Goal: Information Seeking & Learning: Learn about a topic

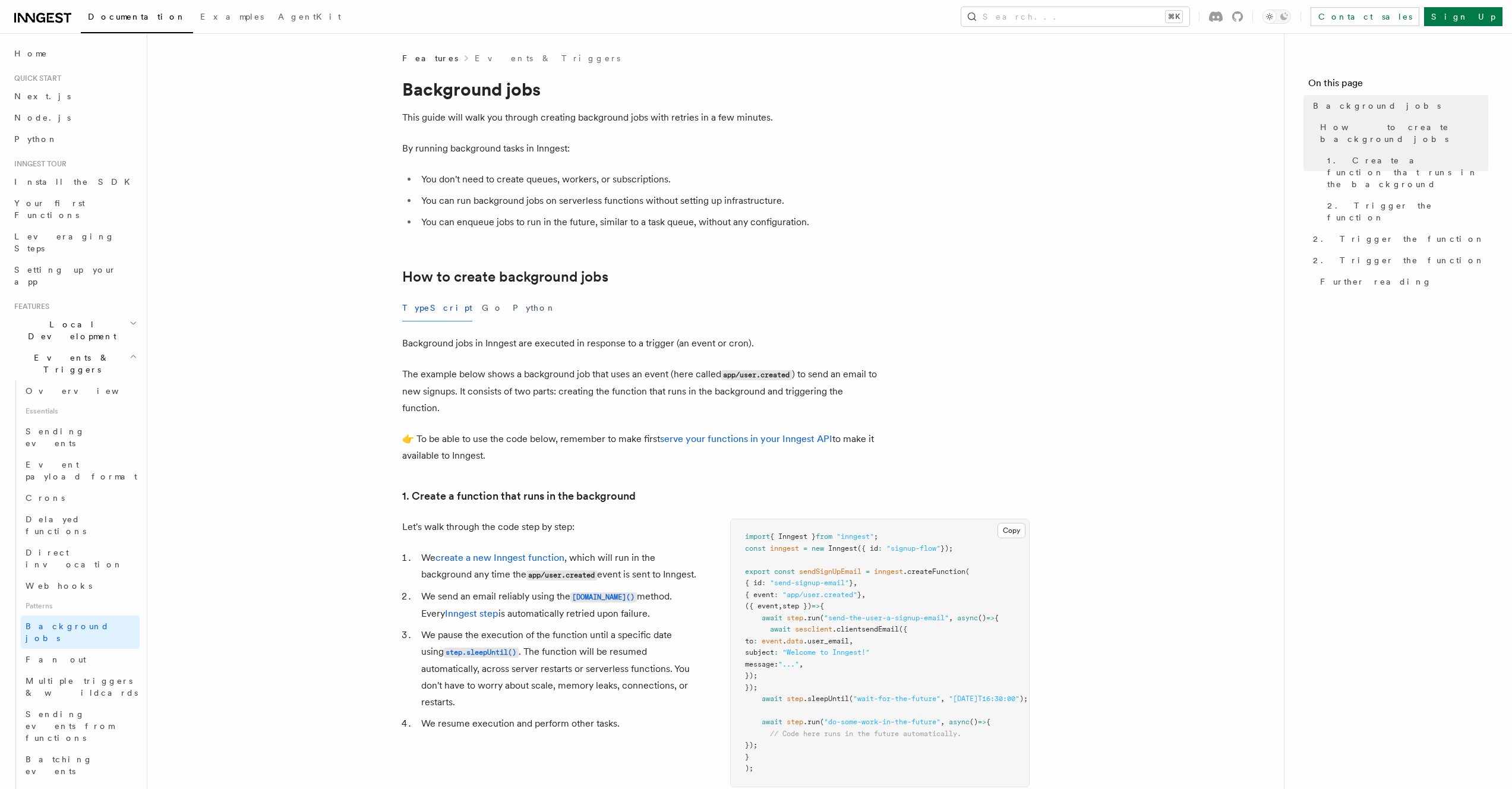
click at [466, 306] on div "TypeScript Go Python" at bounding box center [640, 308] width 475 height 26
click at [482, 307] on button "Go" at bounding box center [492, 308] width 21 height 26
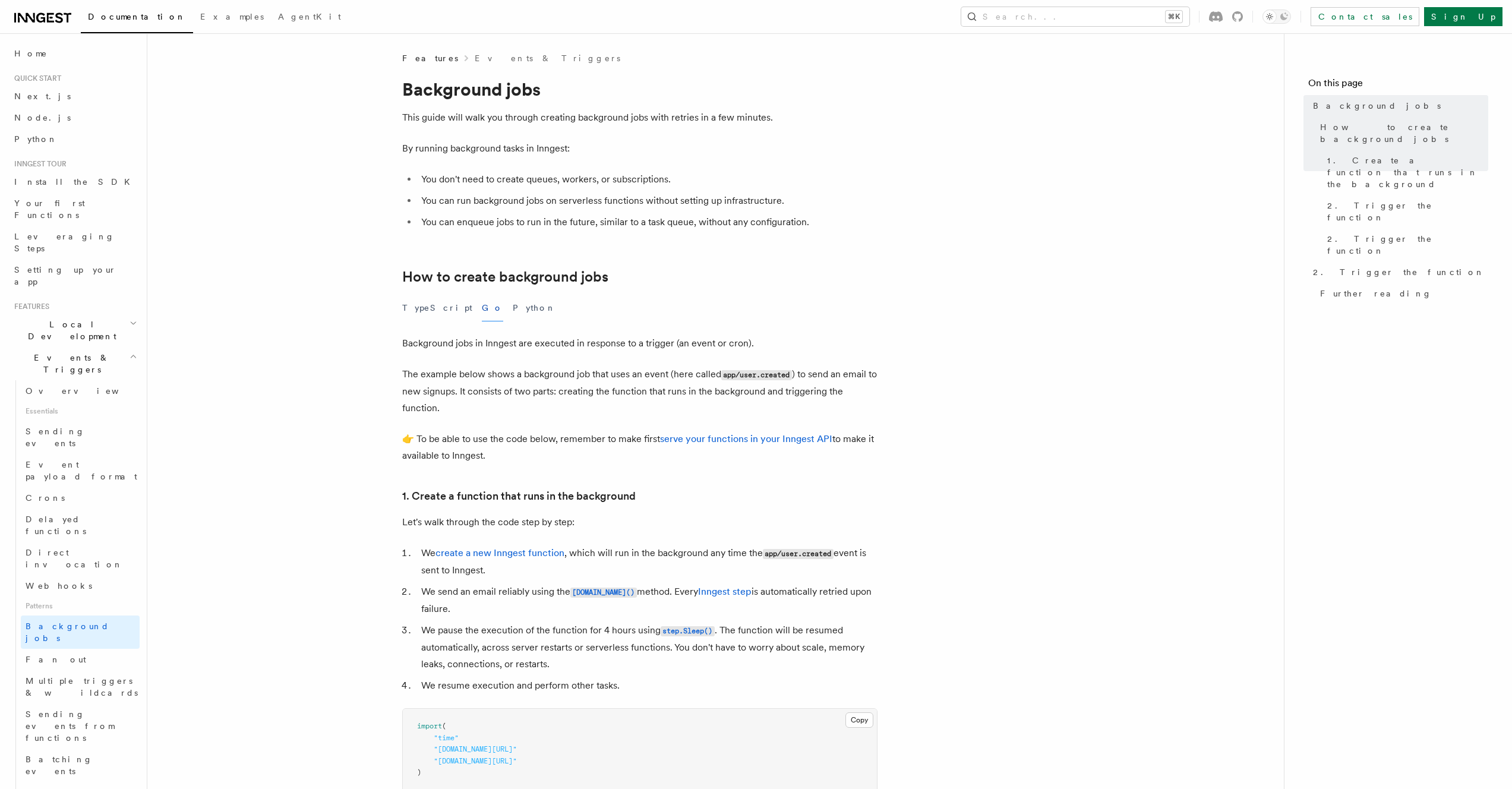
click at [95, 314] on h2 "Local Development" at bounding box center [74, 330] width 130 height 33
click at [82, 393] on span "Inngest Dev Server" at bounding box center [76, 403] width 102 height 21
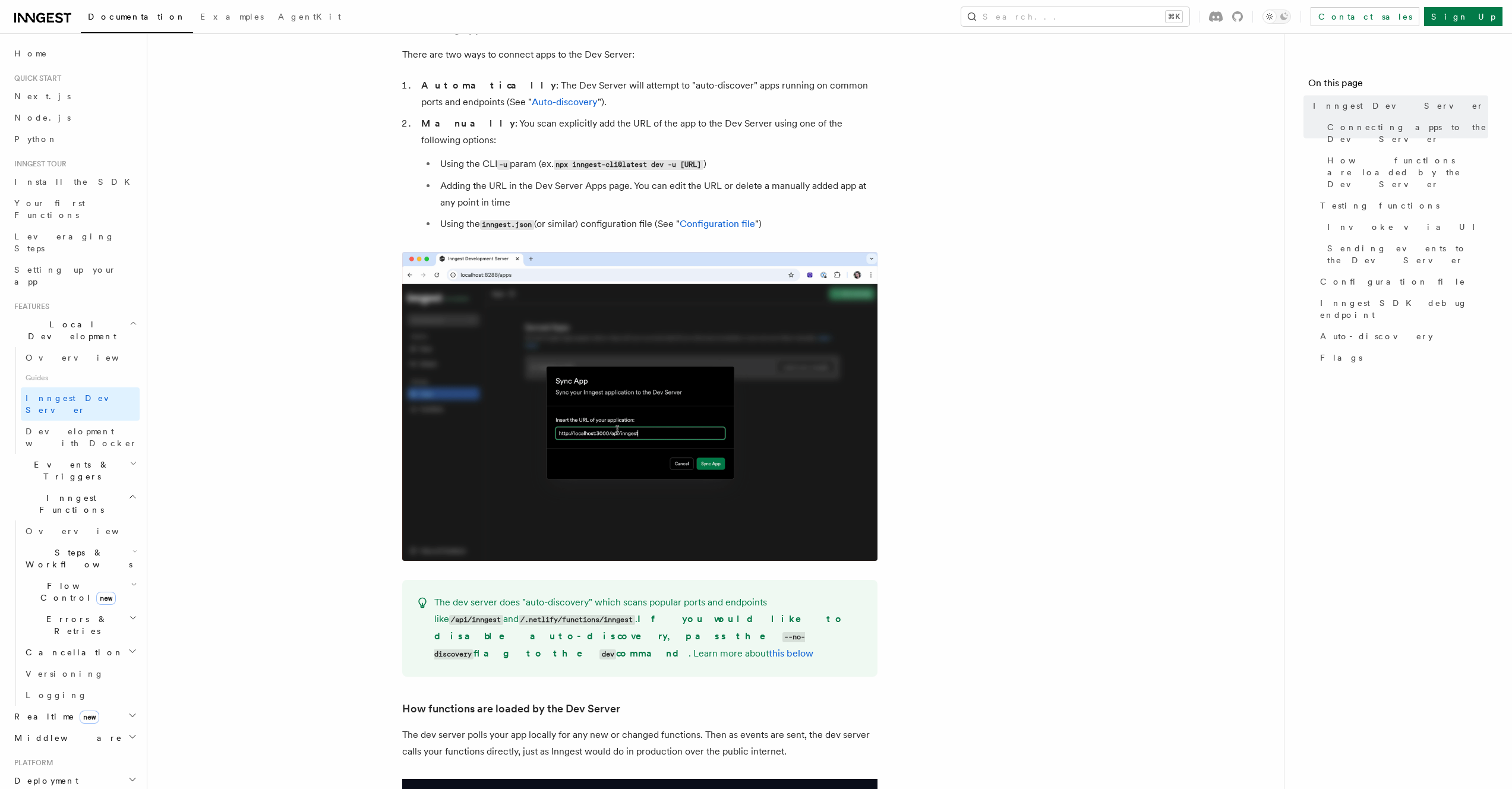
scroll to position [744, 0]
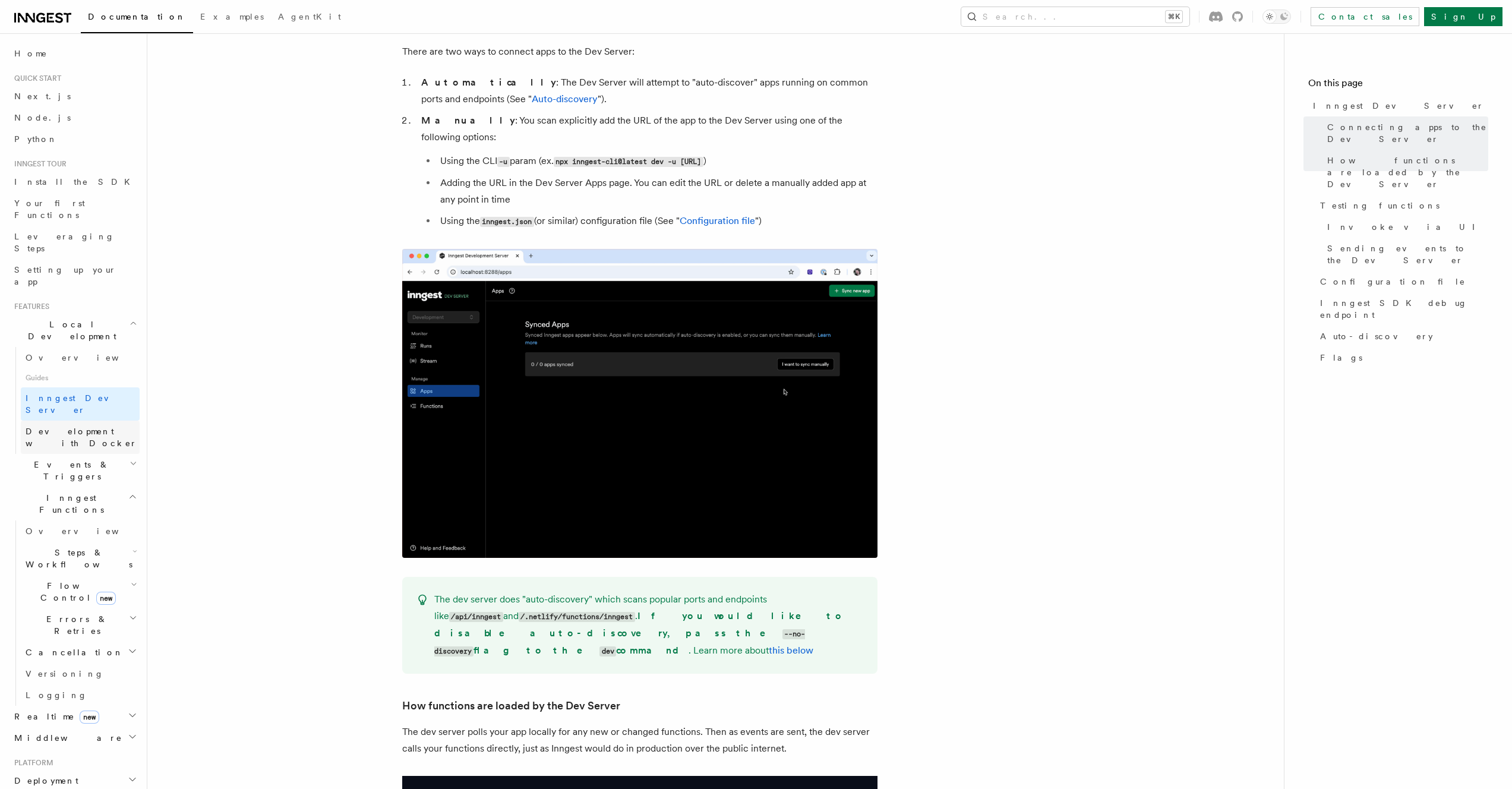
click at [111, 427] on span "Development with Docker" at bounding box center [81, 437] width 111 height 21
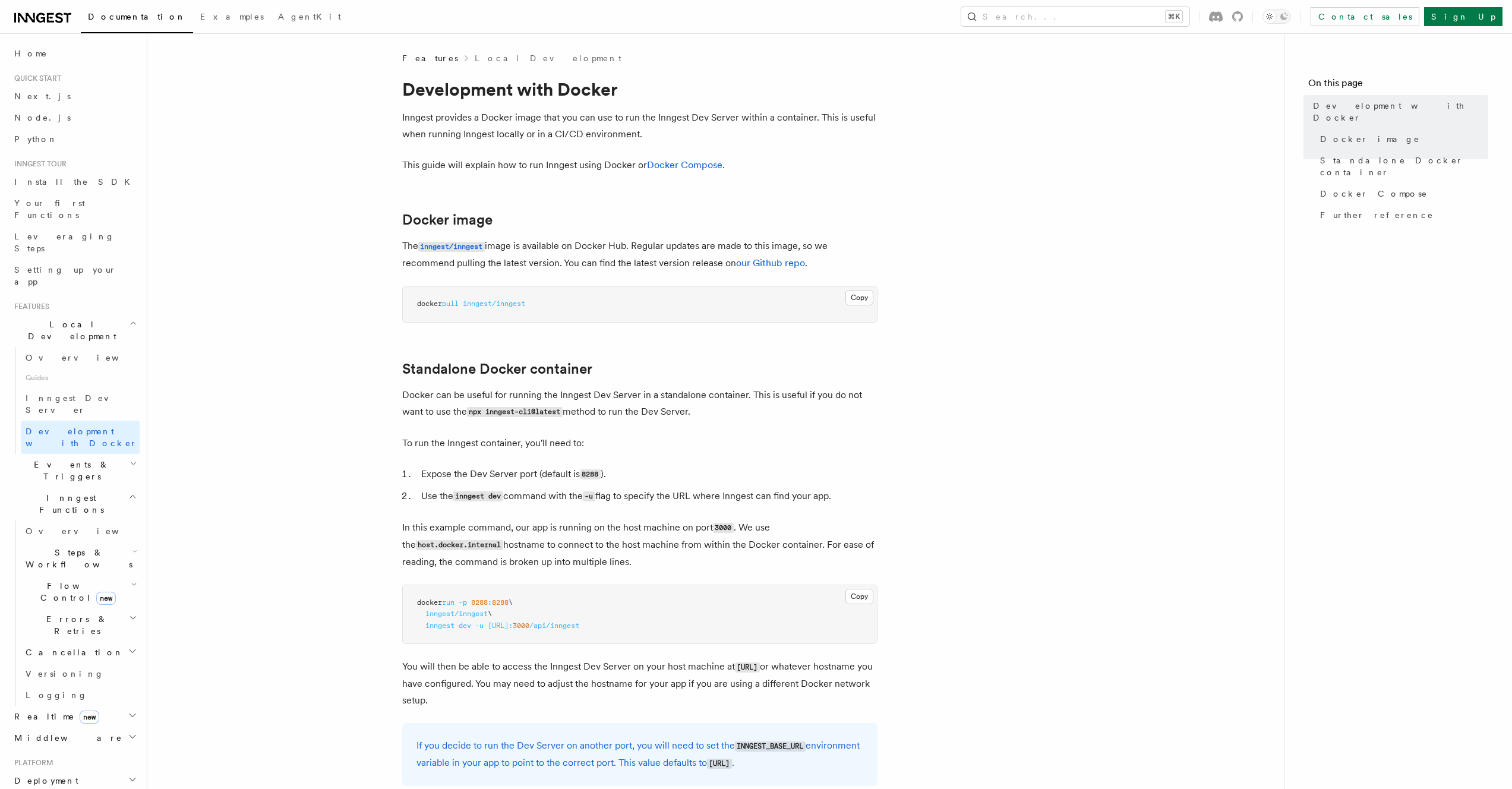
click at [477, 301] on span "inngest/inngest" at bounding box center [493, 303] width 62 height 8
copy span "inngest"
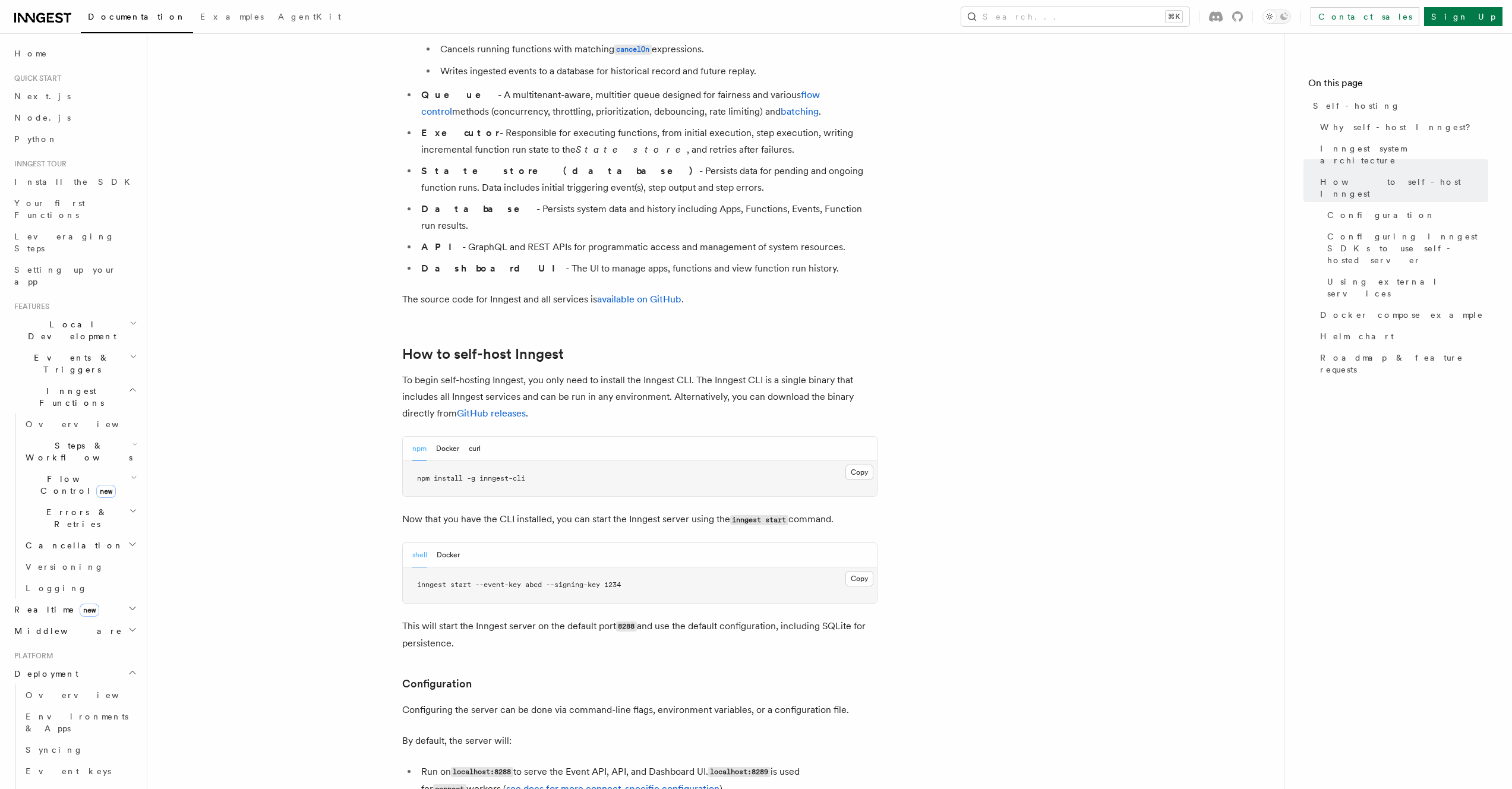
scroll to position [811, 0]
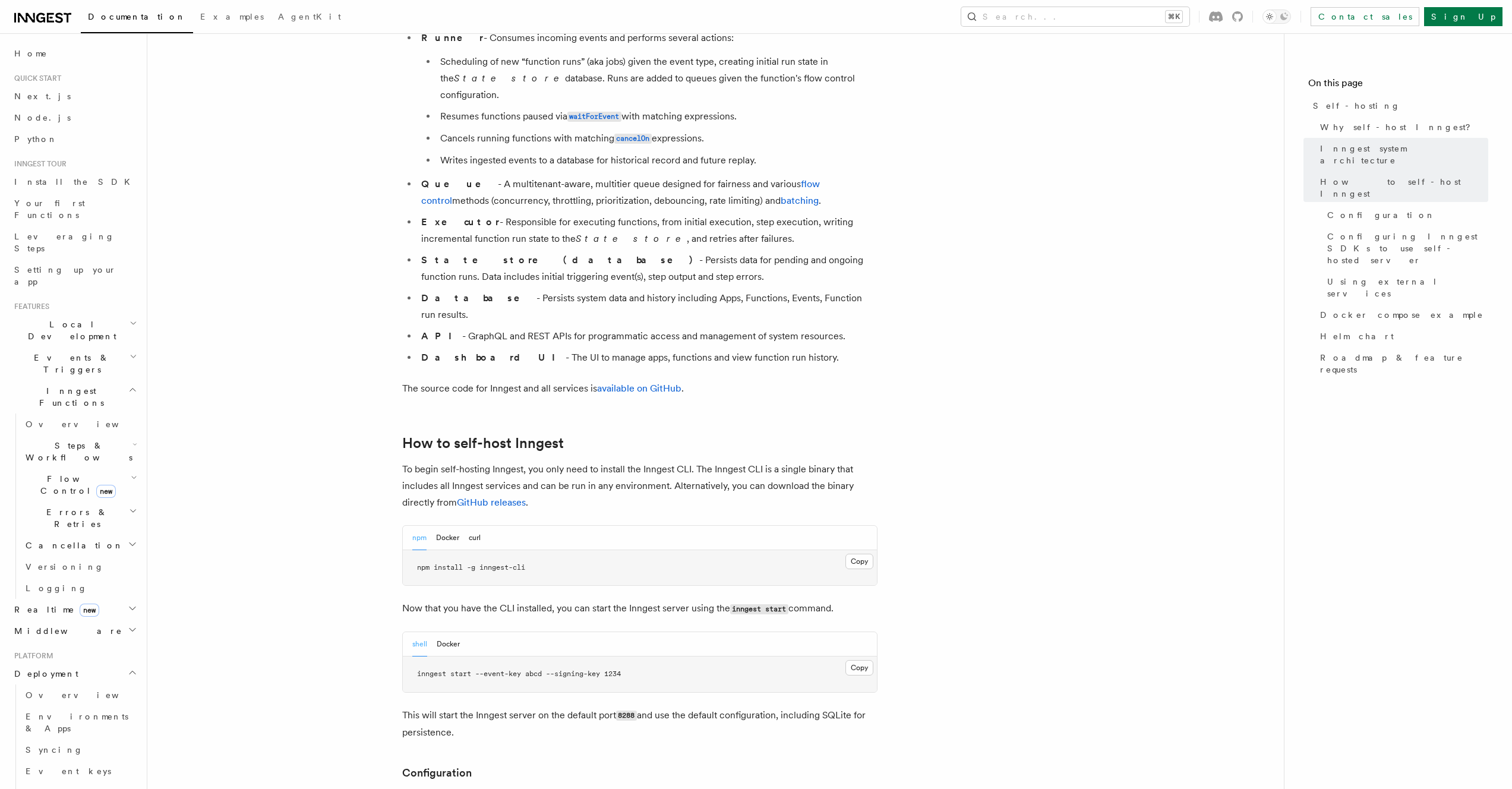
click at [671, 550] on pre "npm install -g inngest-cli" at bounding box center [639, 568] width 474 height 36
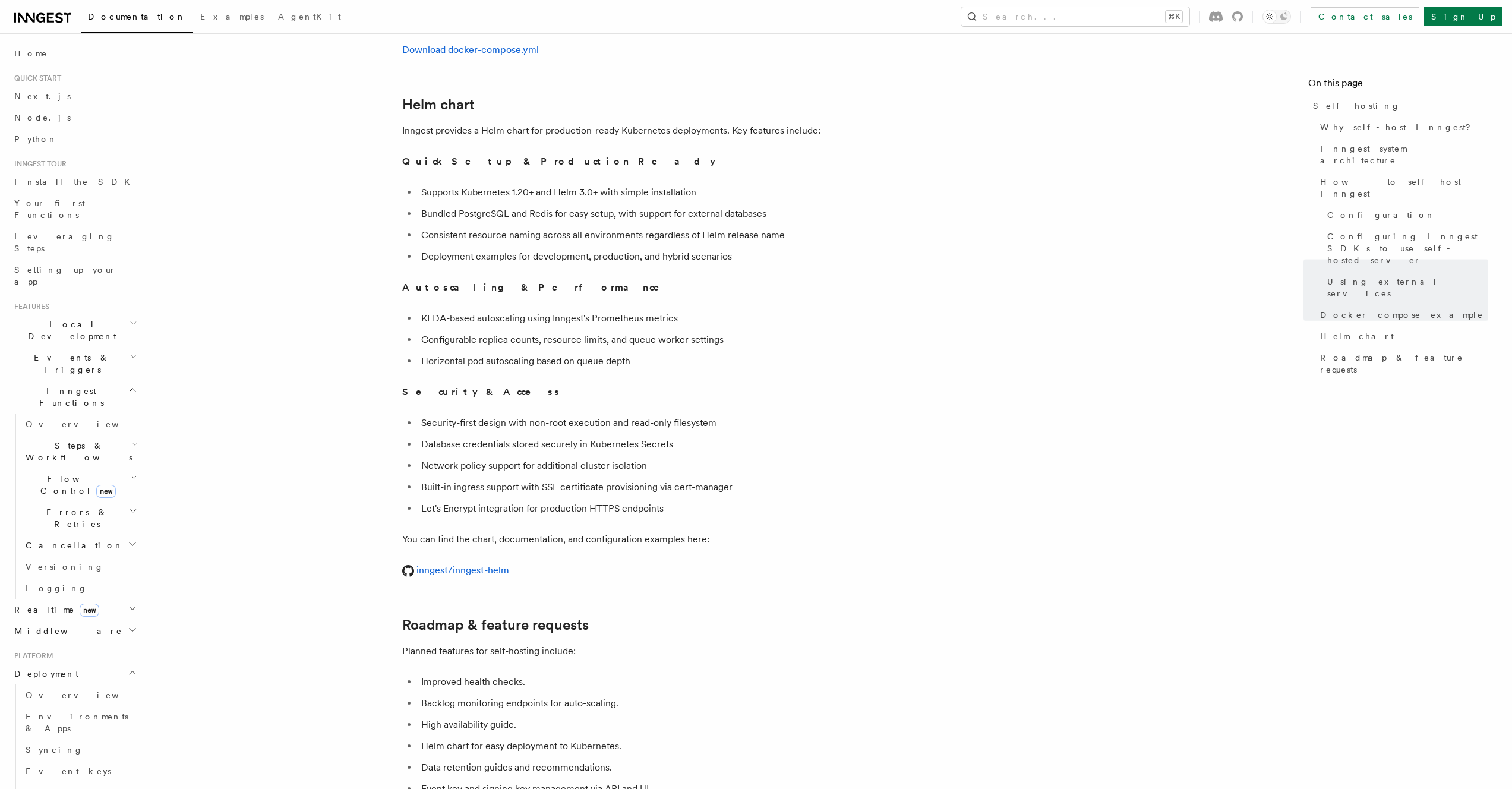
scroll to position [4318, 0]
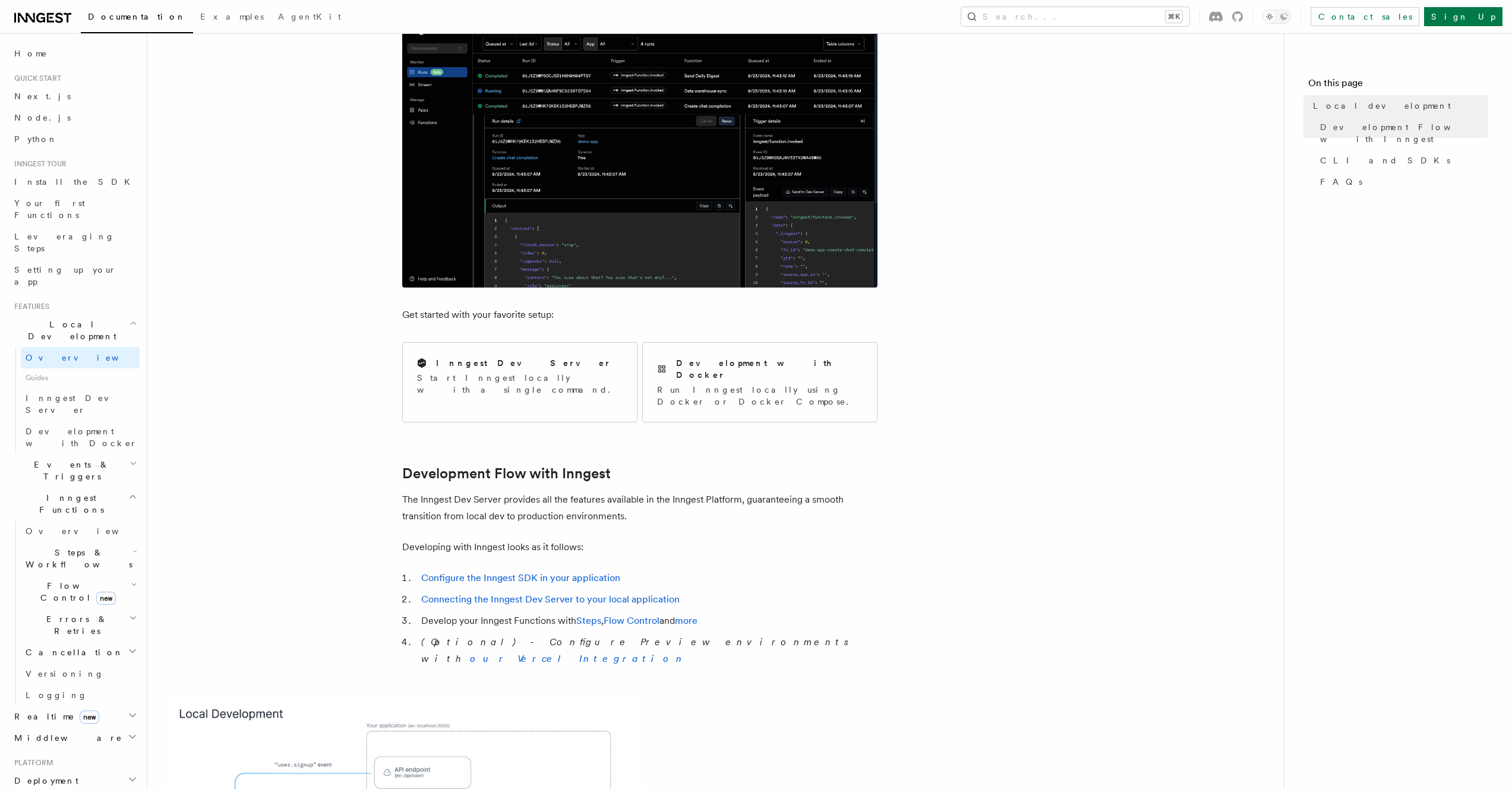
scroll to position [217, 0]
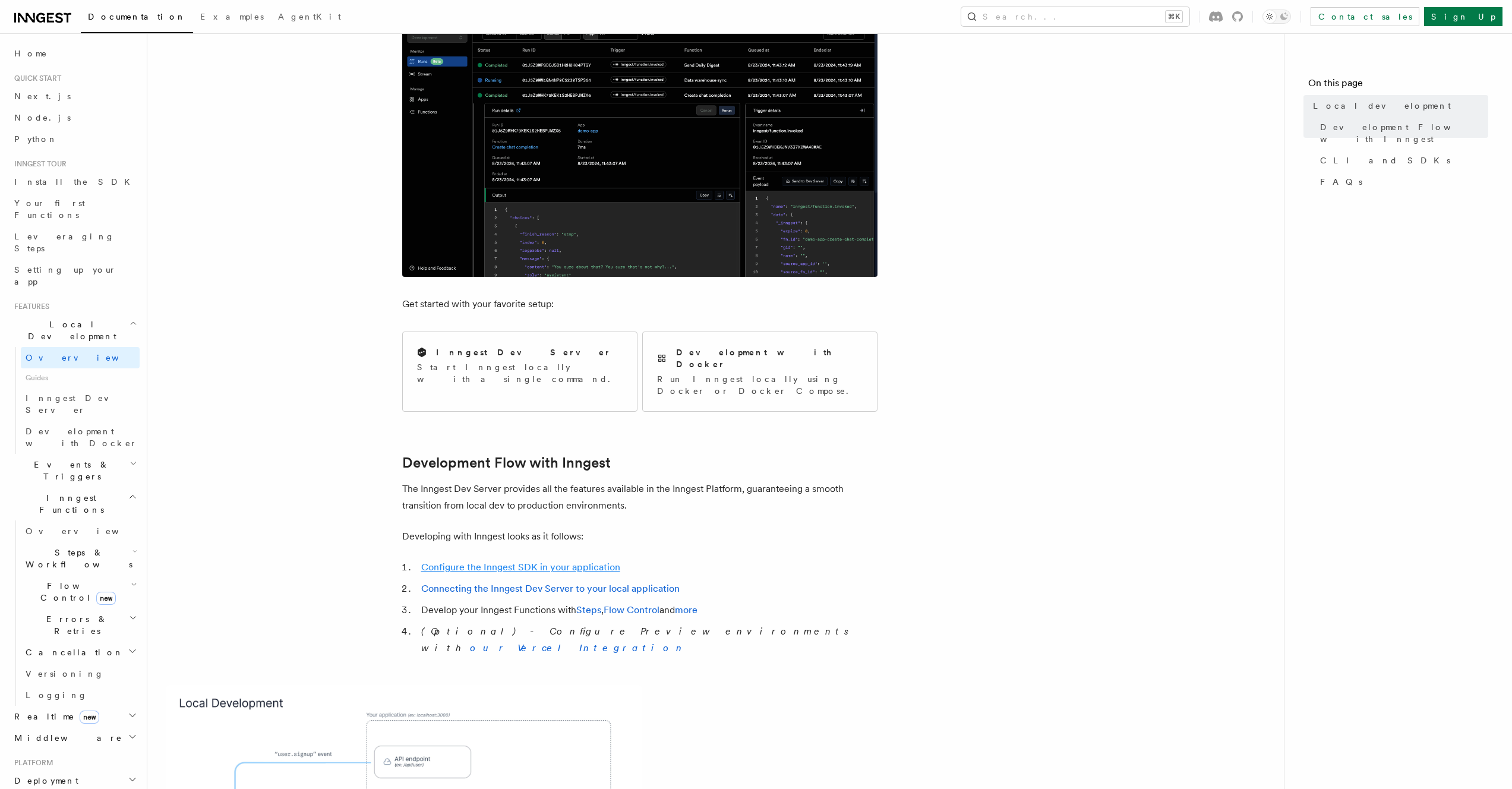
click at [600, 562] on link "Configure the Inngest SDK in your application" at bounding box center [520, 567] width 199 height 11
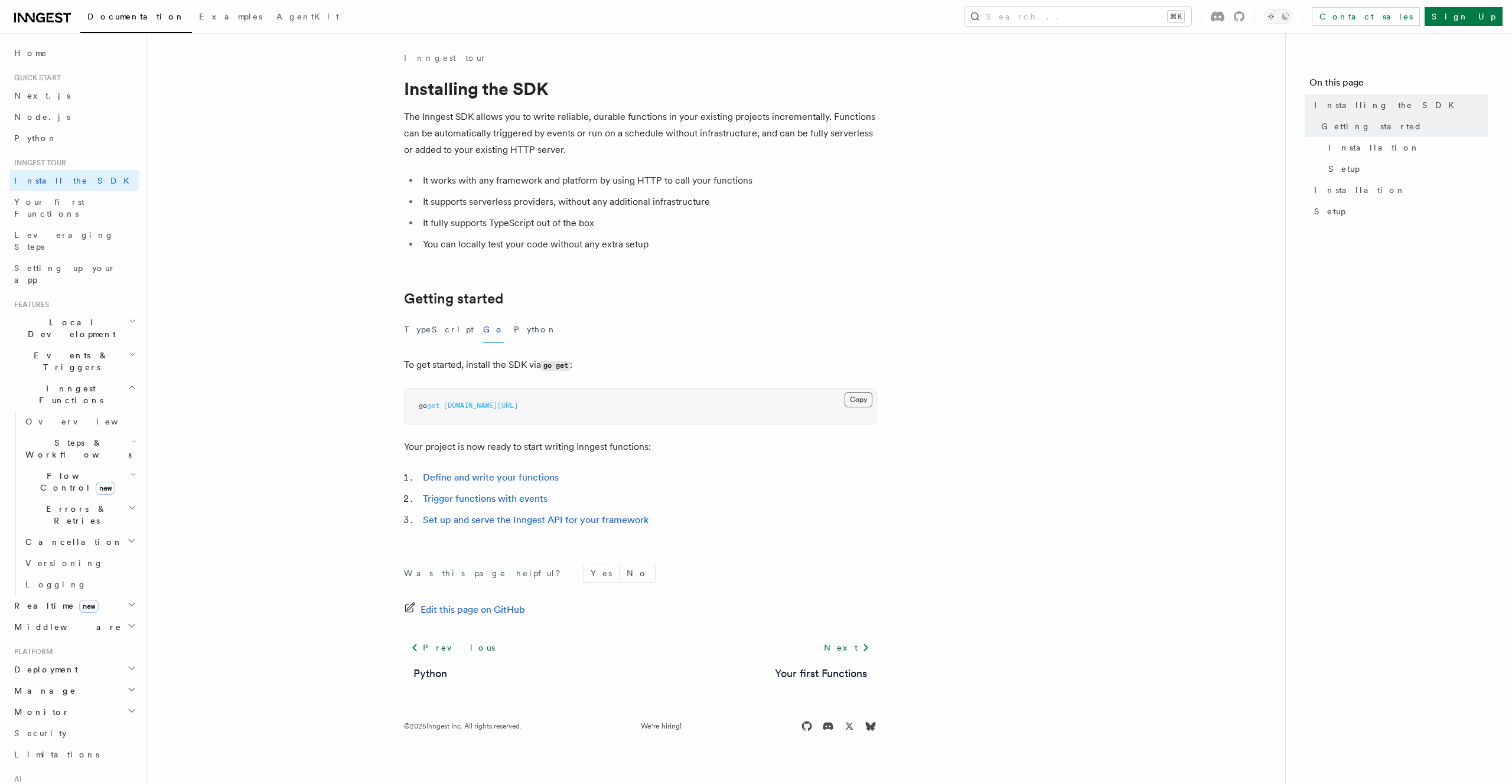
click at [861, 404] on button "Copy Copied" at bounding box center [859, 399] width 28 height 15
click at [1002, 425] on article "Inngest tour Installing the SDK The Inngest SDK allows you to write reliable, d…" at bounding box center [716, 406] width 1101 height 708
click at [533, 478] on link "Define and write your functions" at bounding box center [491, 477] width 136 height 11
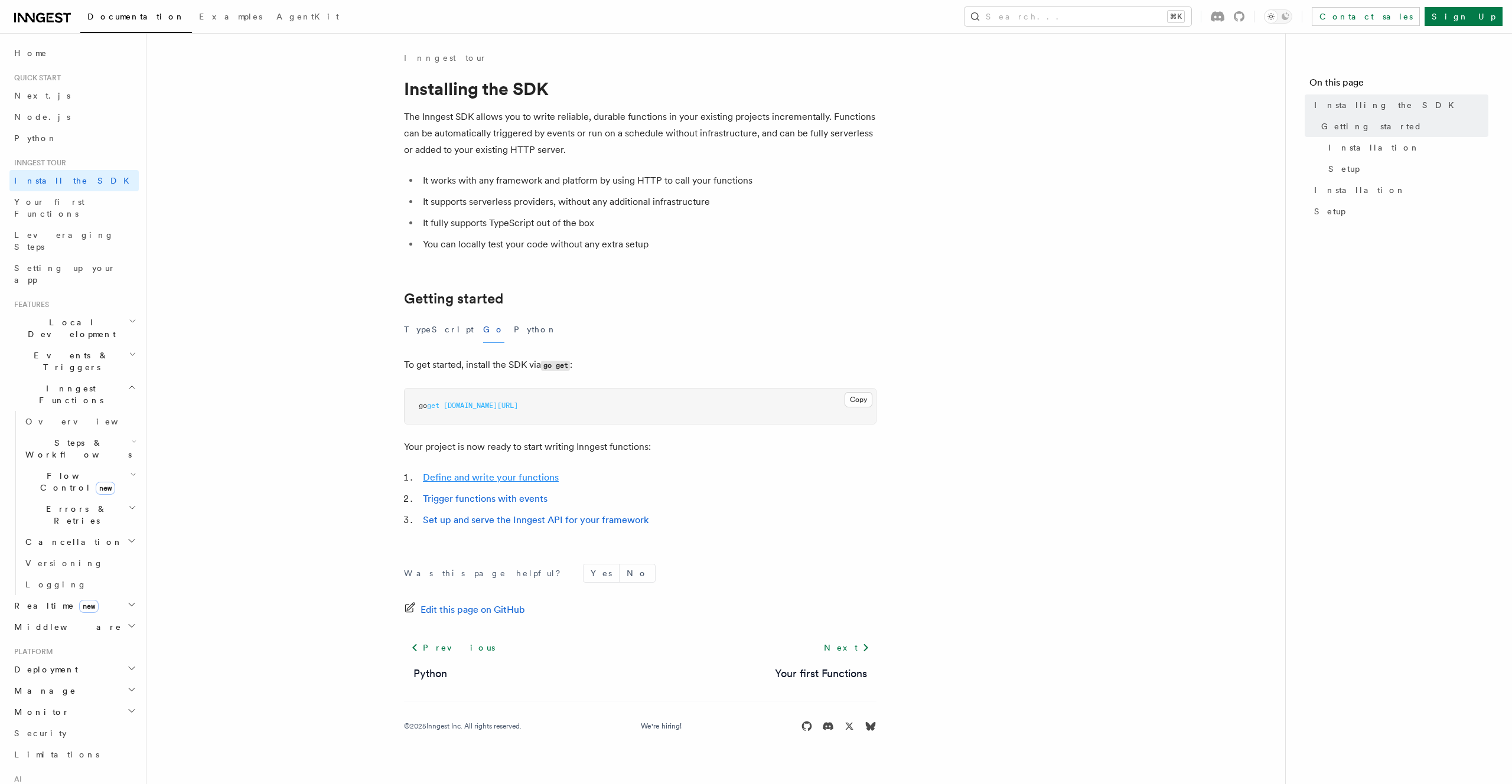
click at [542, 480] on link "Define and write your functions" at bounding box center [491, 477] width 136 height 11
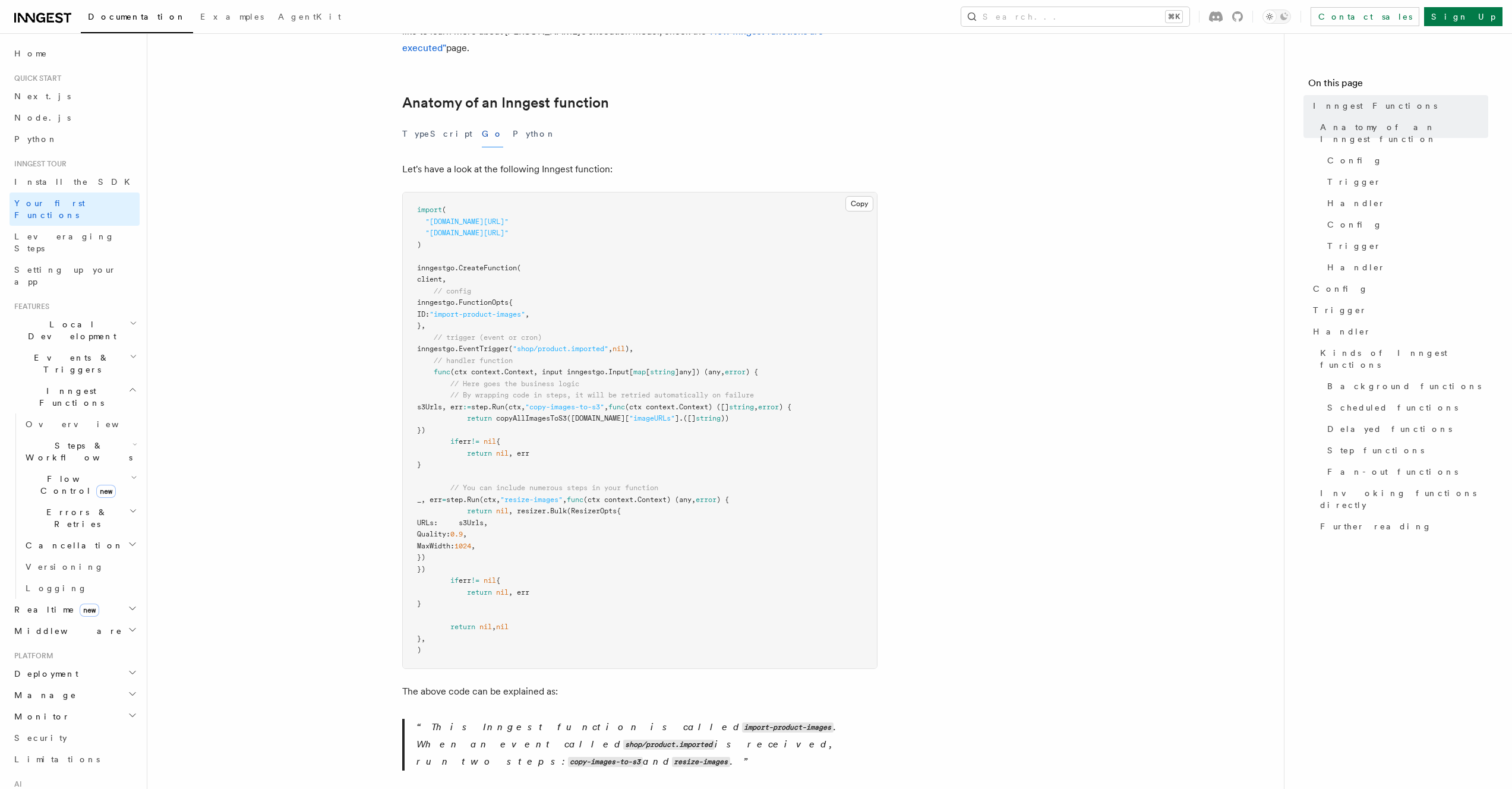
scroll to position [193, 0]
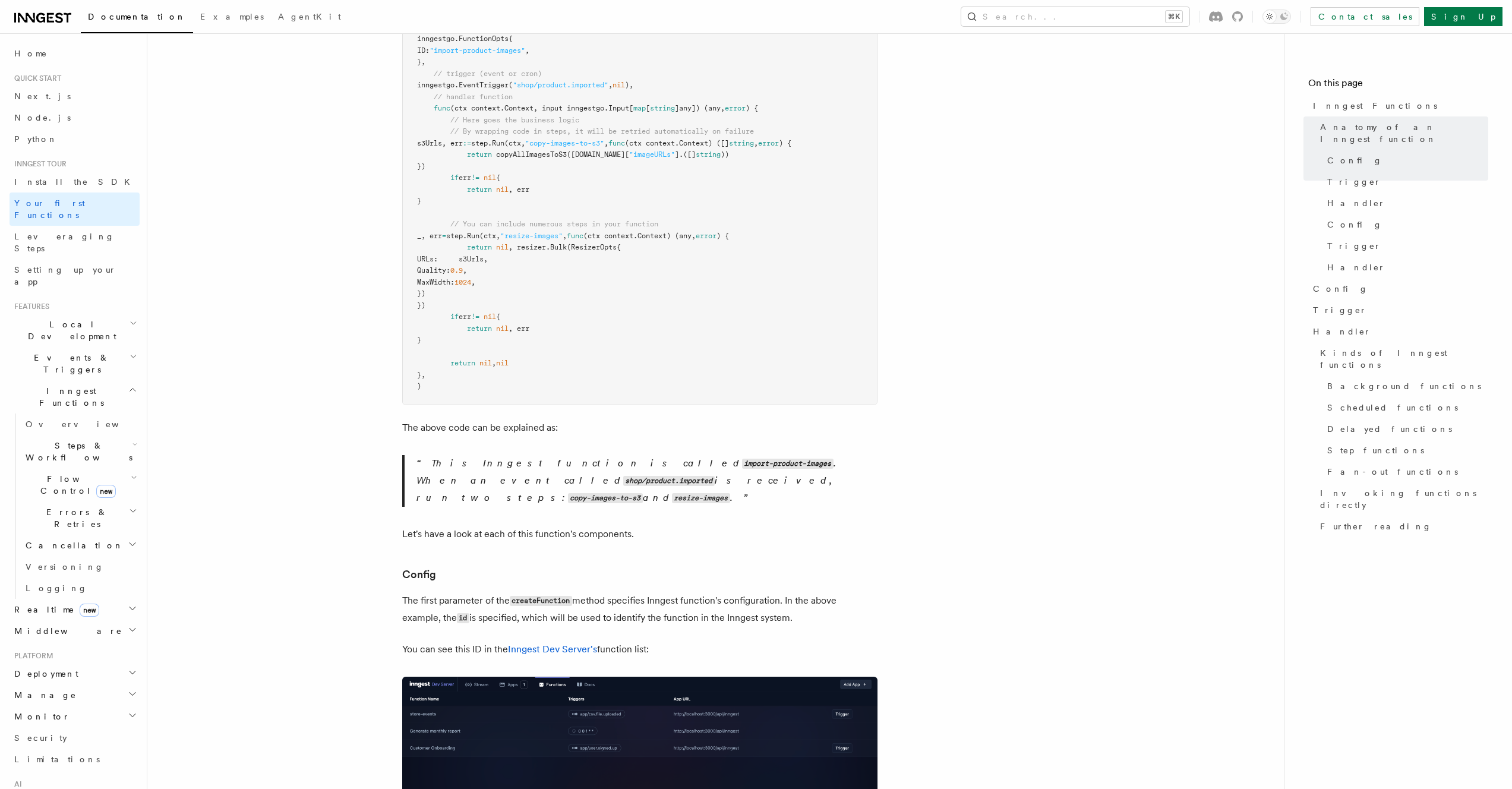
scroll to position [244, 0]
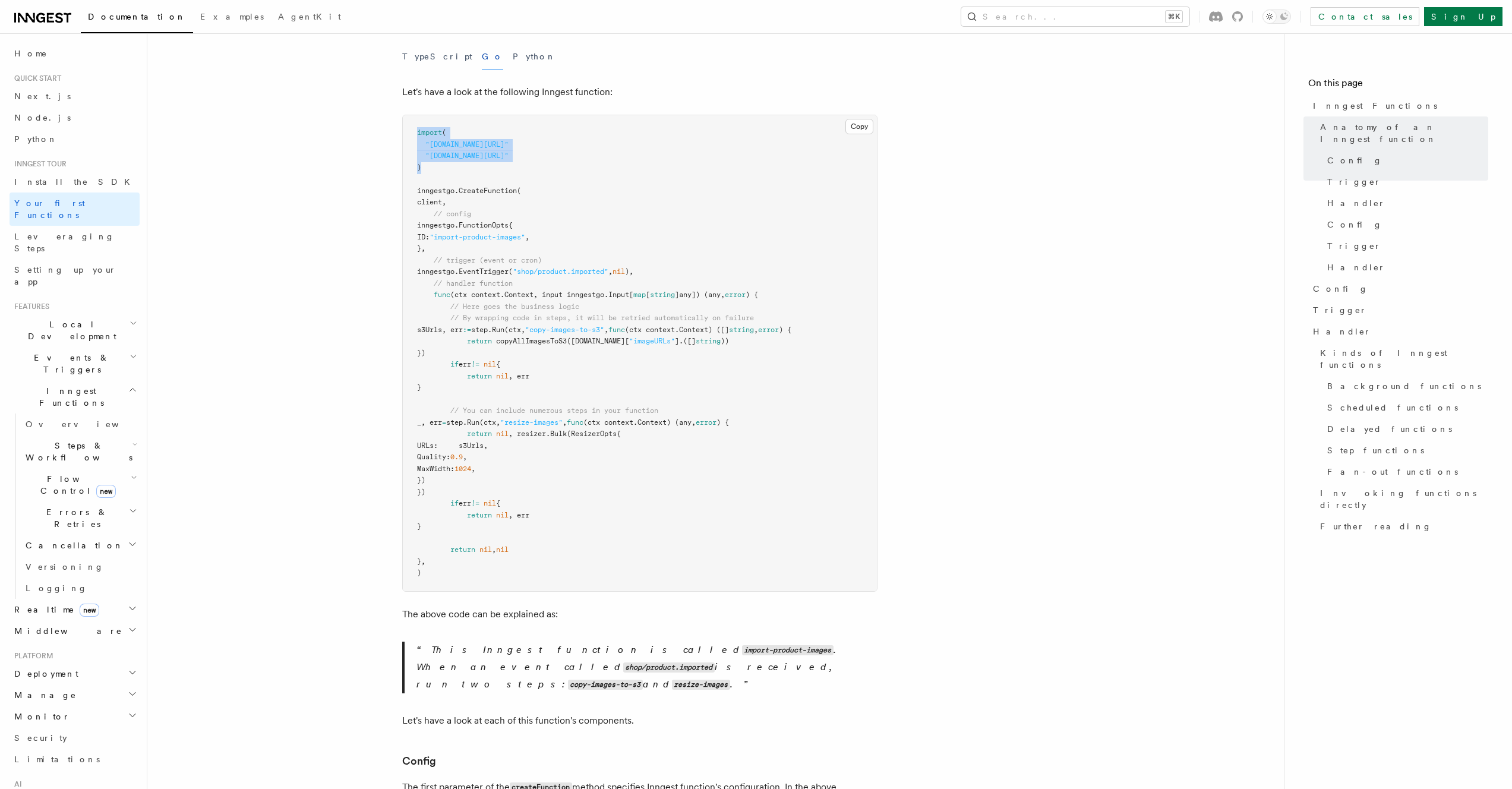
drag, startPoint x: 438, startPoint y: 150, endPoint x: 397, endPoint y: 115, distance: 53.9
copy code "import ( "github.com/inngest/inngestgo" "github.com/inngest/inngestgo/step" )"
click at [76, 188] on link "Install the SDK" at bounding box center [74, 181] width 130 height 21
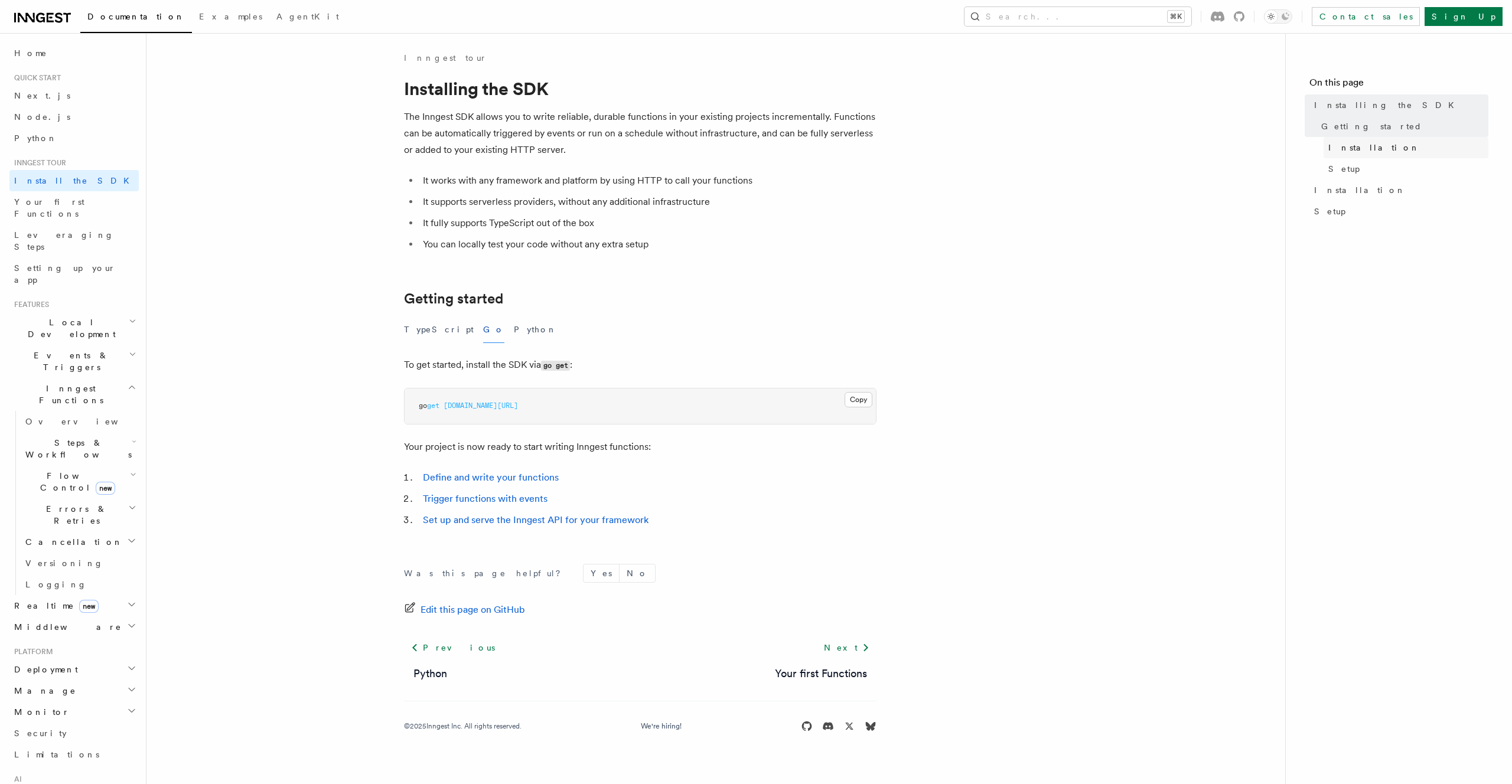
click at [1350, 145] on span "Installation" at bounding box center [1374, 147] width 92 height 12
click at [1351, 166] on link "Setup" at bounding box center [1406, 168] width 165 height 21
click at [827, 678] on link "Your first Functions" at bounding box center [821, 673] width 92 height 17
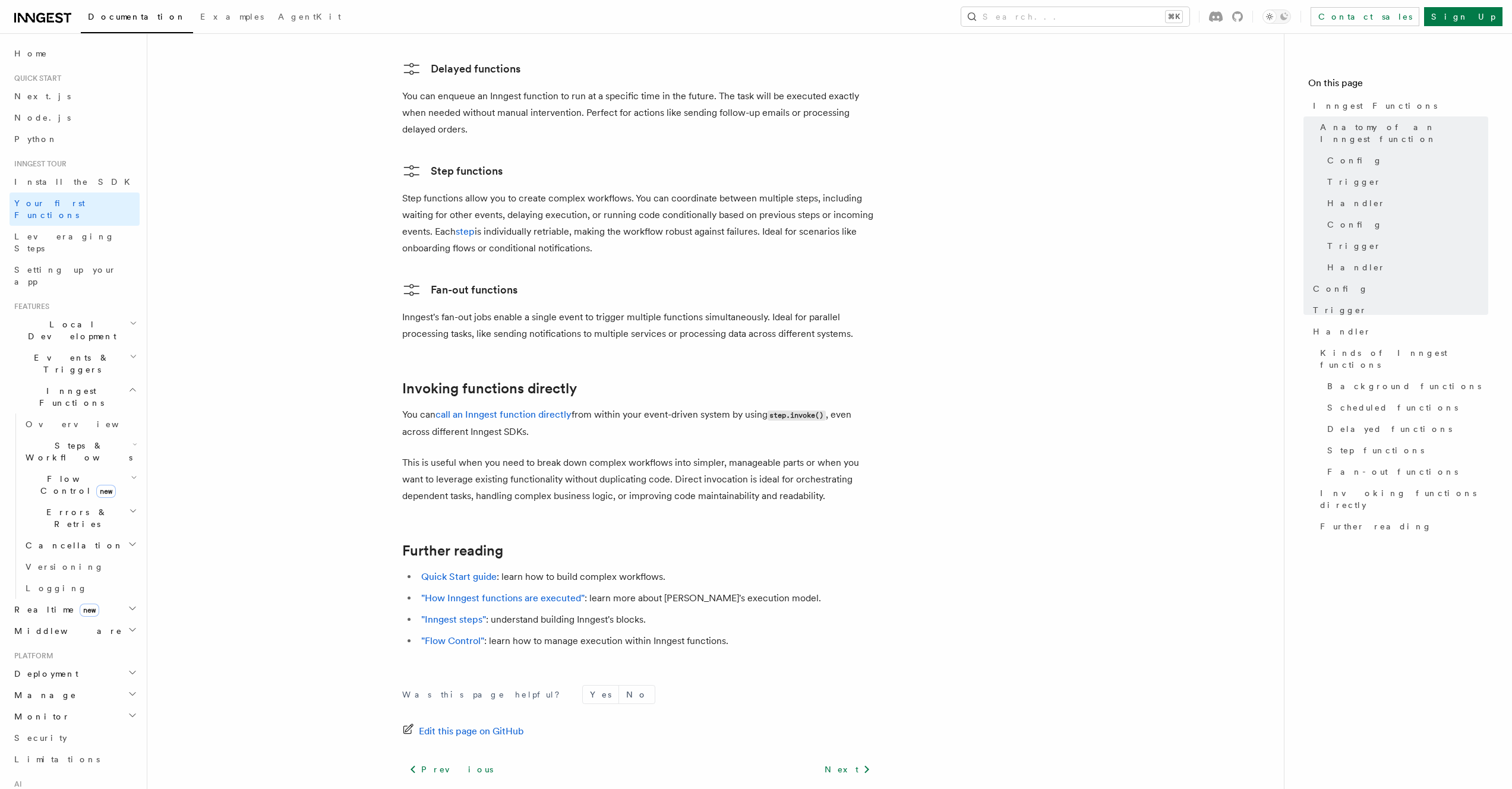
scroll to position [2325, 0]
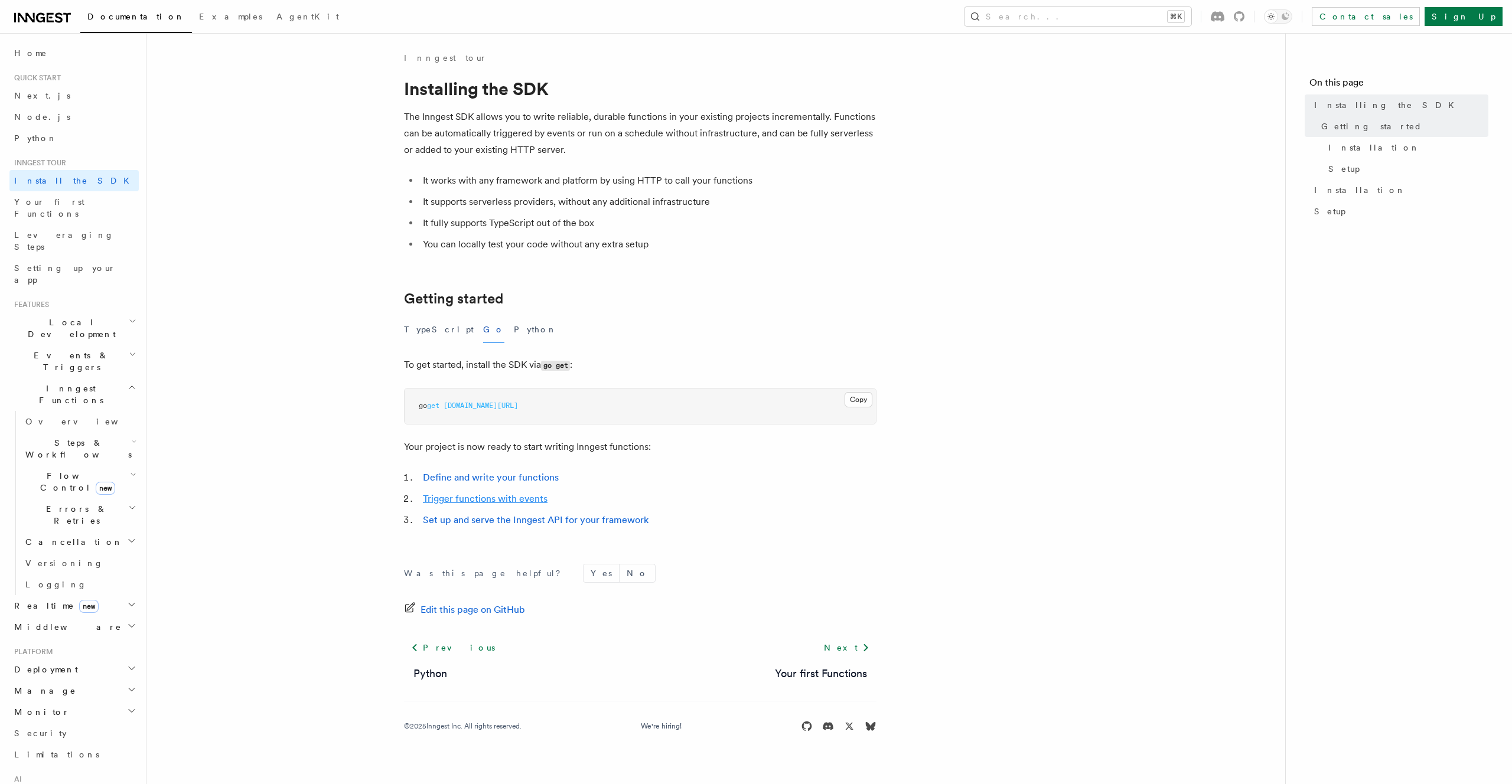
click at [513, 499] on link "Trigger functions with events" at bounding box center [485, 498] width 125 height 11
click at [599, 517] on link "Set up and serve the Inngest API for your framework" at bounding box center [536, 520] width 226 height 11
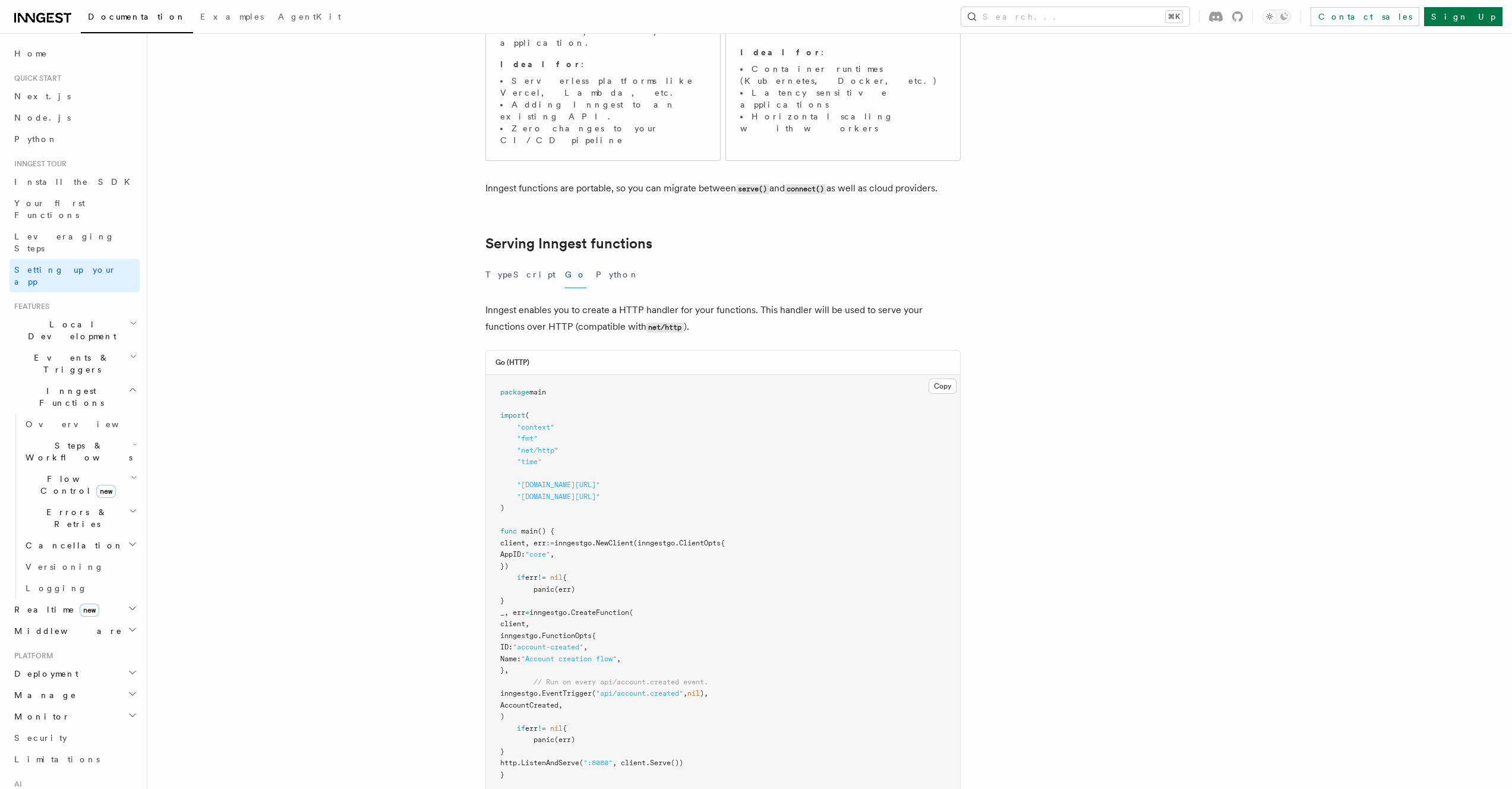
scroll to position [246, 0]
click at [787, 509] on pre "package main import ( "context" "fmt" "net/http" "time" "github.com/inngest/inn…" at bounding box center [723, 582] width 474 height 418
drag, startPoint x: 673, startPoint y: 438, endPoint x: 676, endPoint y: 403, distance: 35.1
click at [676, 403] on pre "package main import ( "context" "fmt" "net/http" "time" "github.com/inngest/inn…" at bounding box center [723, 582] width 474 height 418
copy code ""github.com/inngest/inngestgo" "github.com/inngest/inngestgo/step""
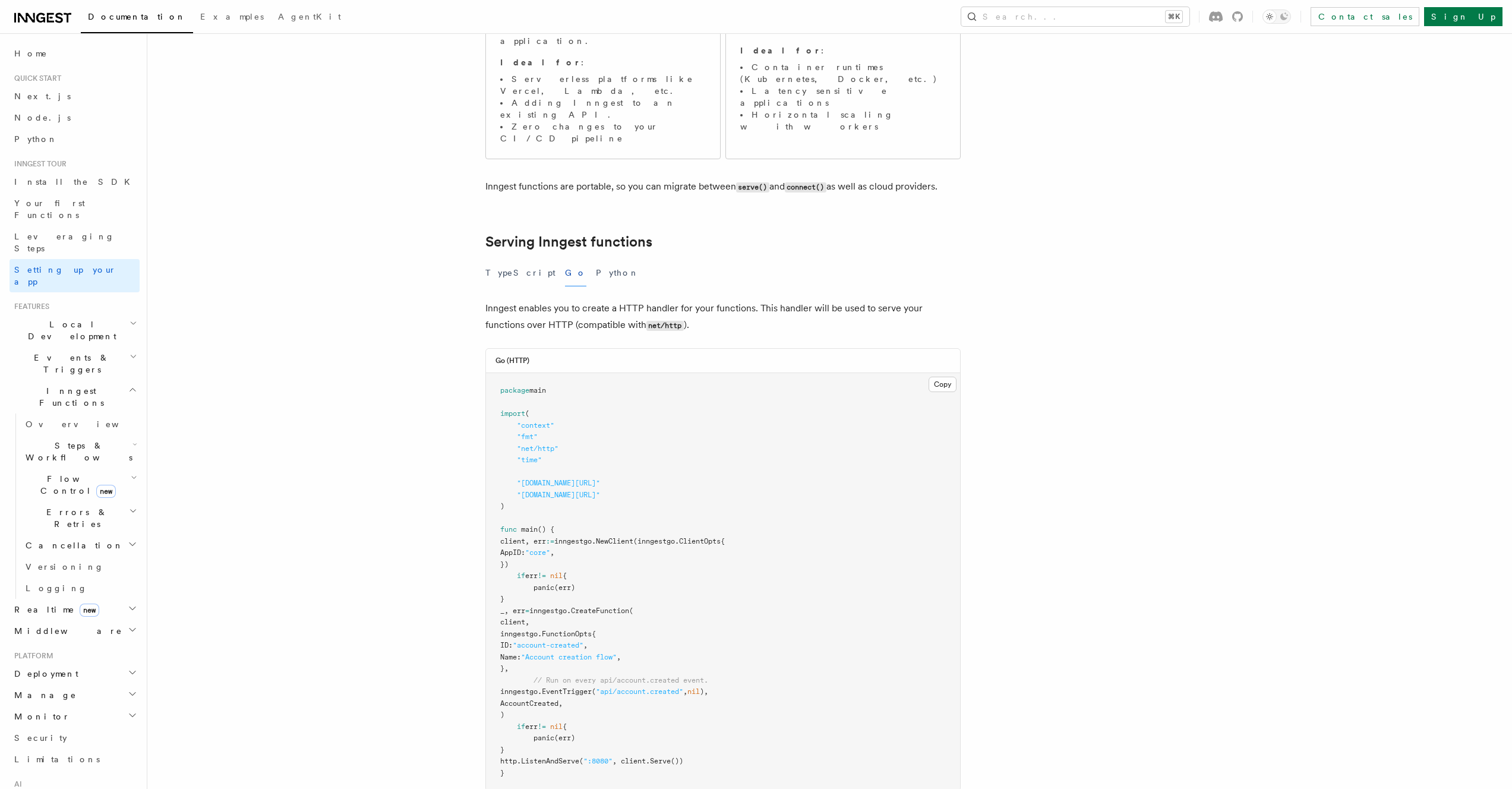
drag, startPoint x: 571, startPoint y: 506, endPoint x: 587, endPoint y: 469, distance: 40.3
click at [587, 469] on pre "package main import ( "context" "fmt" "net/http" "time" "github.com/inngest/inn…" at bounding box center [723, 582] width 474 height 418
copy code "client, err := inngestgo. NewClient (inngestgo.ClientOpts{ AppID: "core" , })"
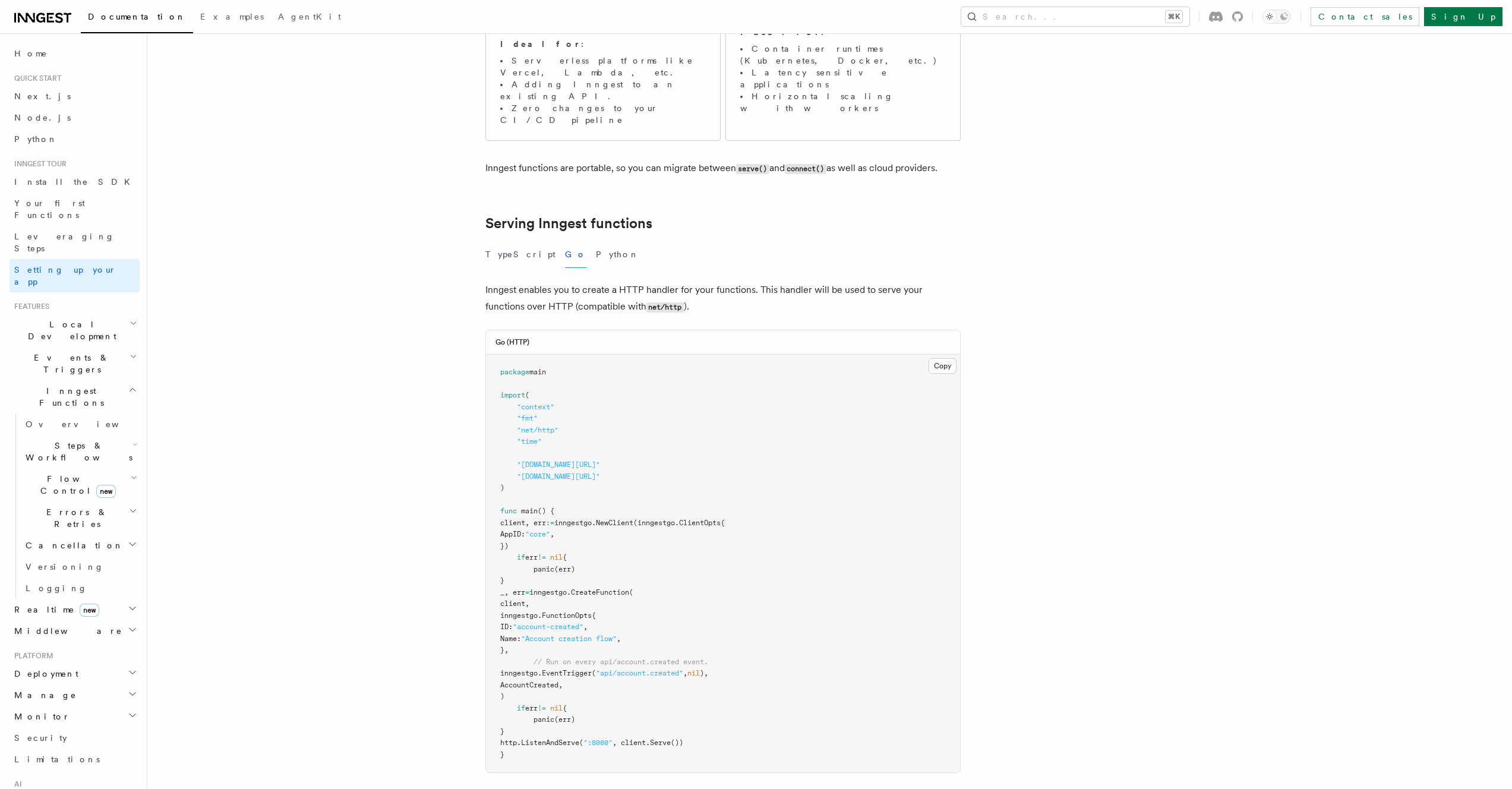
scroll to position [266, 0]
drag, startPoint x: 538, startPoint y: 633, endPoint x: 464, endPoint y: 534, distance: 123.6
click at [464, 534] on article "Inngest tour Setting up your Inngest app With Inngest, you define functions or …" at bounding box center [799, 561] width 1265 height 1551
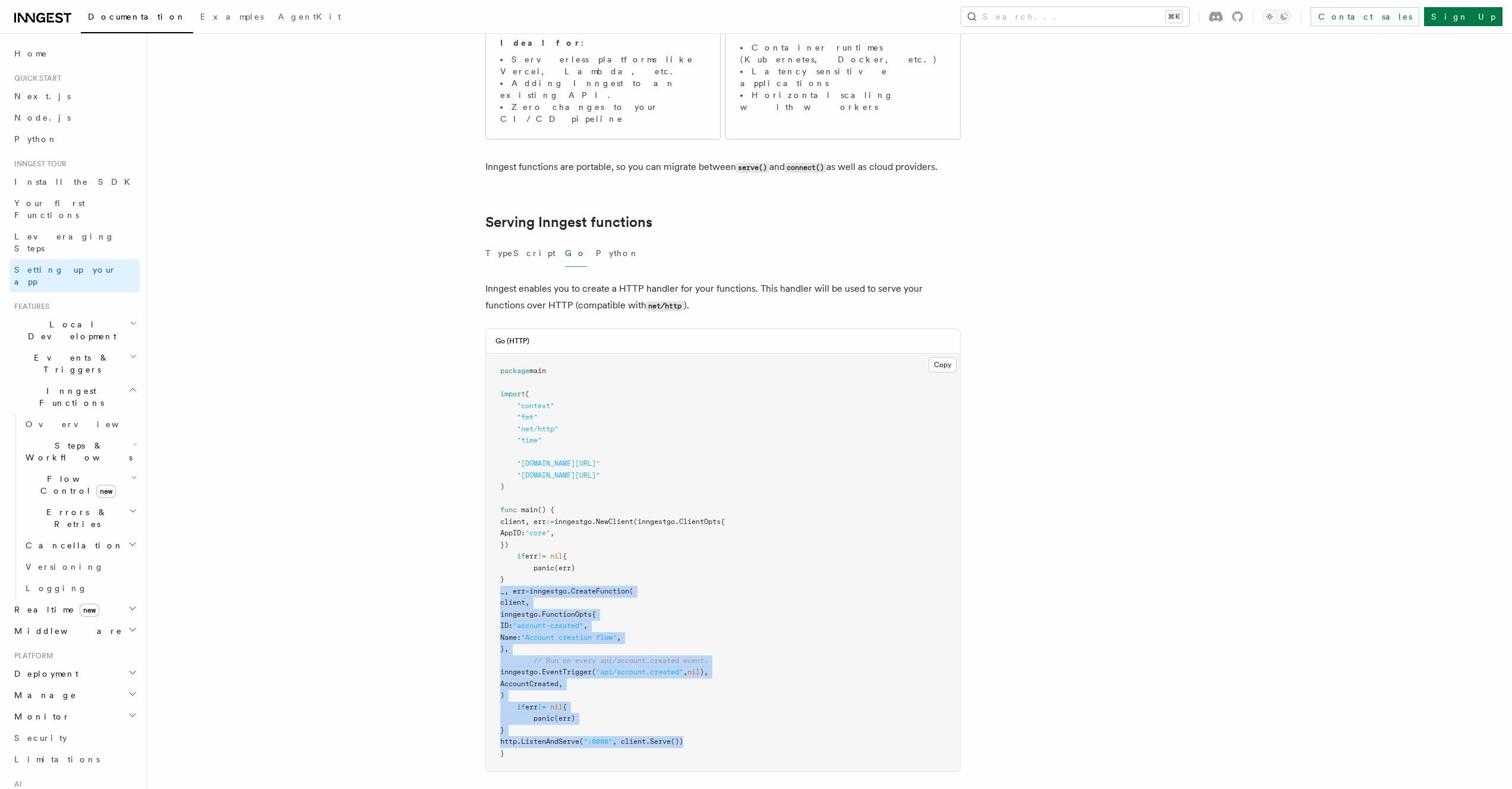
drag, startPoint x: 705, startPoint y: 676, endPoint x: 436, endPoint y: 537, distance: 302.8
click at [436, 537] on article "Inngest tour Setting up your Inngest app With Inngest, you define functions or …" at bounding box center [799, 561] width 1265 height 1551
copy code "_, err = inngestgo. CreateFunction ( client, inngestgo.FunctionOpts{ ID: "accou…"
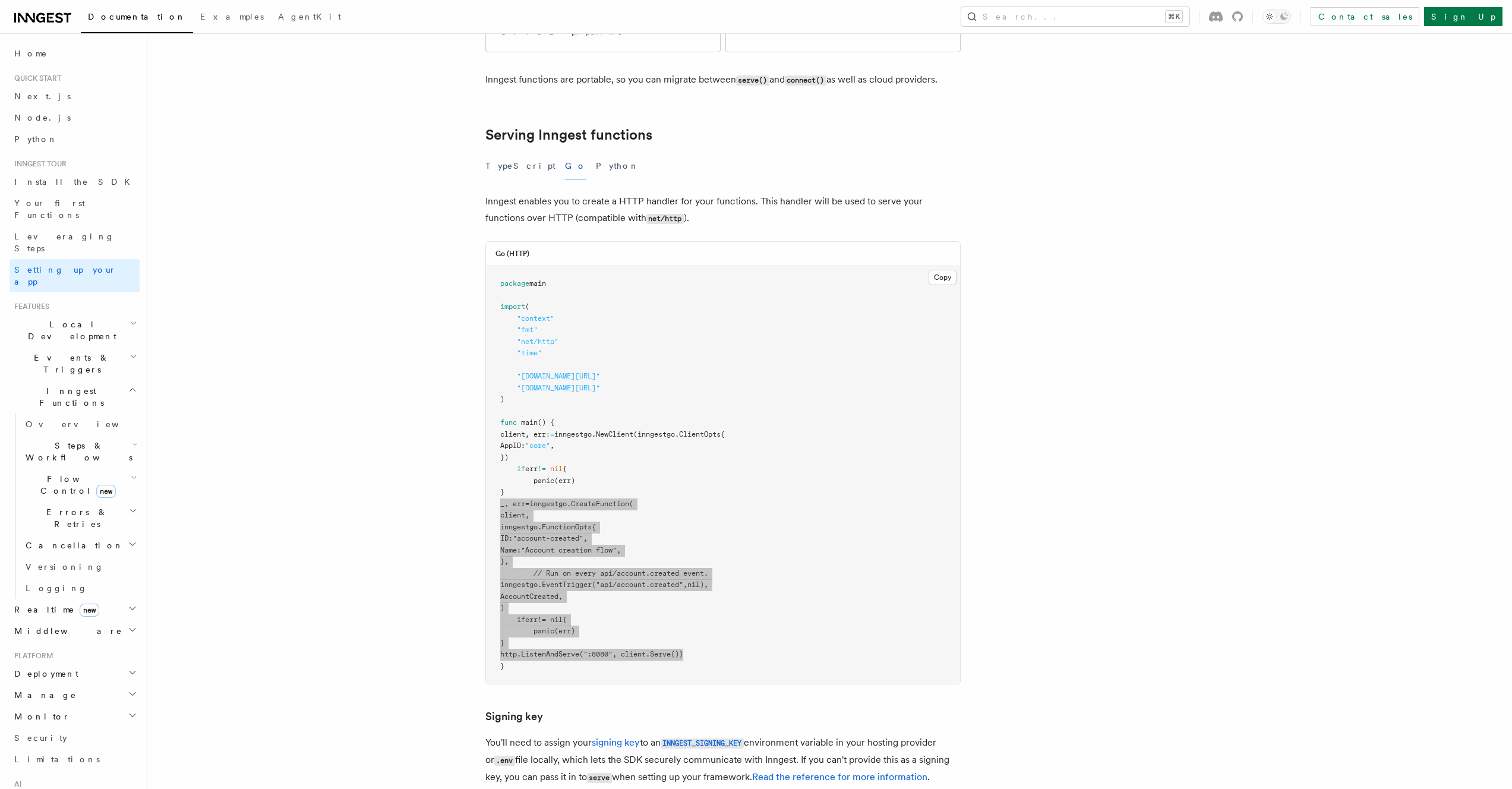
scroll to position [373, 0]
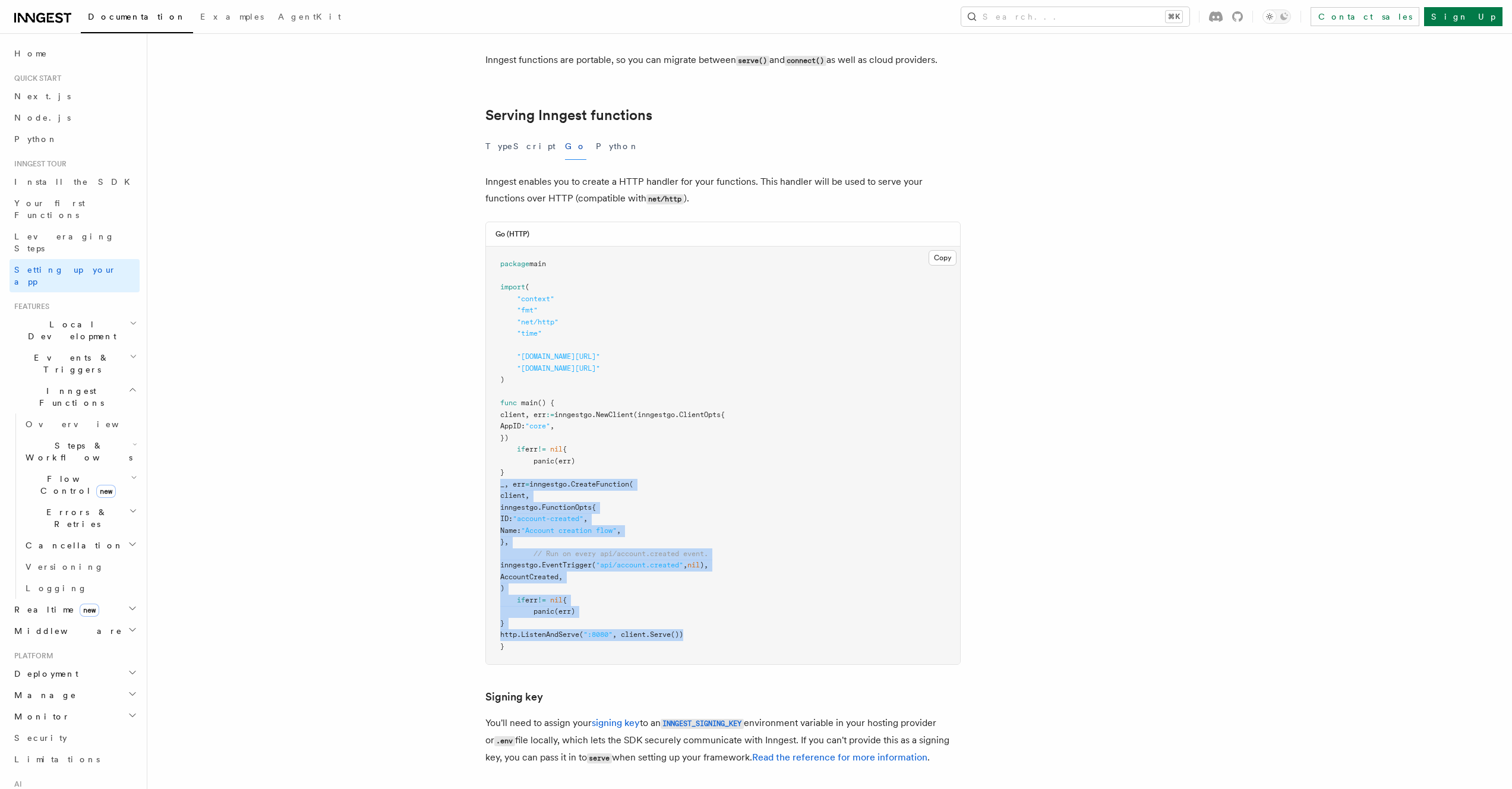
click at [1100, 458] on article "Inngest tour Setting up your Inngest app With Inngest, you define functions or …" at bounding box center [799, 454] width 1265 height 1551
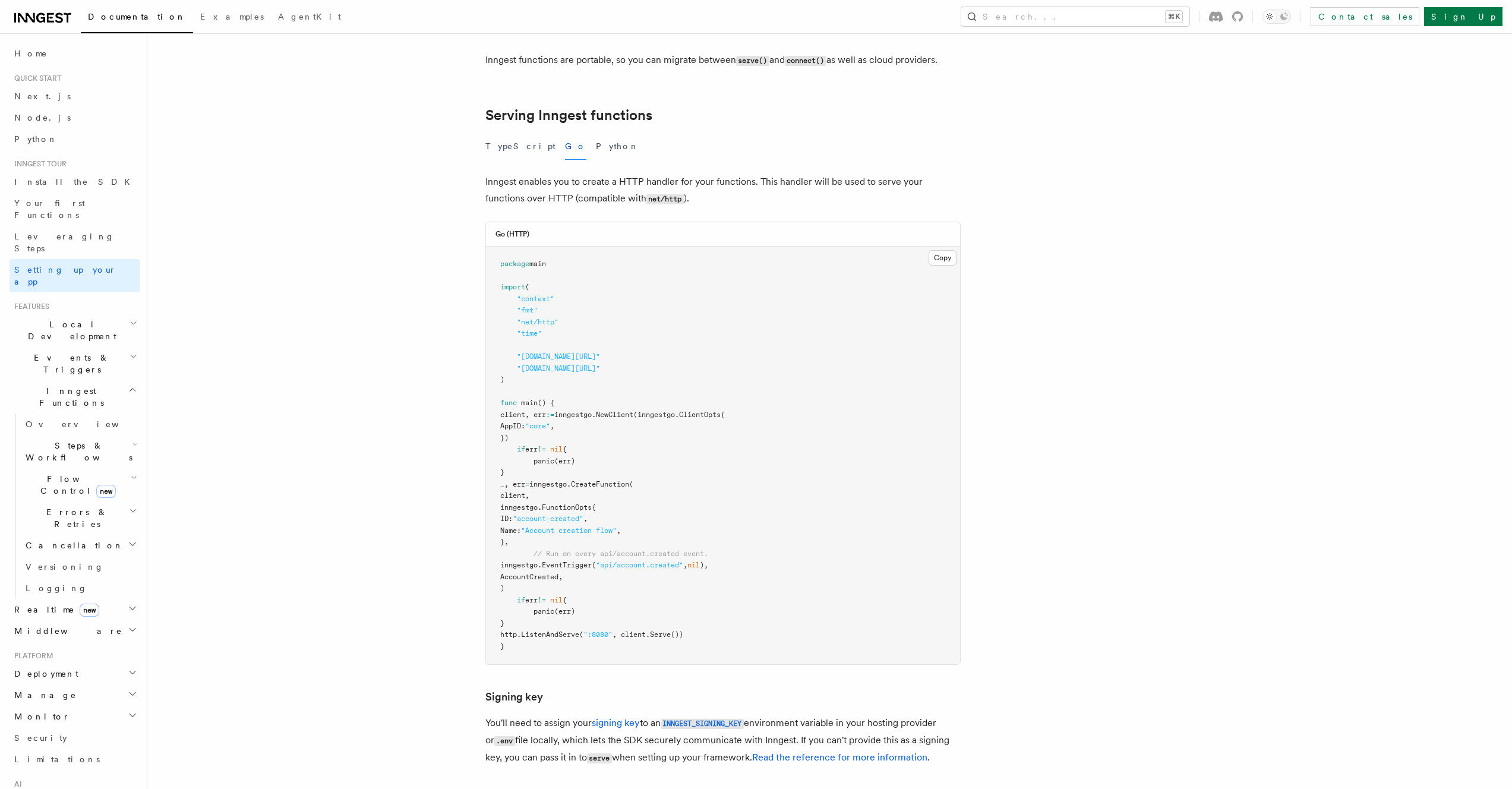
click at [832, 455] on pre "package main import ( "context" "fmt" "net/http" "time" "github.com/inngest/inn…" at bounding box center [723, 455] width 474 height 418
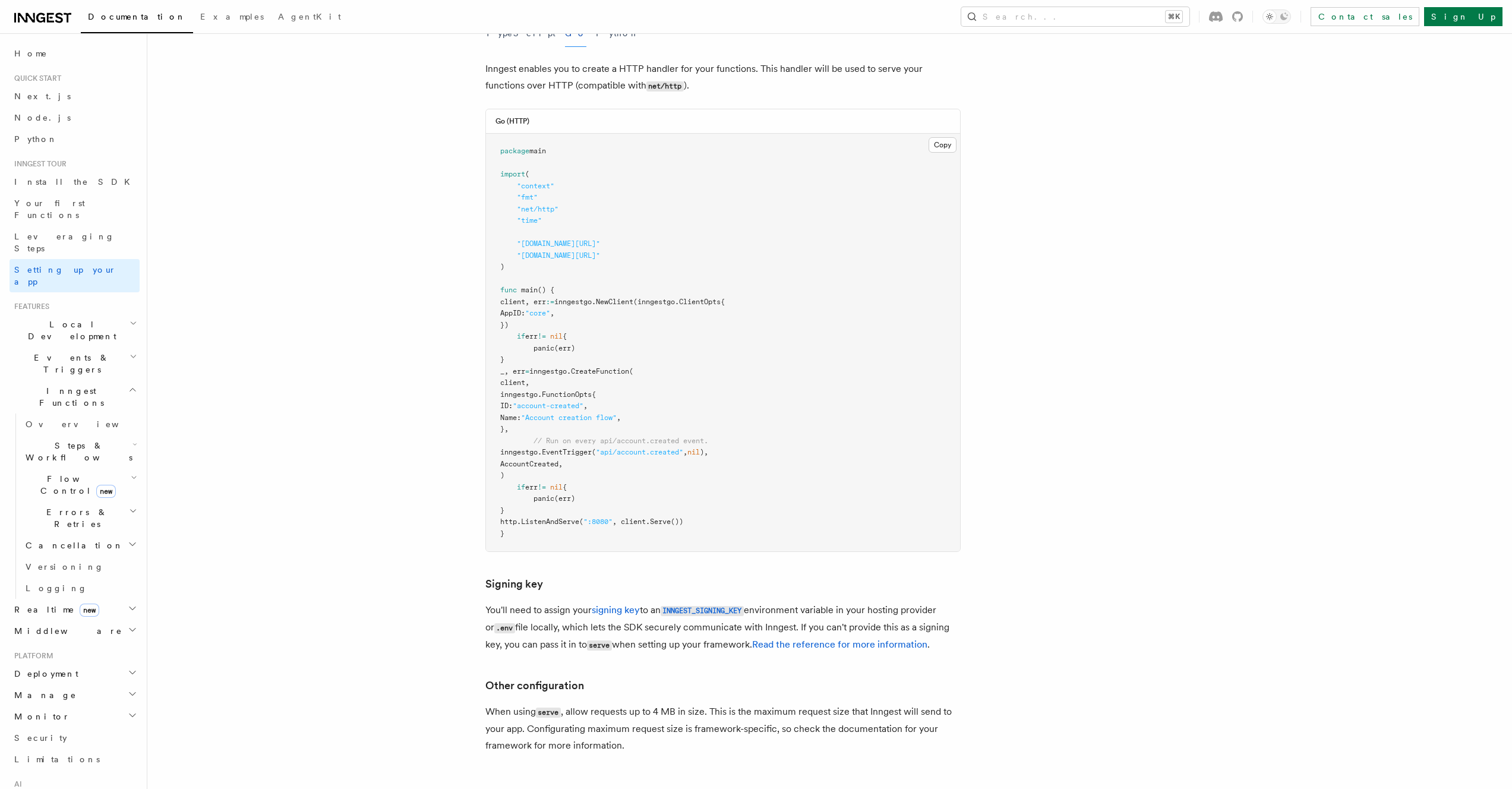
scroll to position [494, 0]
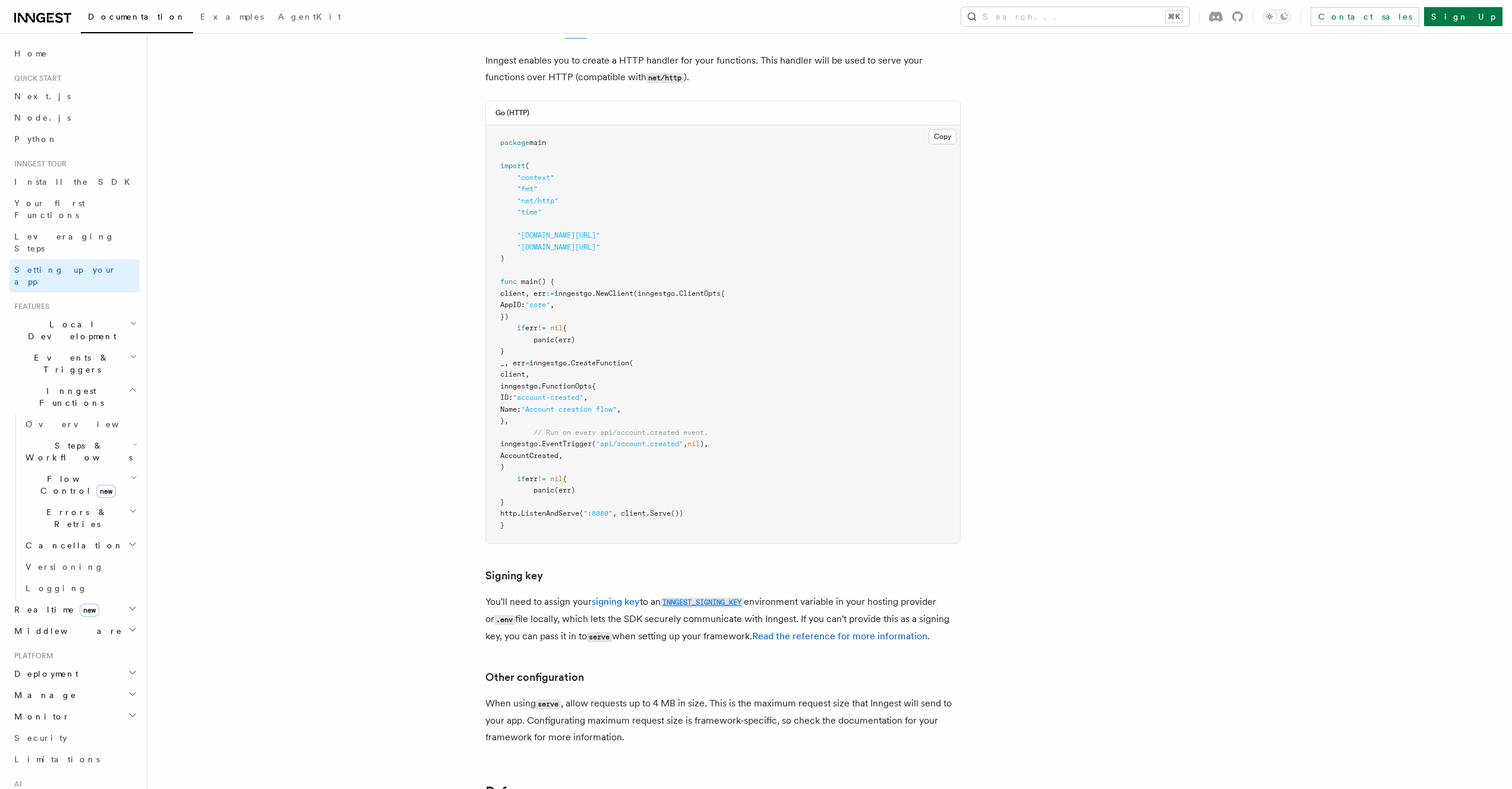
click at [701, 598] on code "INNGEST_SIGNING_KEY" at bounding box center [702, 603] width 83 height 10
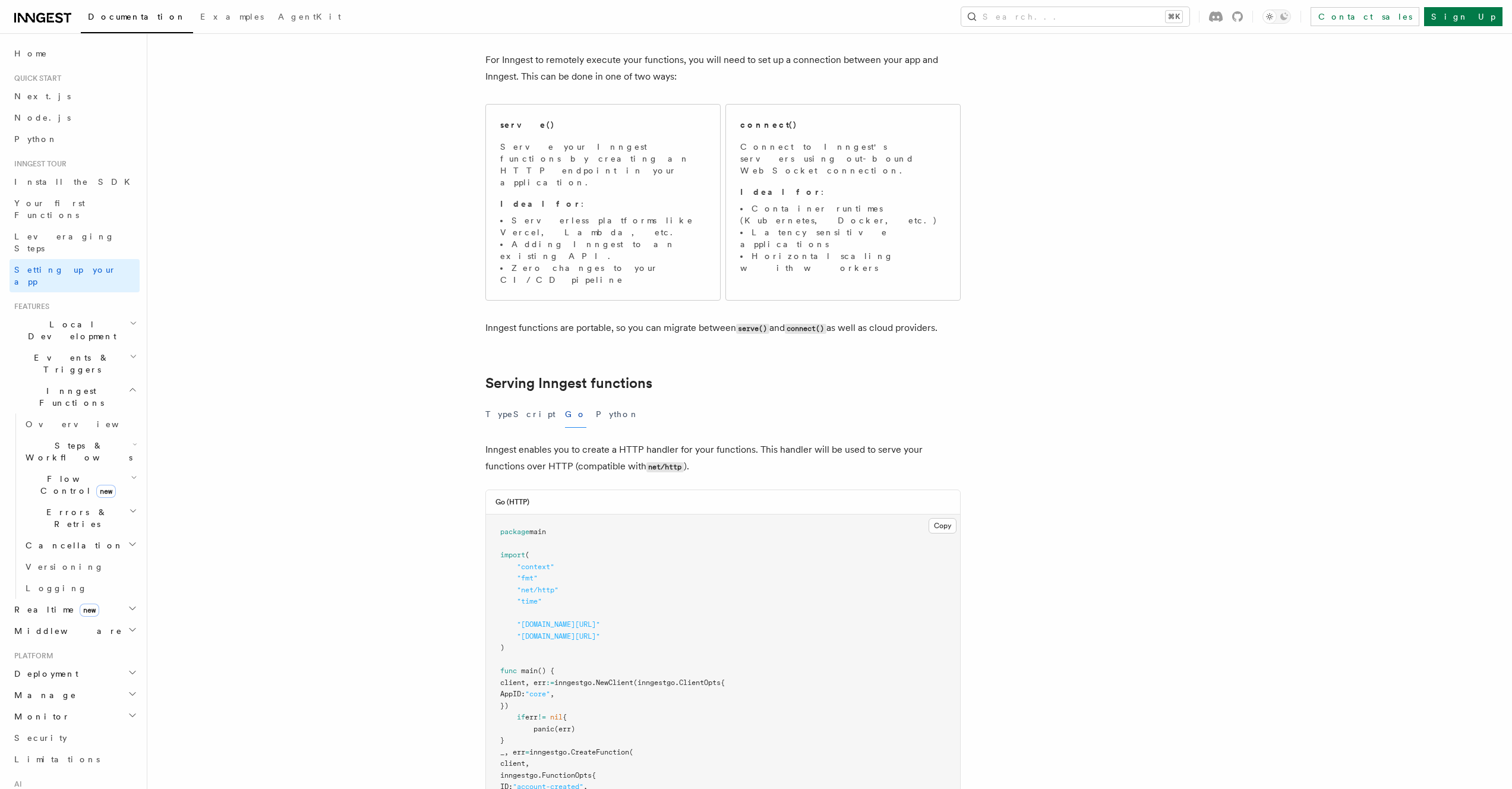
click at [701, 539] on article "Inngest tour Setting up your Inngest app With Inngest, you define functions or …" at bounding box center [799, 722] width 1265 height 1551
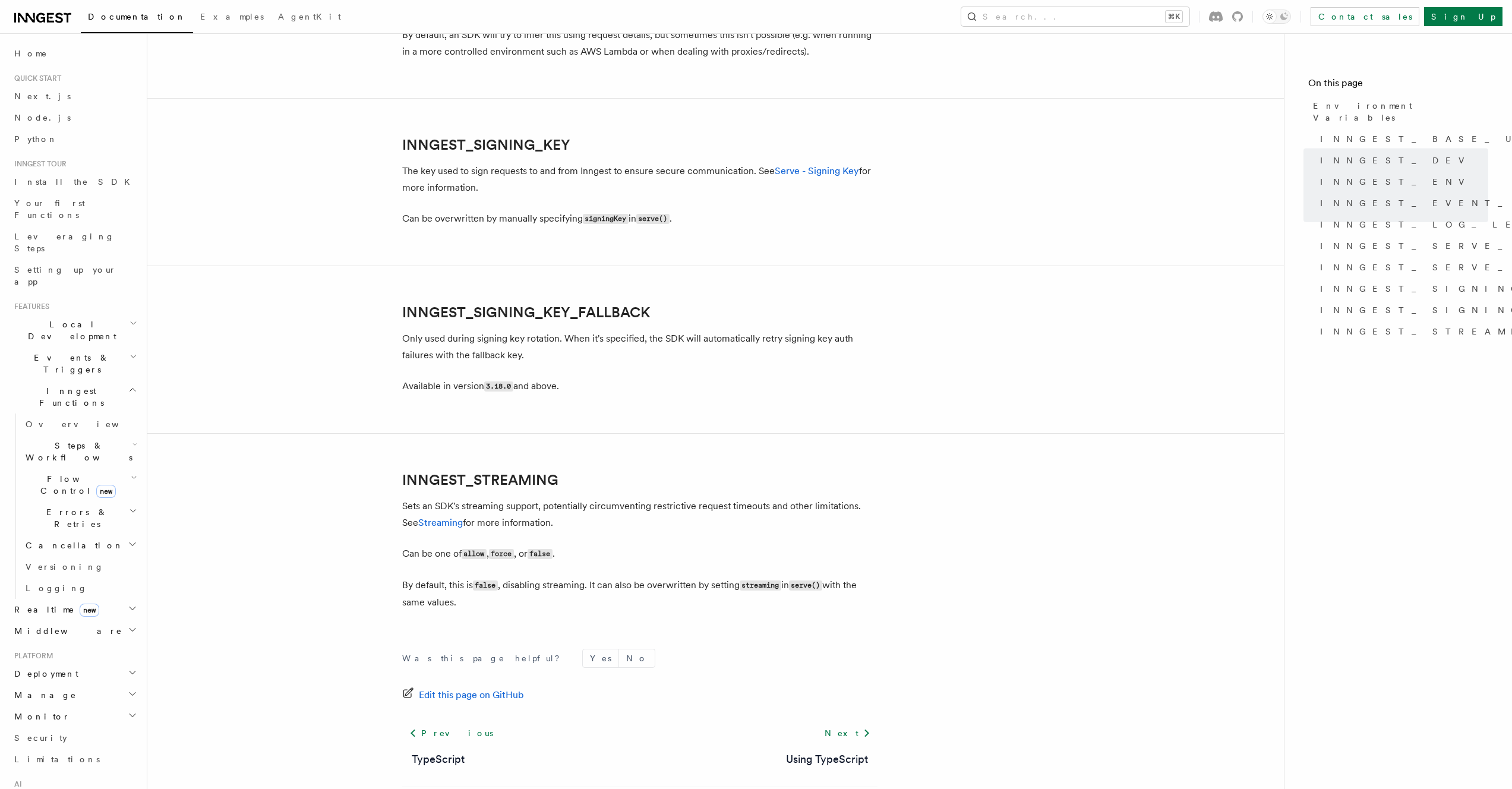
scroll to position [2065, 0]
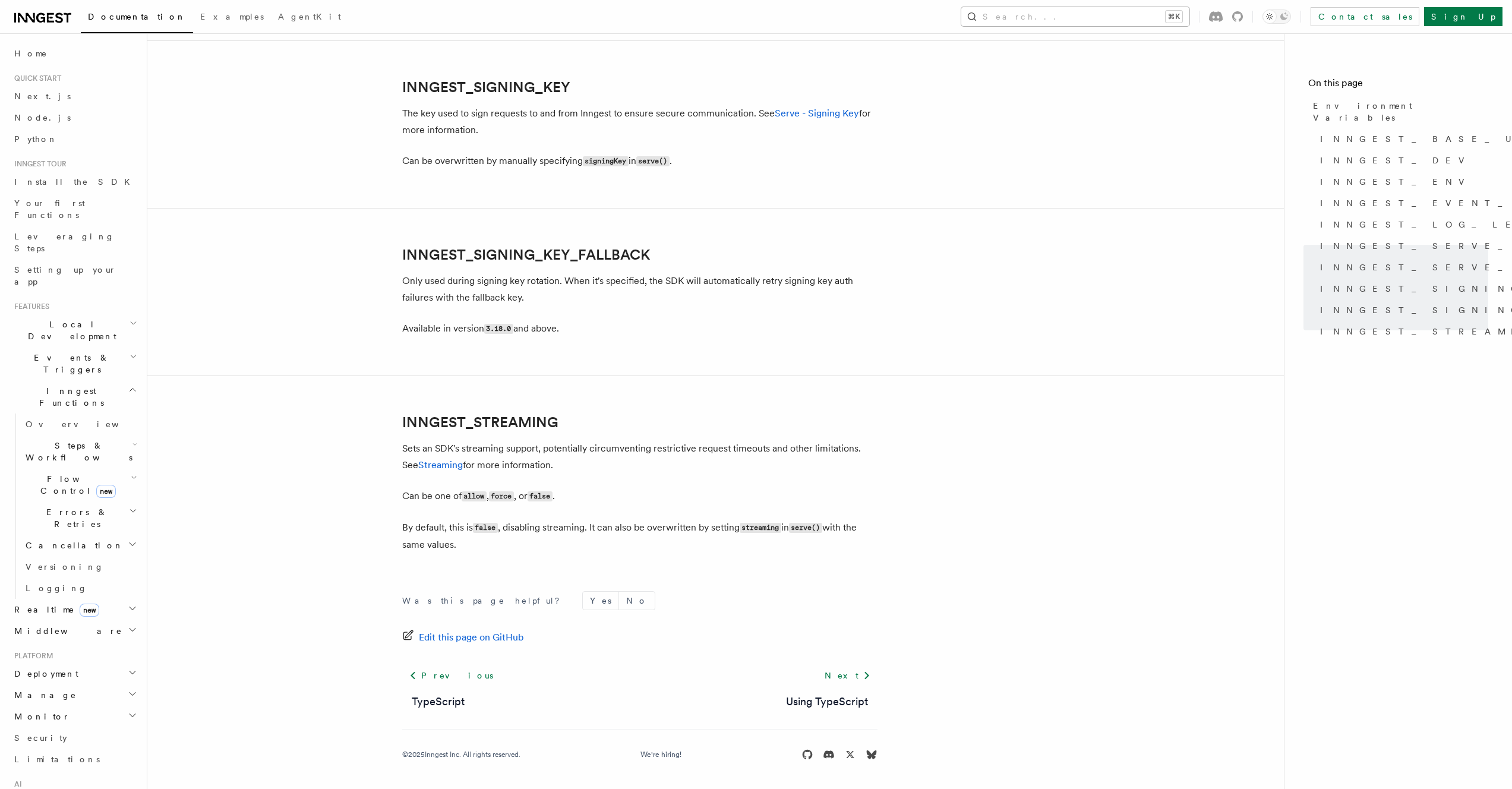
click at [1167, 8] on button "Search... ⌘K" at bounding box center [1075, 17] width 228 height 19
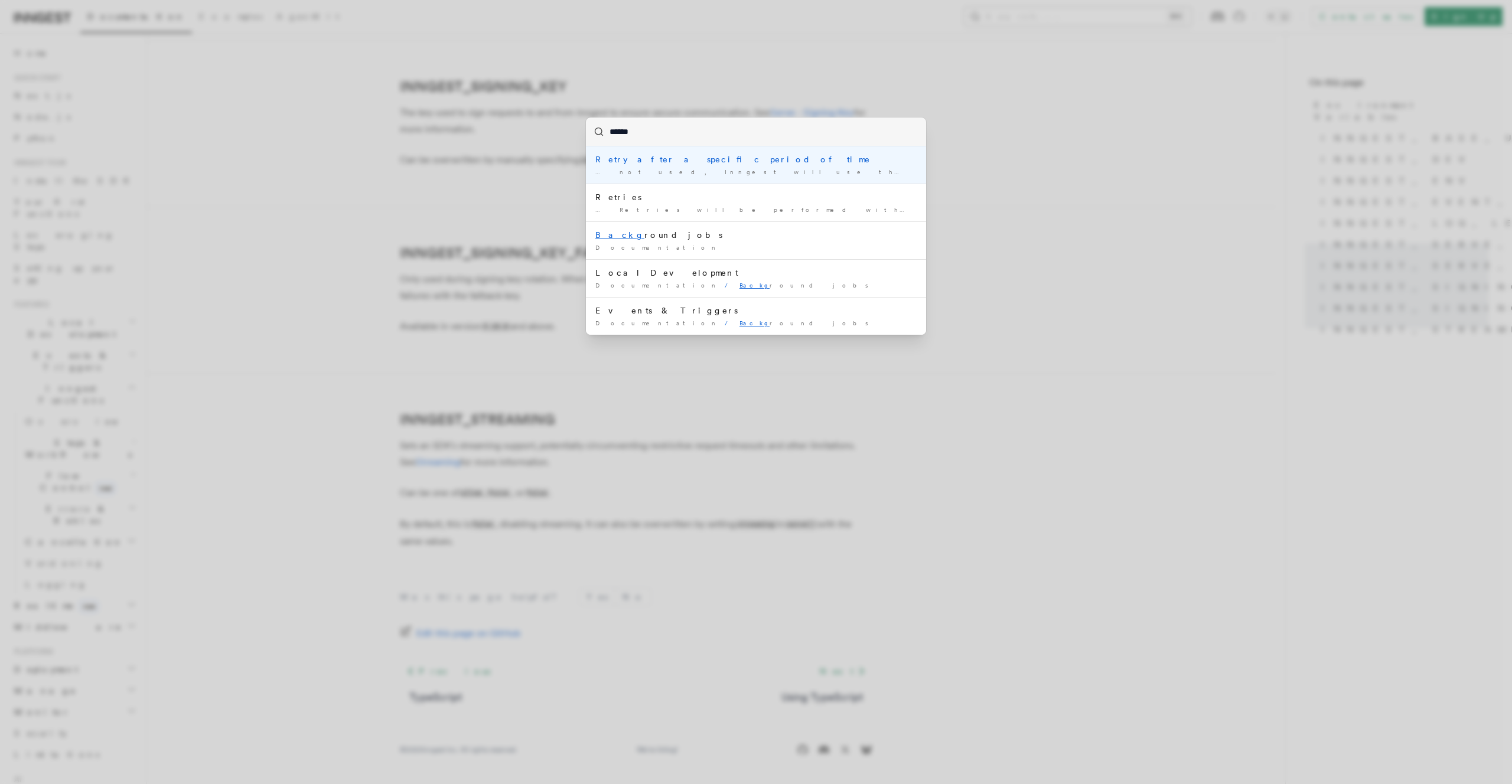
type input "*******"
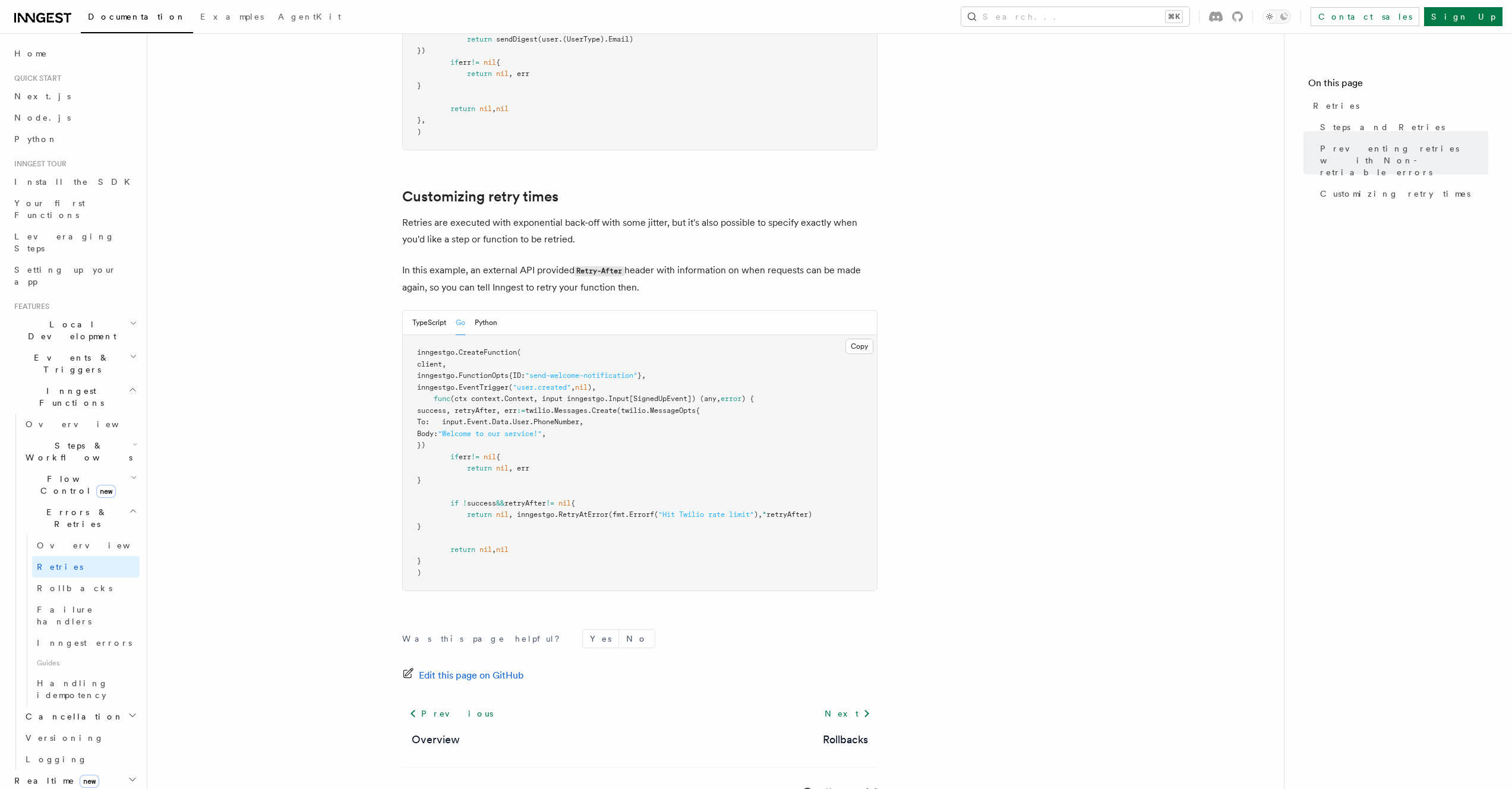
scroll to position [1639, 0]
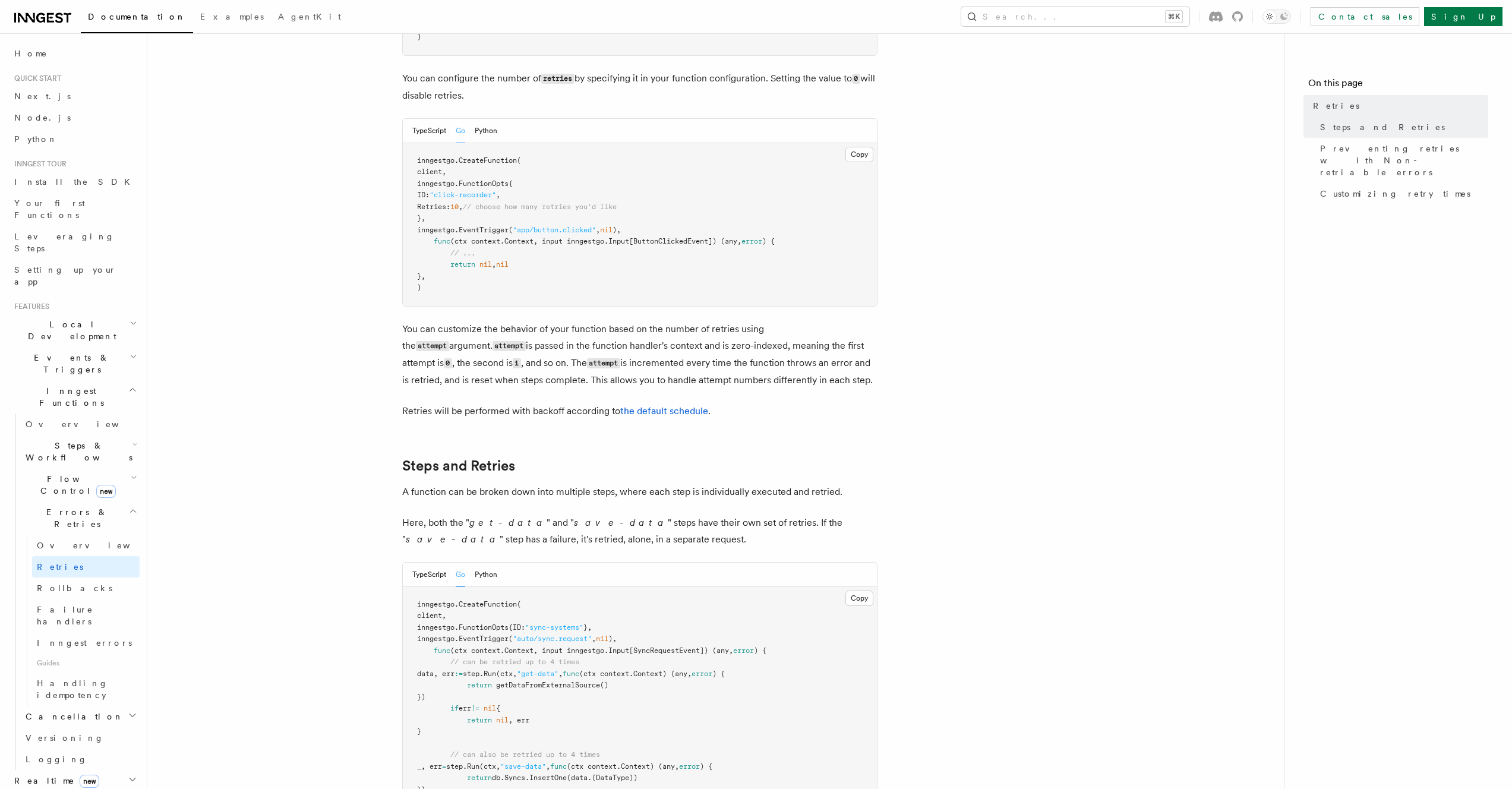
click at [689, 405] on link "the default schedule" at bounding box center [664, 411] width 88 height 11
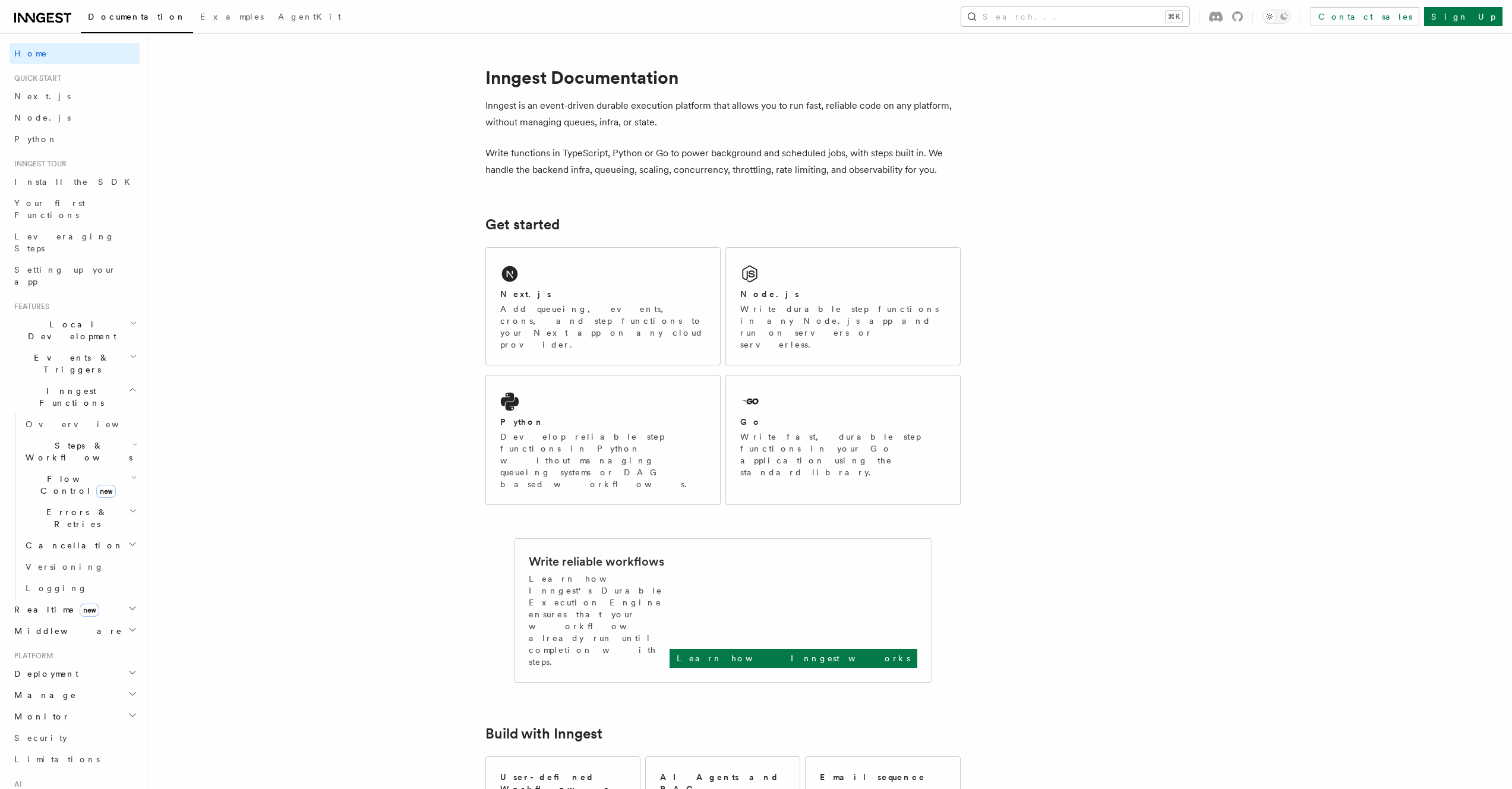
click at [1189, 14] on button "Search... ⌘K" at bounding box center [1075, 17] width 228 height 19
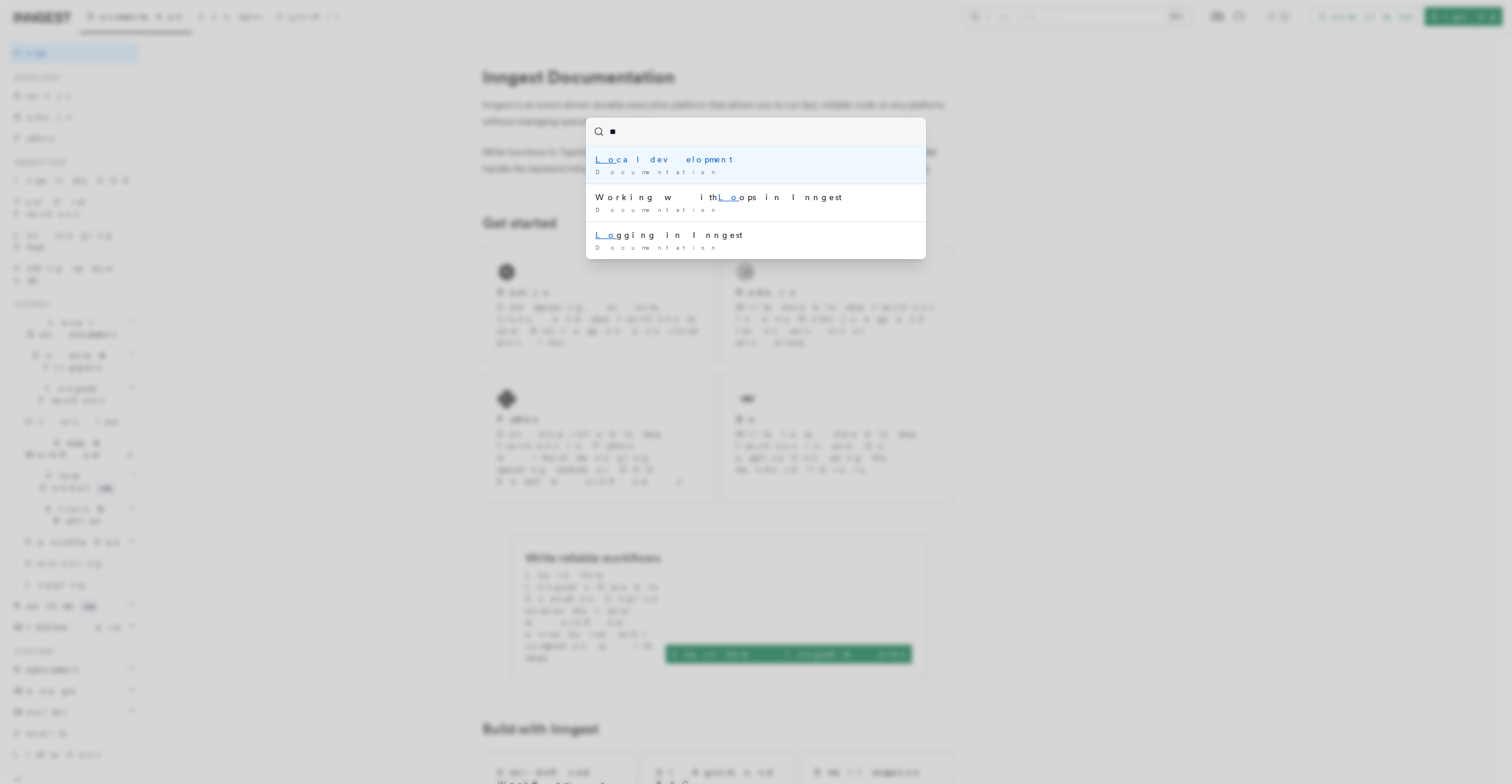
type input "***"
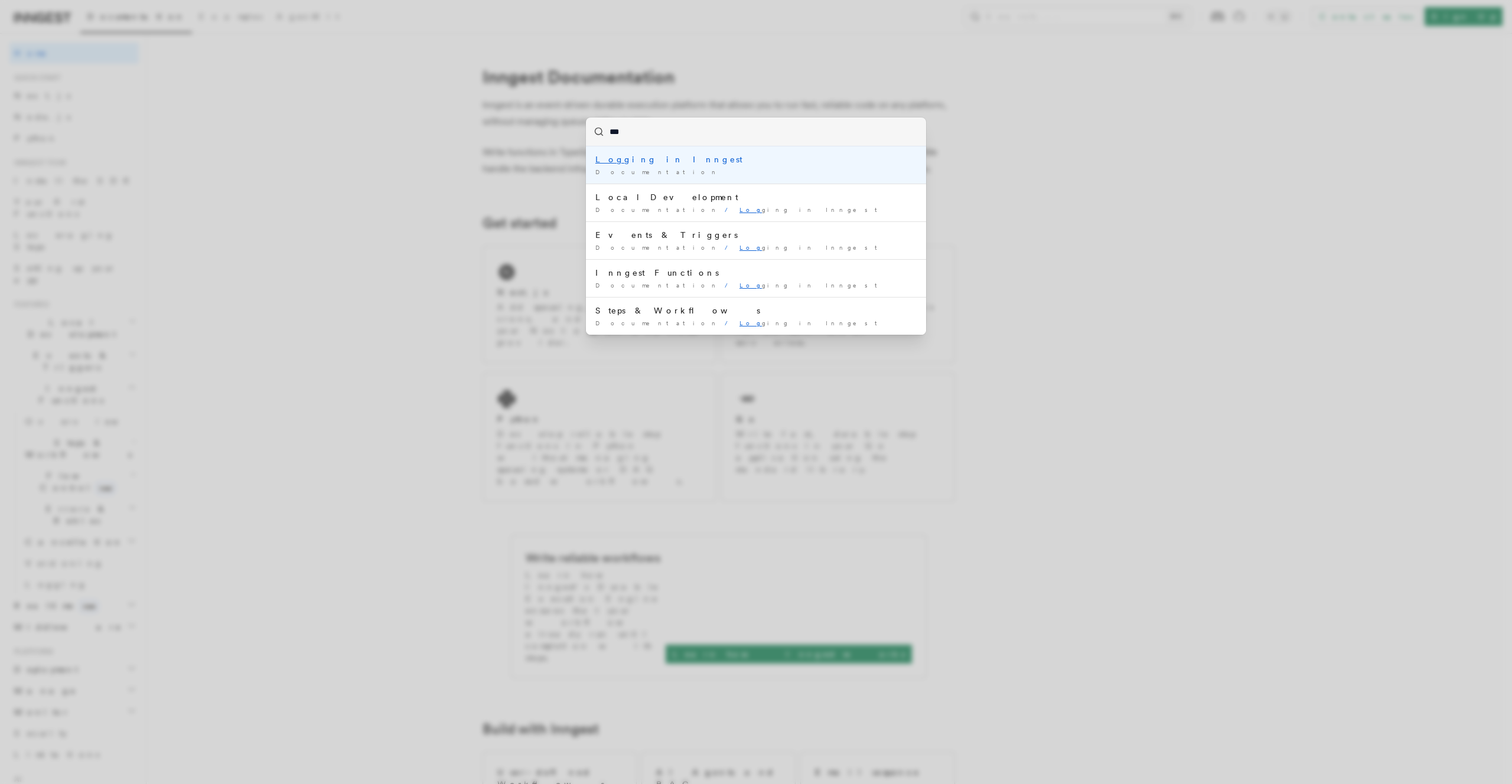
click at [718, 162] on div "Log ging in Inngest" at bounding box center [756, 160] width 322 height 12
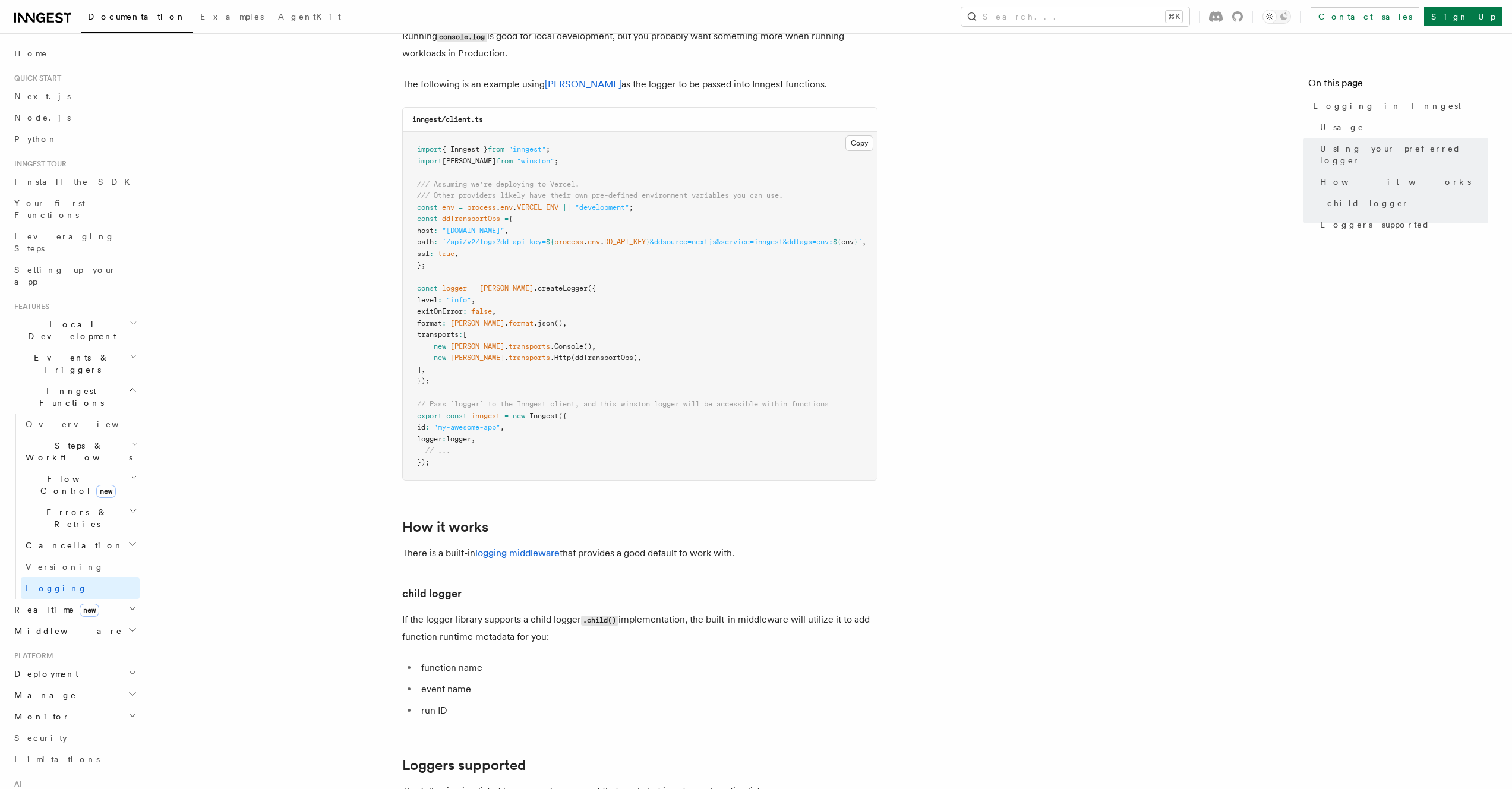
scroll to position [1361, 0]
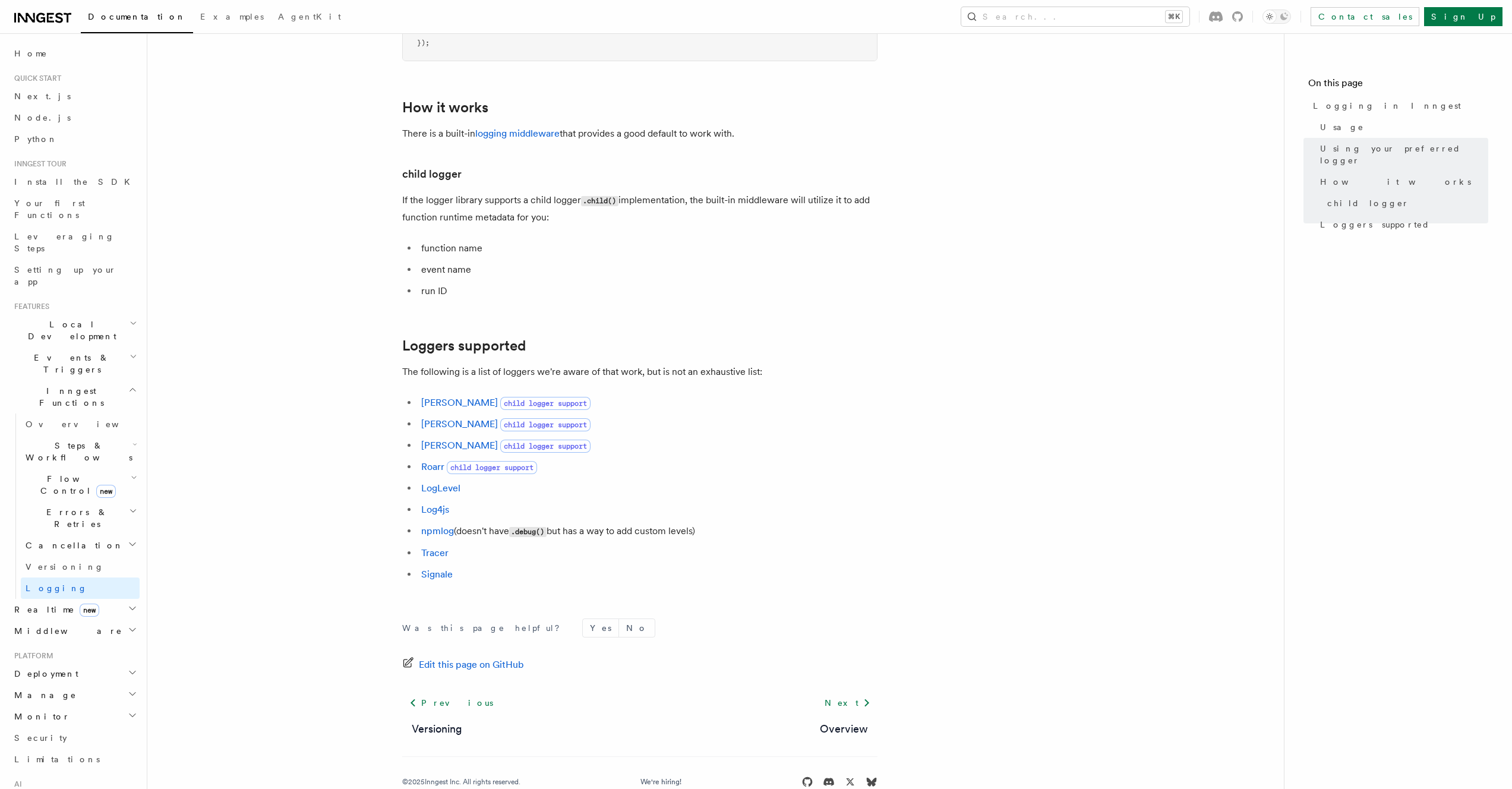
scroll to position [1390, 0]
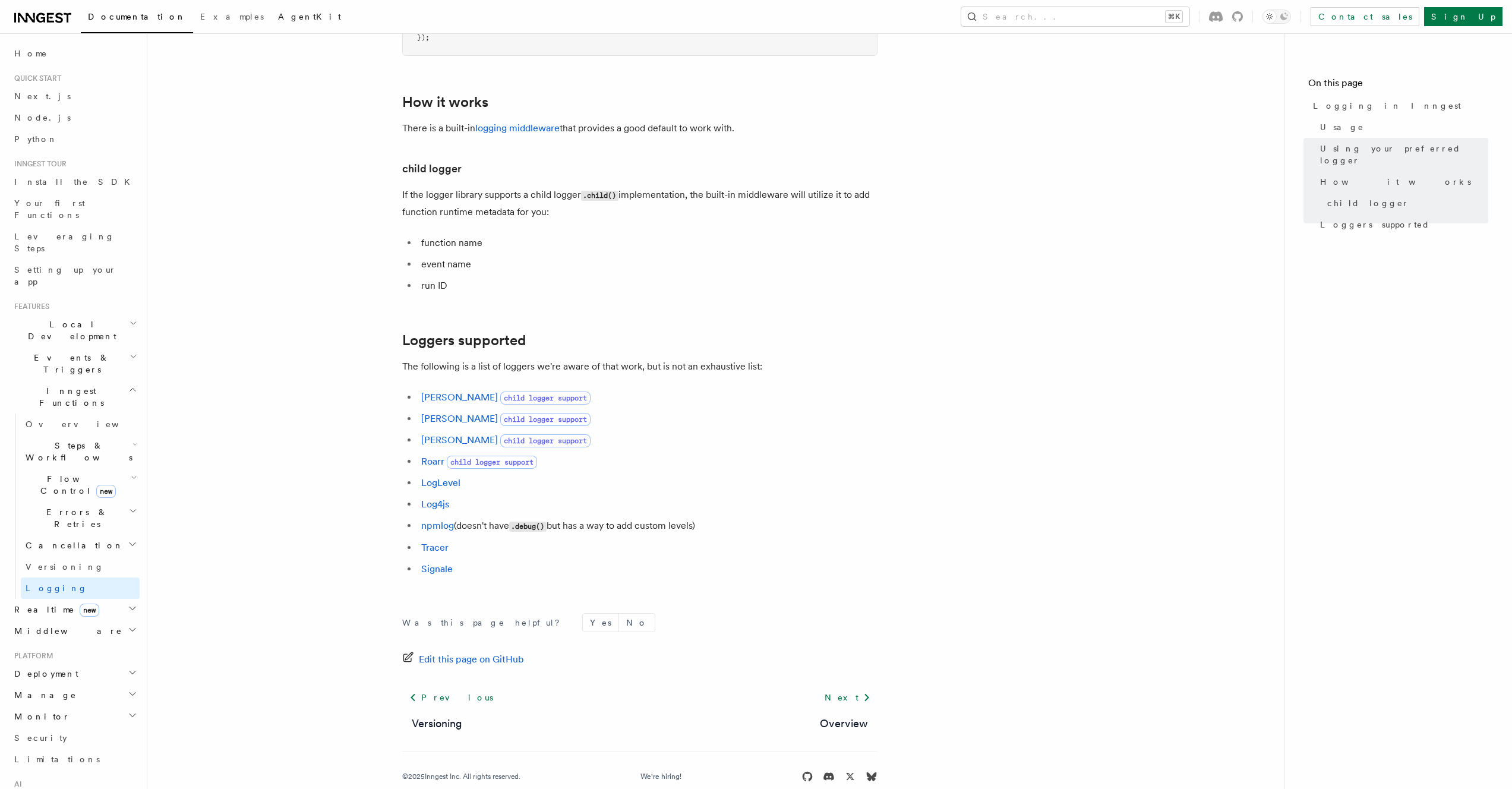
click at [271, 15] on link "AgentKit" at bounding box center [309, 18] width 77 height 29
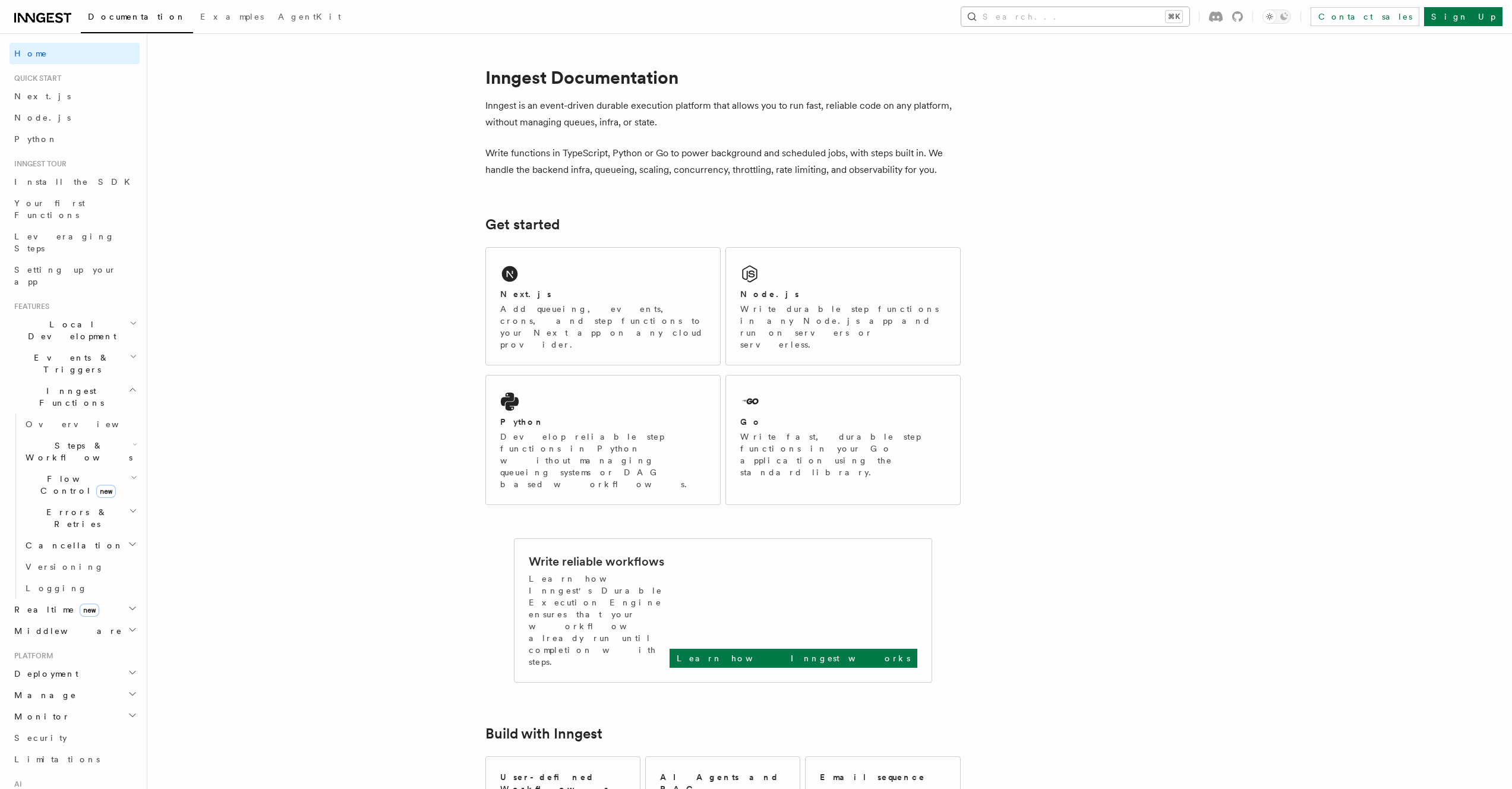
click at [1125, 14] on button "Search... ⌘K" at bounding box center [1075, 17] width 228 height 19
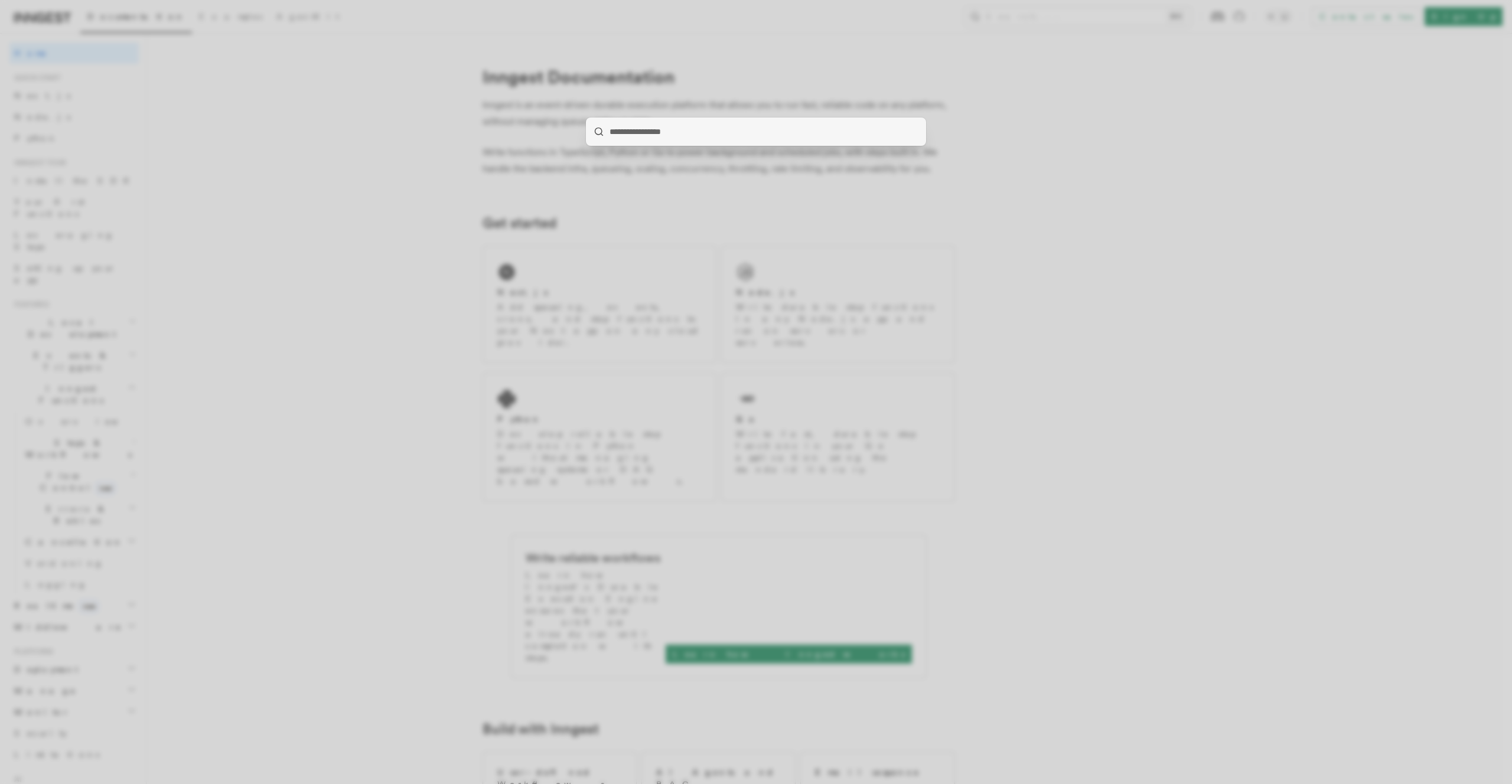
type input "********"
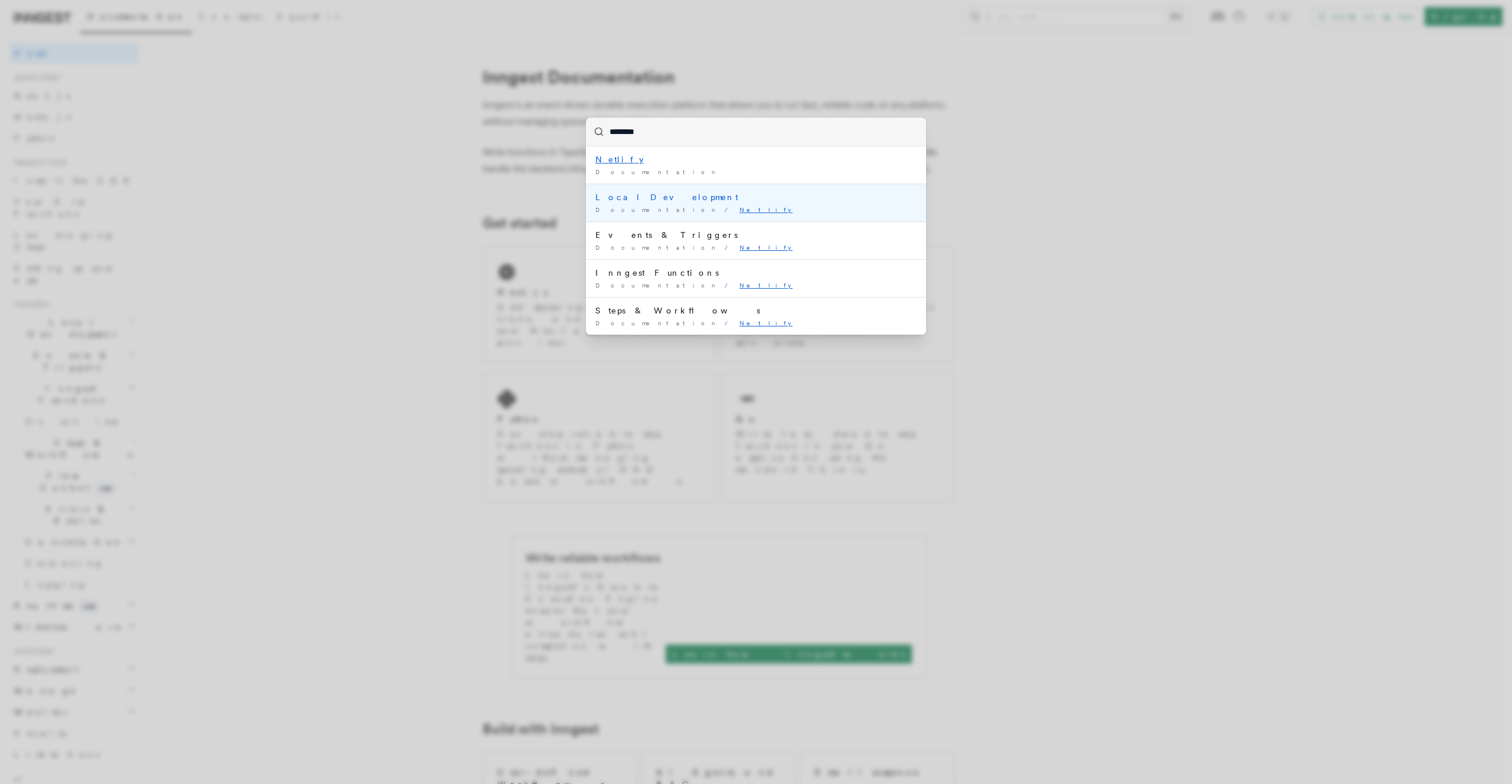
click at [693, 204] on li "Local Development Documentation / Netlify /" at bounding box center [756, 203] width 340 height 38
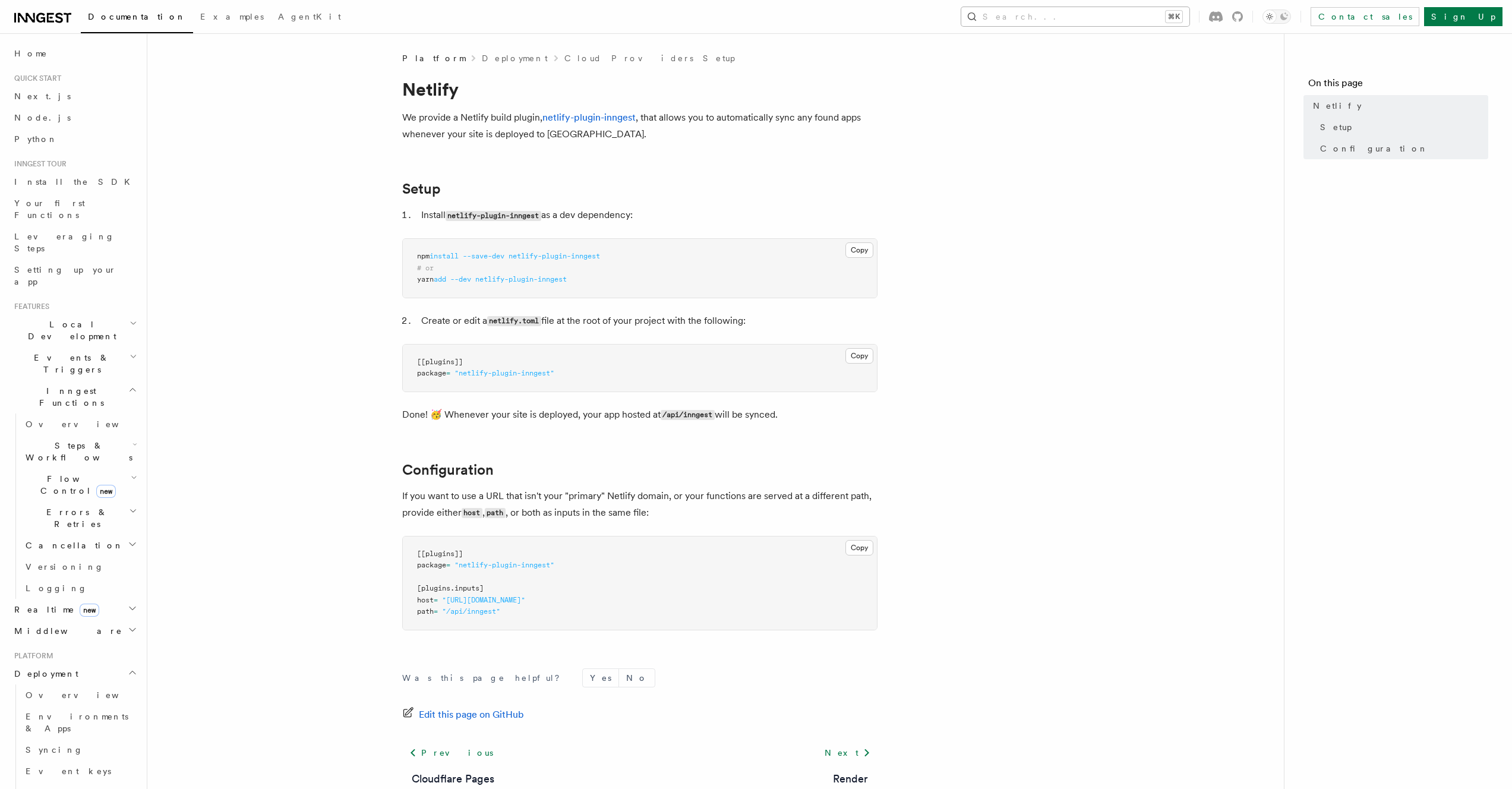
click at [1120, 14] on button "Search... ⌘K" at bounding box center [1075, 17] width 228 height 19
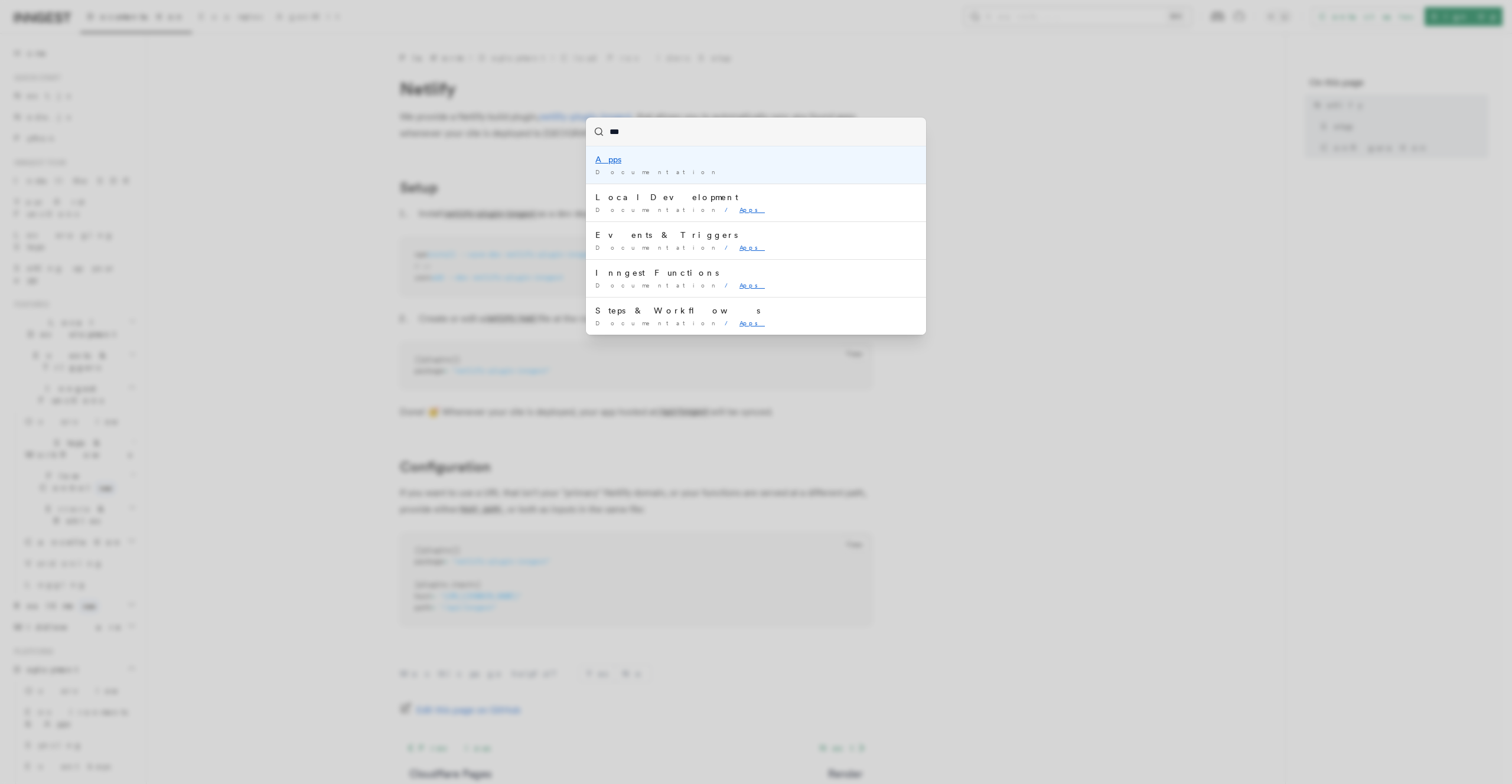
type input "****"
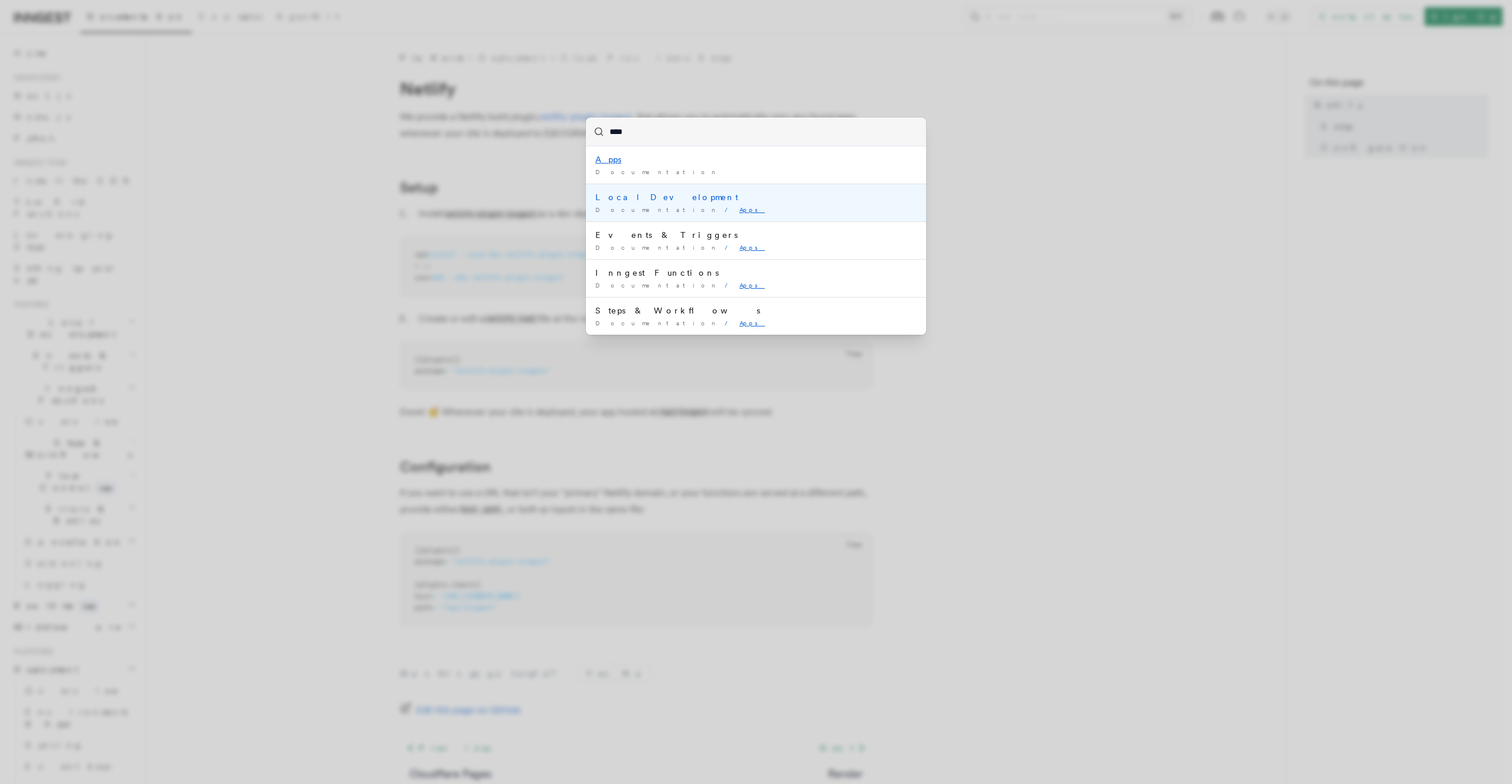
click at [680, 188] on li "Local Development Documentation / Apps /" at bounding box center [756, 203] width 340 height 38
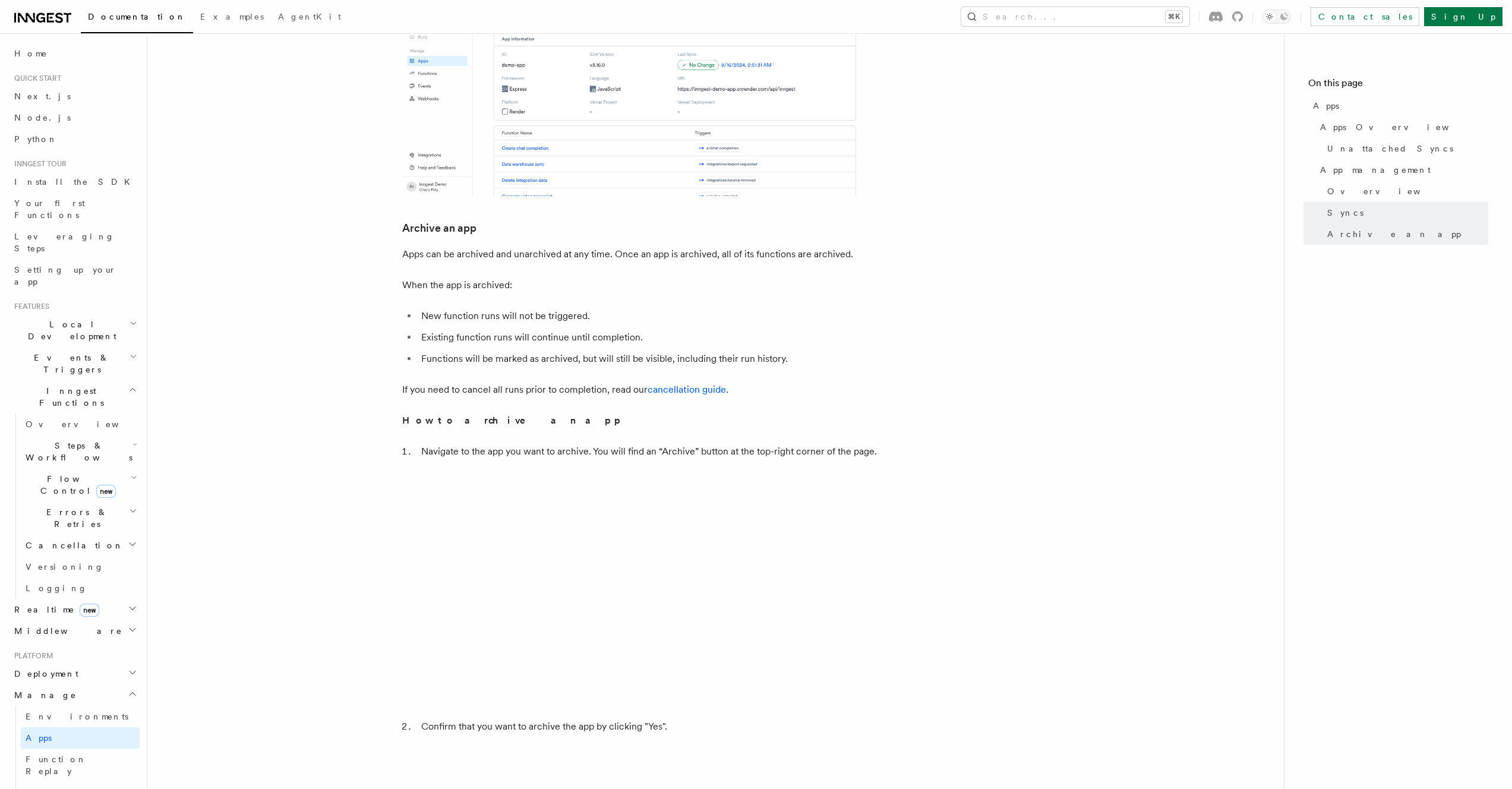
scroll to position [1975, 0]
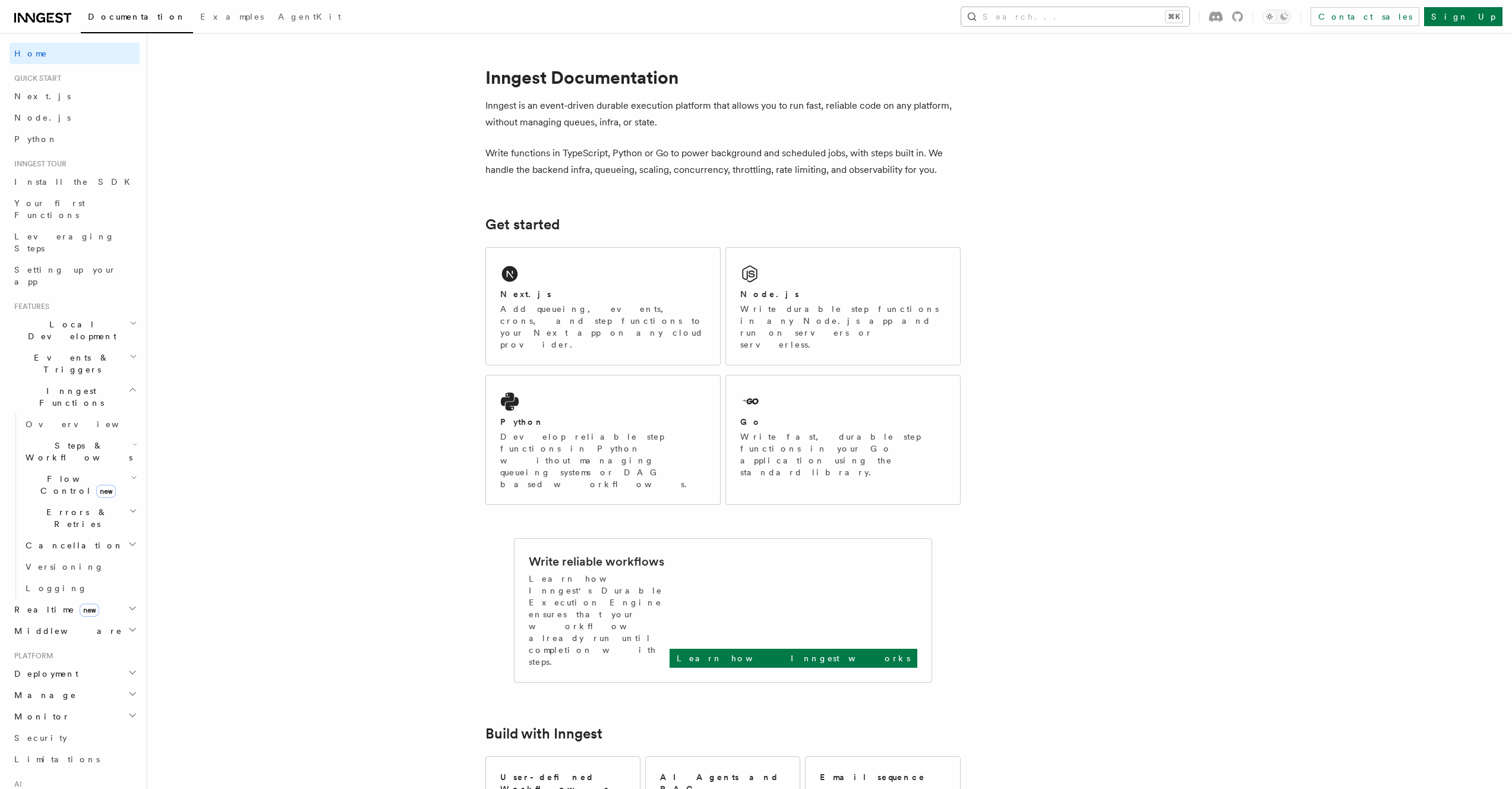
click at [1142, 12] on button "Search... ⌘K" at bounding box center [1075, 17] width 228 height 19
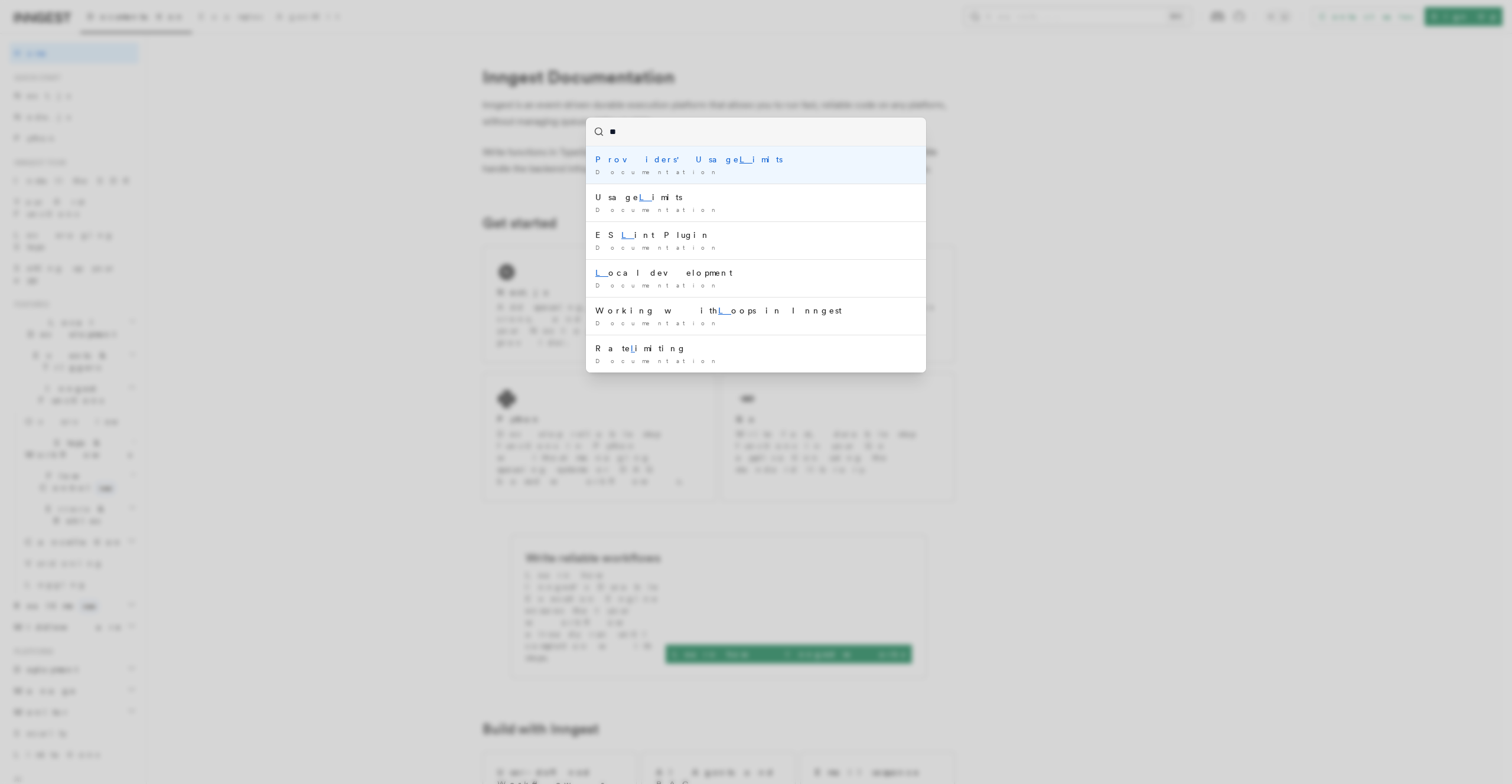
type input "***"
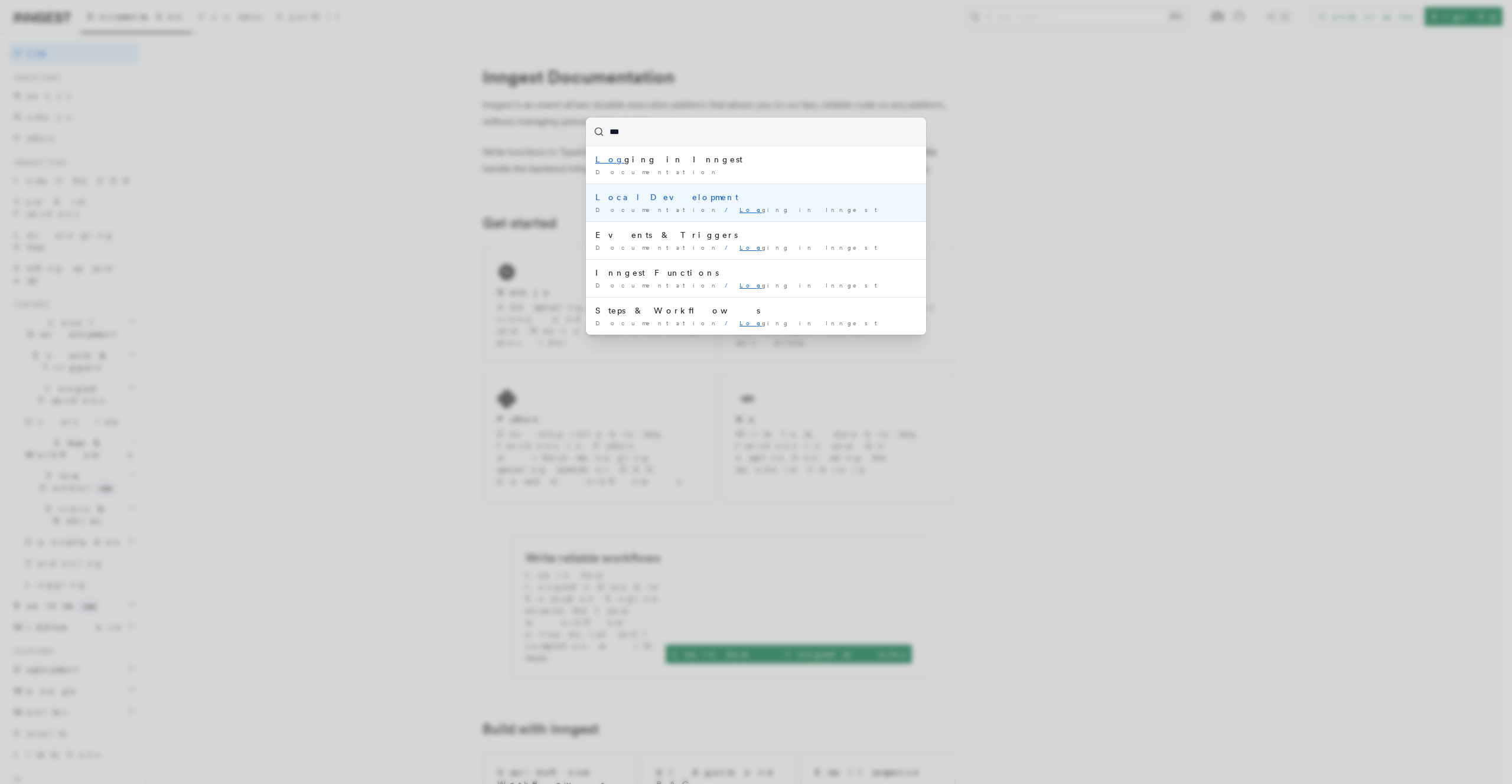
click at [790, 205] on div "Documentation / Log ging in Inngest /" at bounding box center [756, 210] width 322 height 9
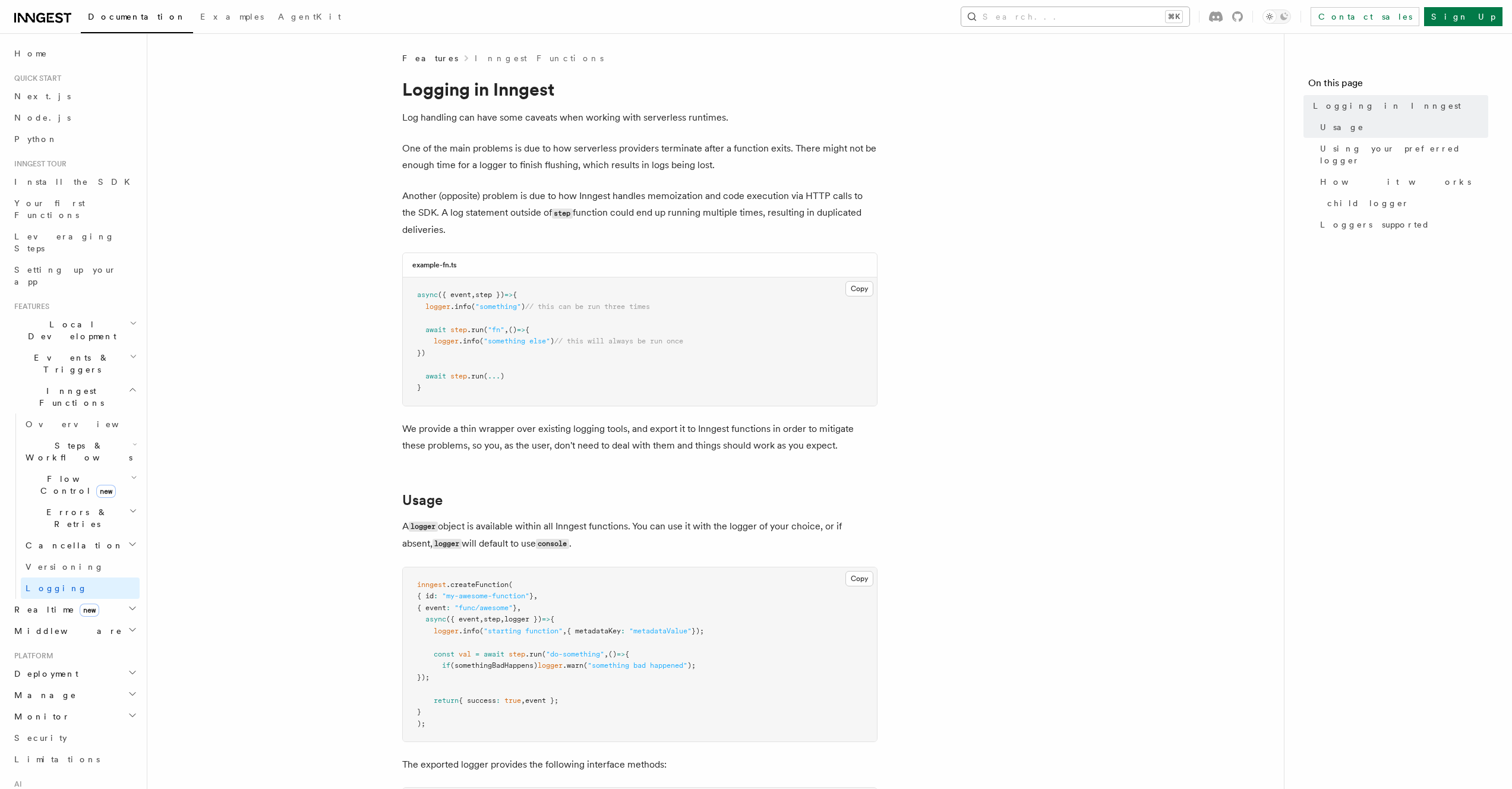
click at [1104, 12] on button "Search... ⌘K" at bounding box center [1075, 17] width 228 height 19
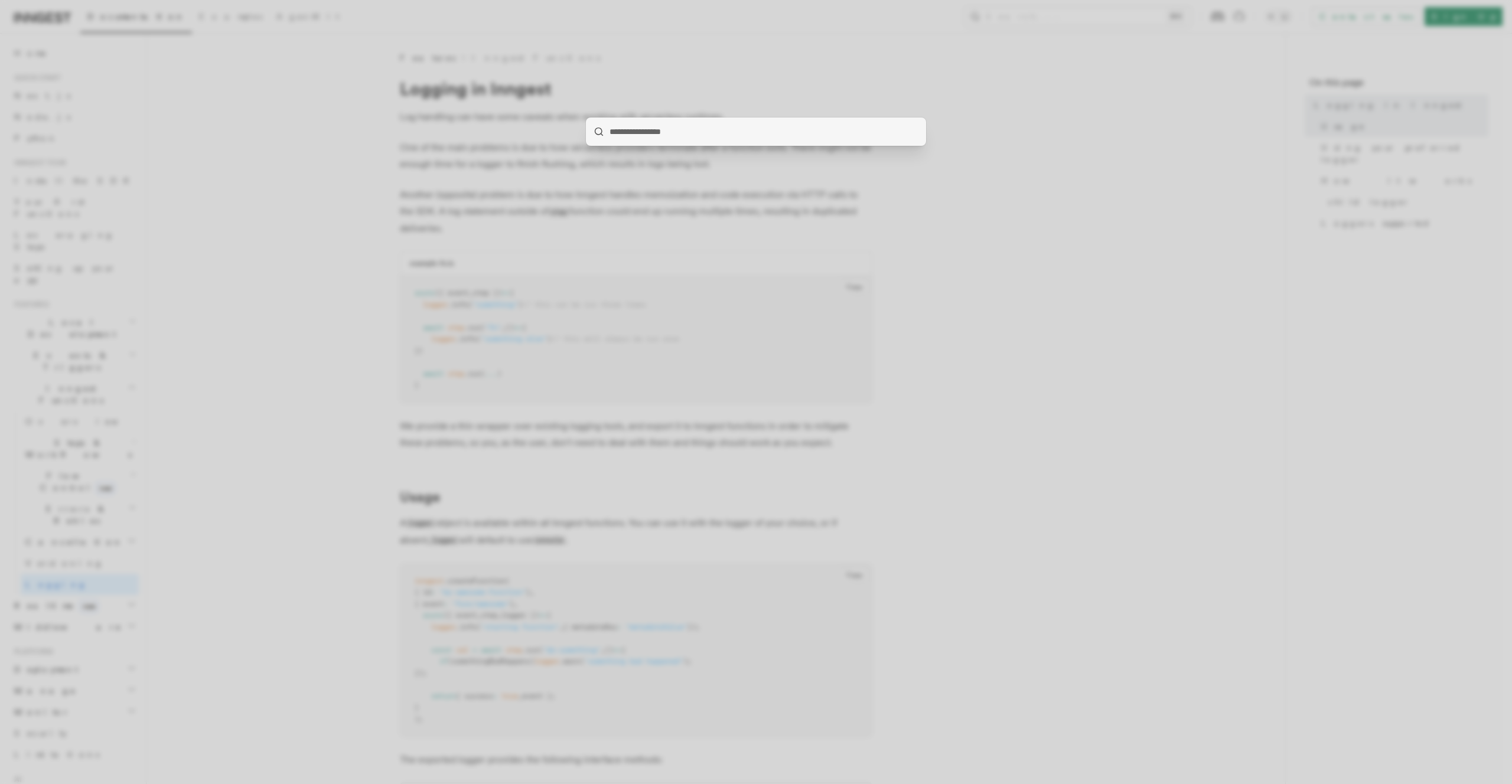
click at [1421, 207] on div at bounding box center [756, 392] width 1512 height 784
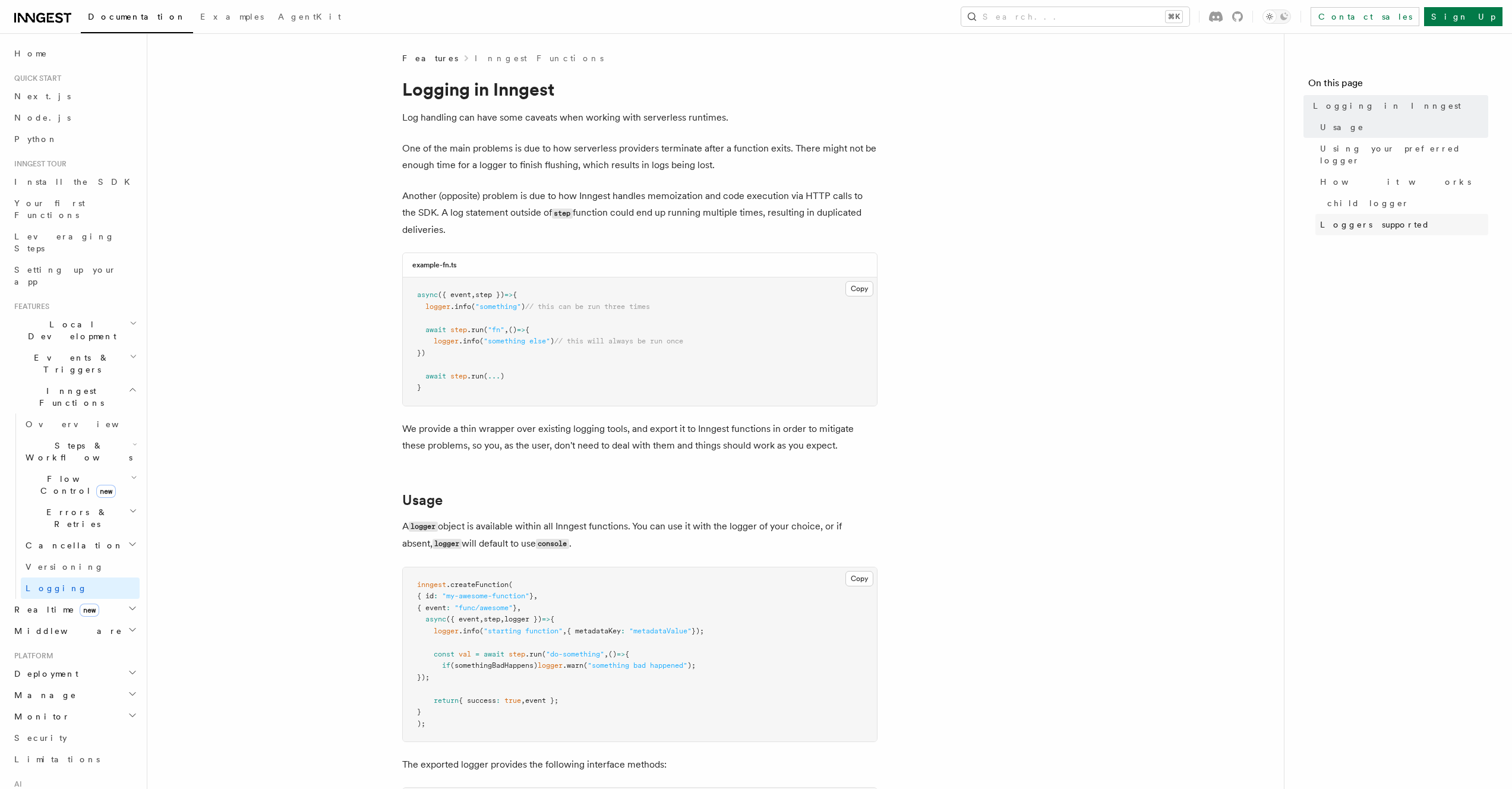
click at [1367, 222] on link "Loggers supported" at bounding box center [1402, 224] width 173 height 21
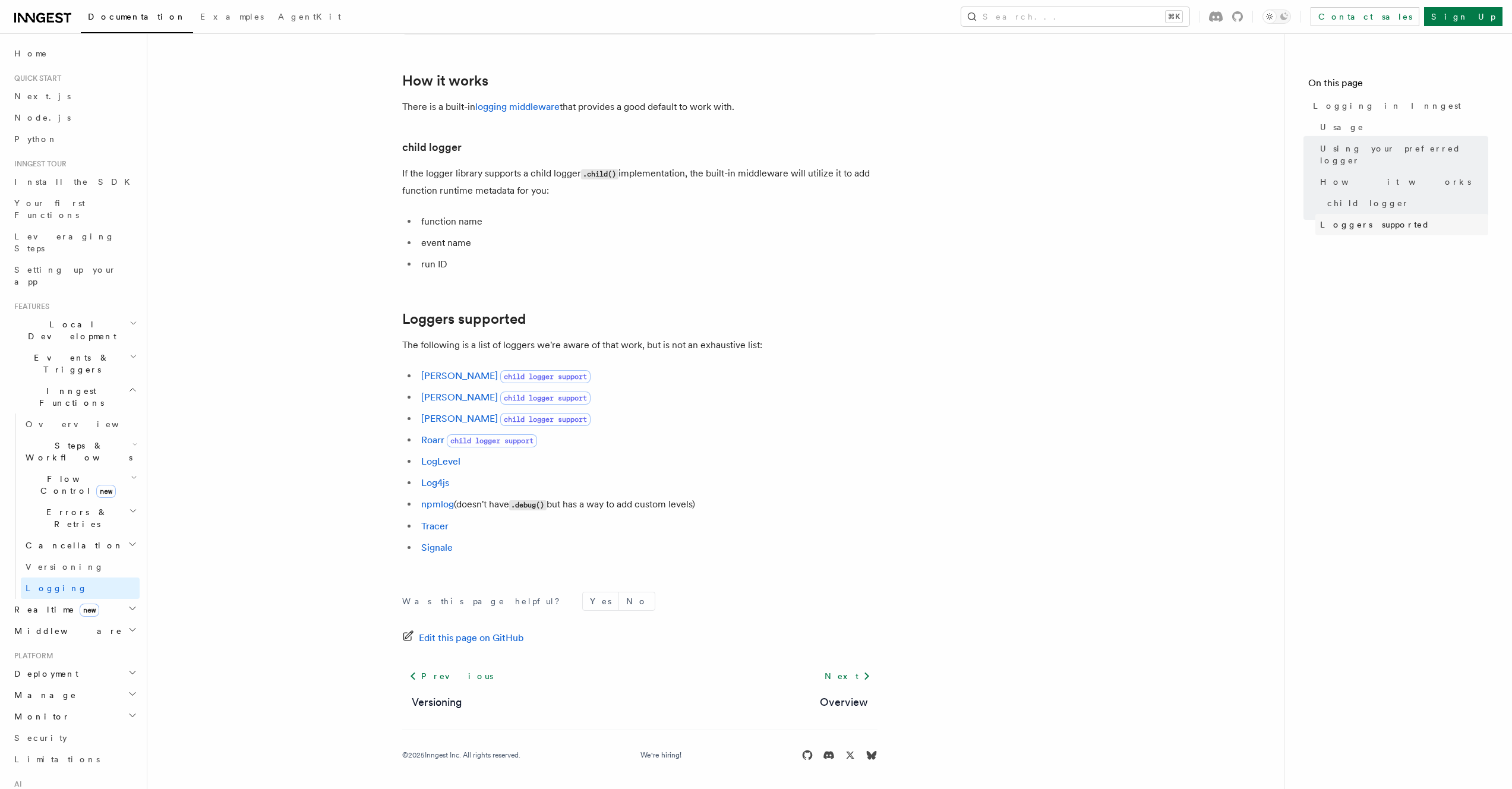
scroll to position [1421, 0]
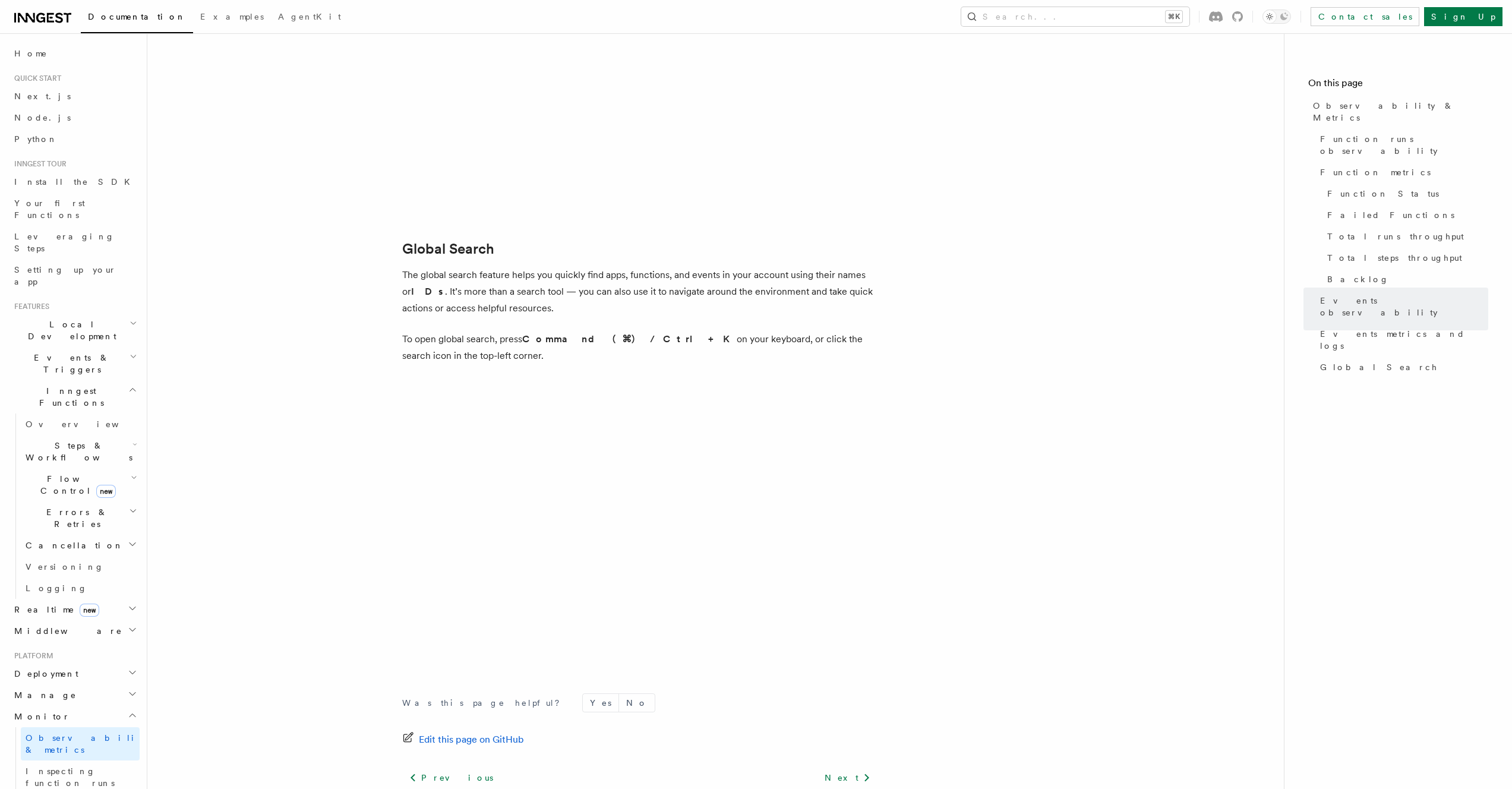
scroll to position [3713, 0]
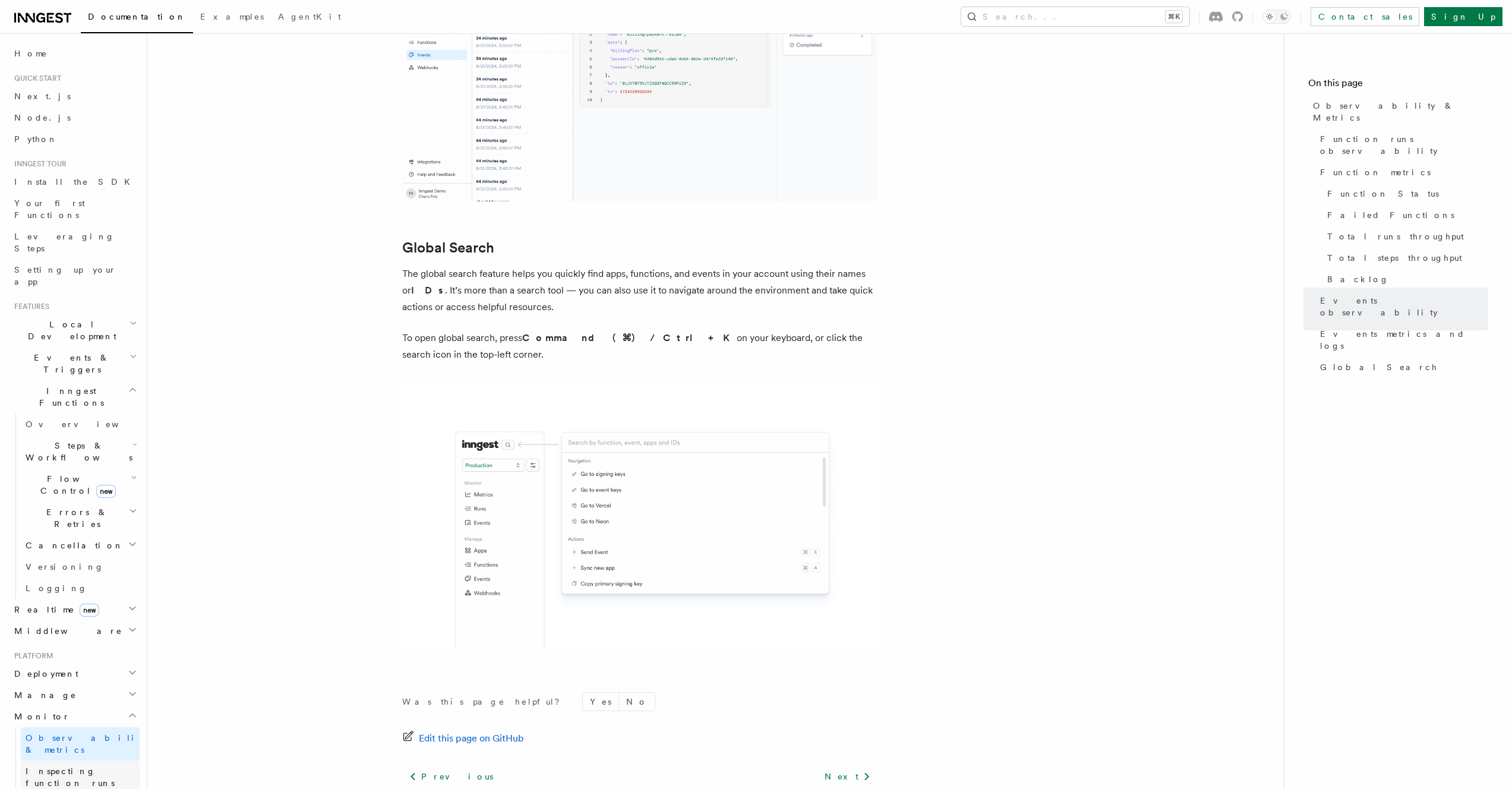
click at [83, 766] on span "Inspecting function runs" at bounding box center [70, 777] width 89 height 21
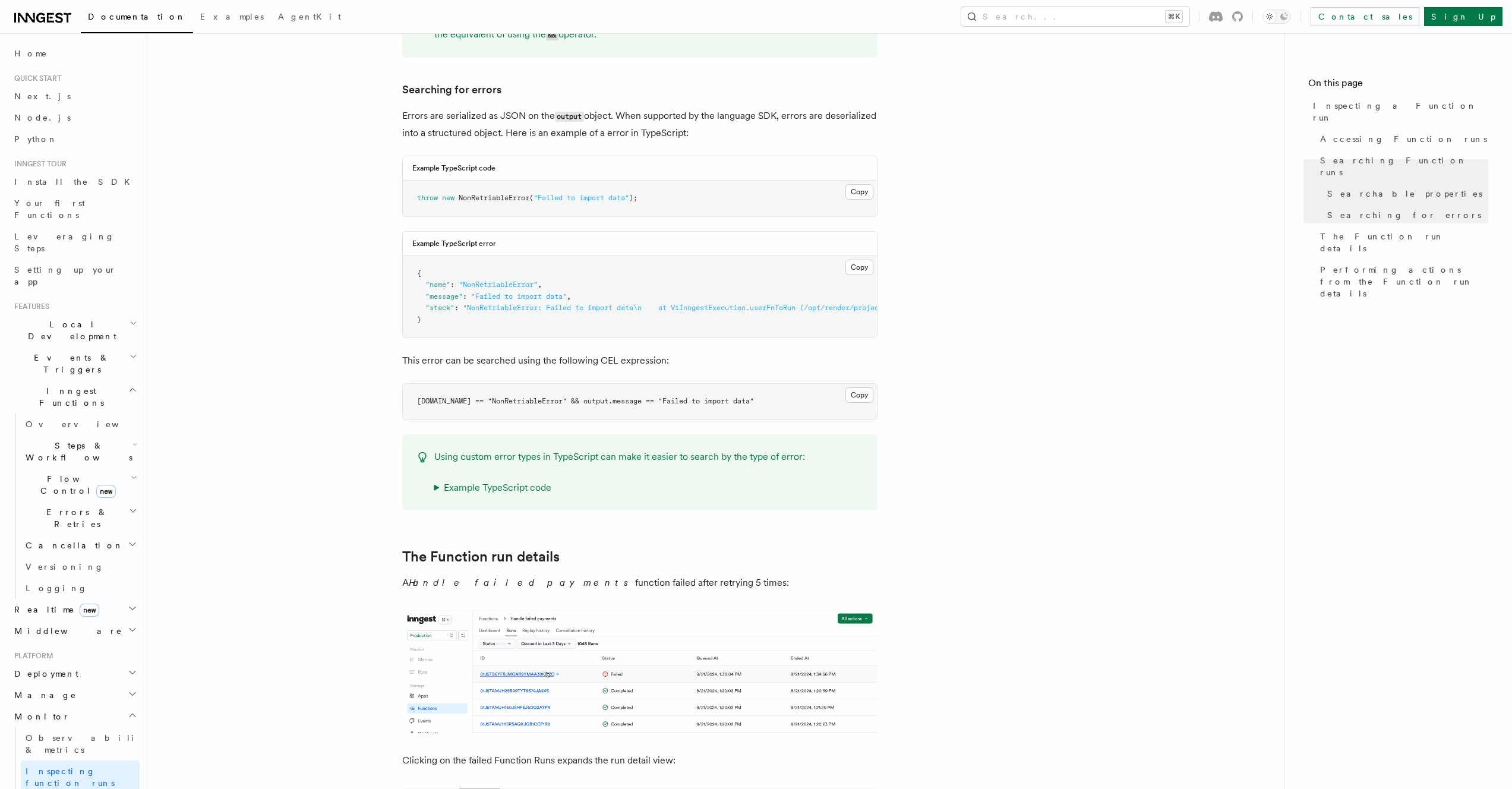
scroll to position [1212, 0]
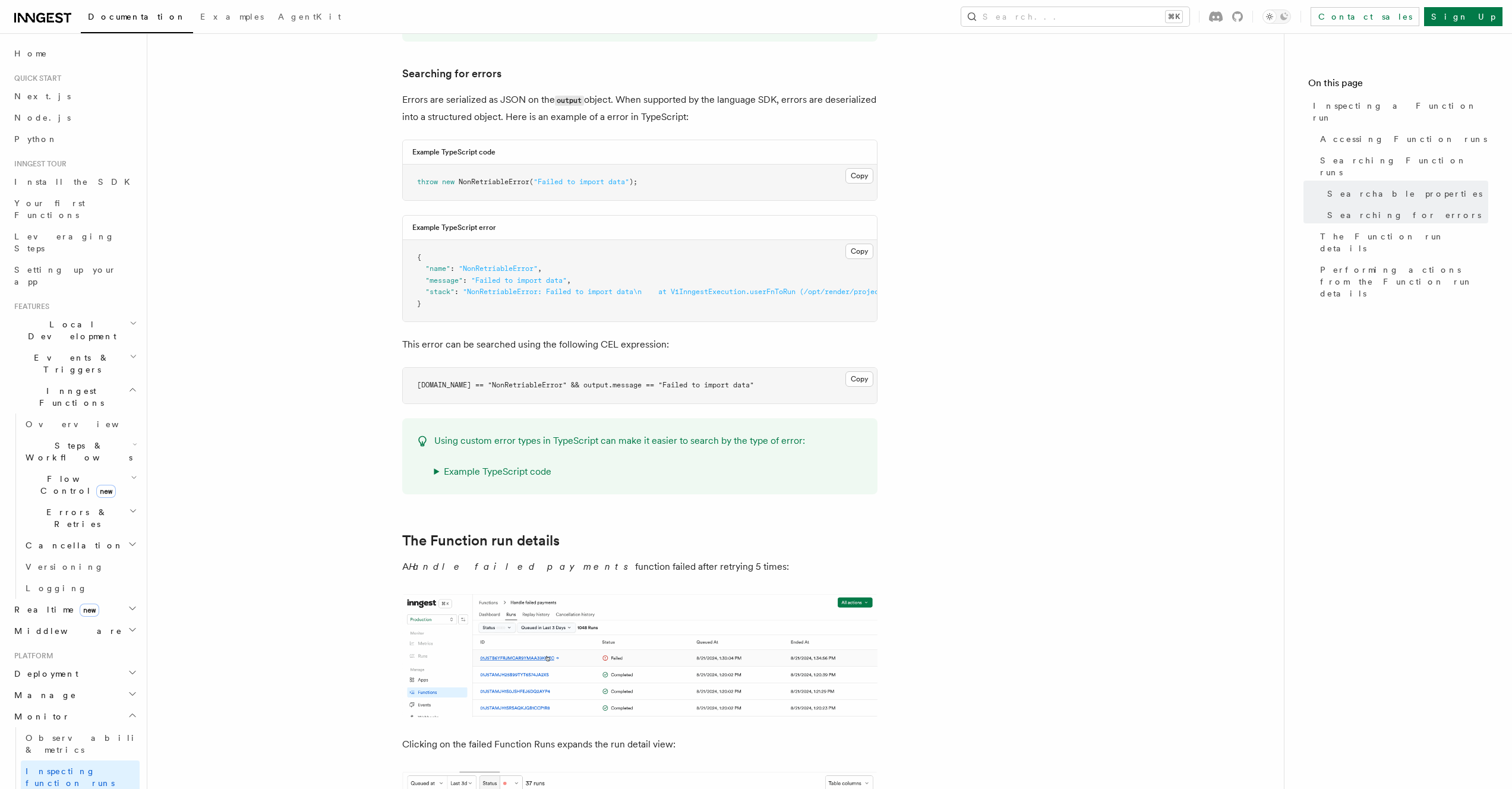
click at [1065, 84] on article "Platform Monitor Inspecting a Function run You identified a failed Function run…" at bounding box center [716, 586] width 1098 height 3493
click at [26, 21] on icon at bounding box center [26, 18] width 17 height 10
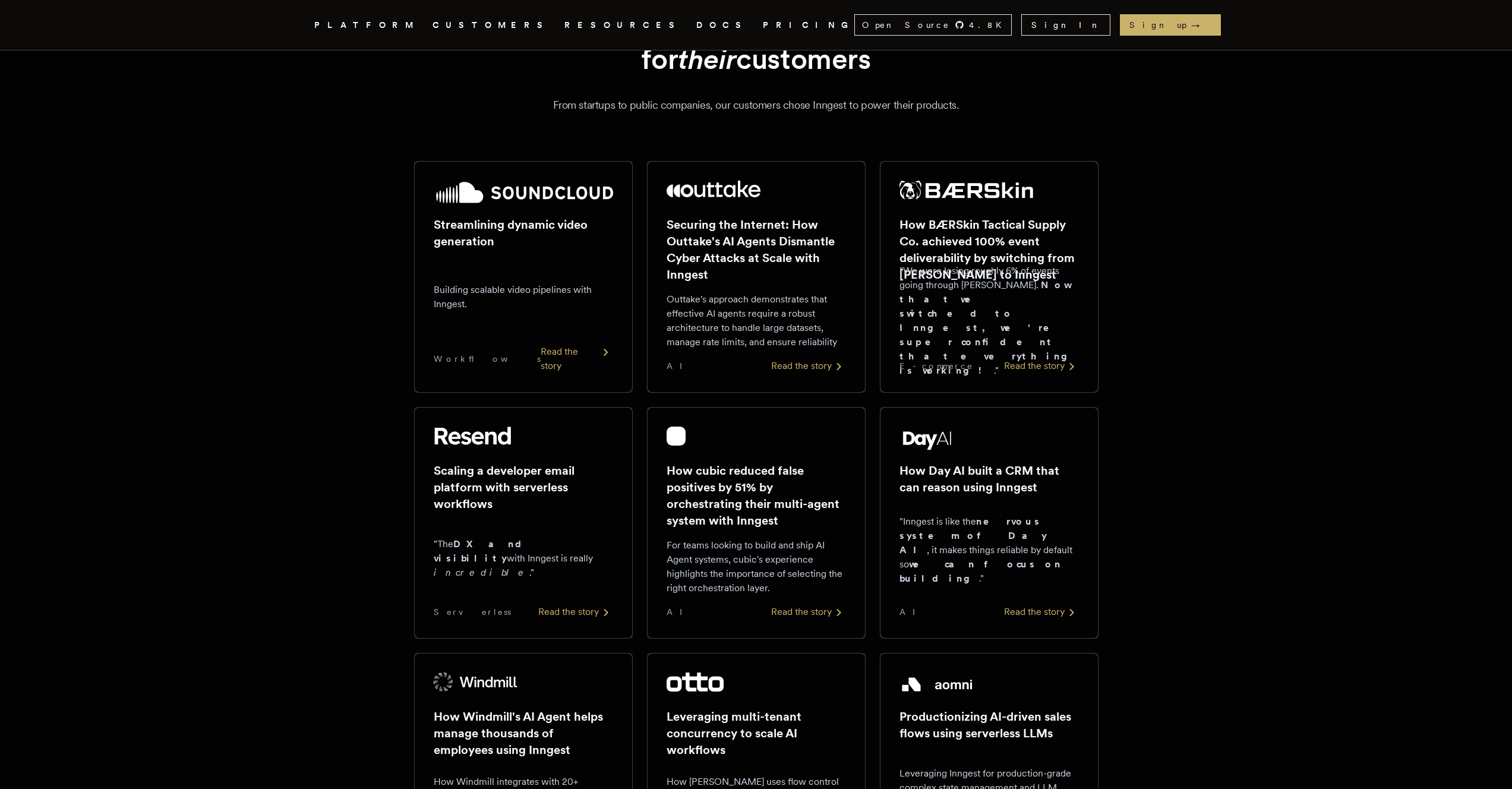
scroll to position [105, 0]
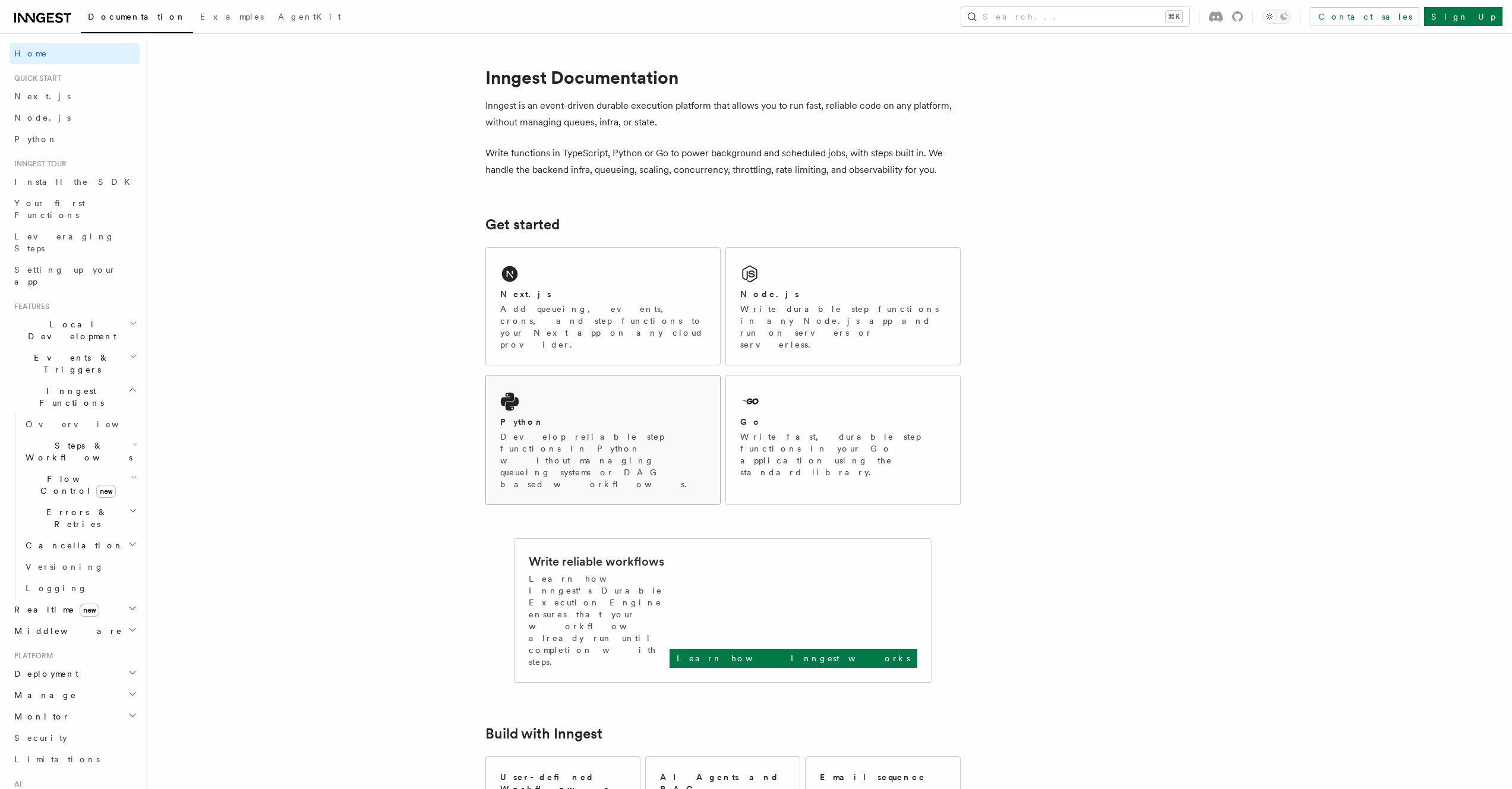
click at [717, 413] on div "Python Develop reliable step functions in Python without managing queueing syst…" at bounding box center [603, 440] width 234 height 129
click at [776, 430] on p "Write fast, durable step functions in your Go application using the standard li…" at bounding box center [843, 454] width 205 height 48
click at [1181, 26] on button "Search... ⌘K" at bounding box center [1075, 17] width 228 height 19
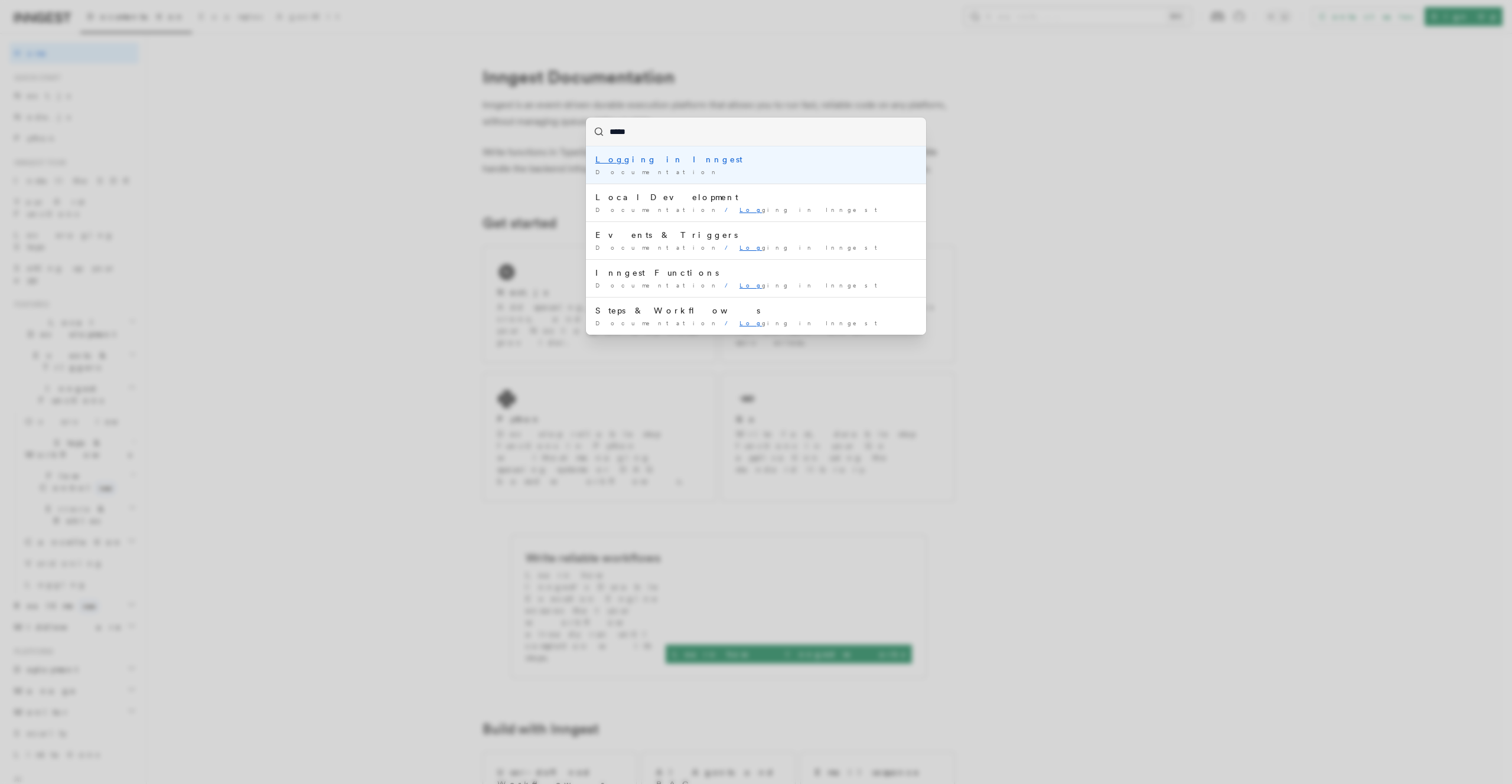
type input "******"
click at [803, 160] on div "Loggin g in Inngest" at bounding box center [756, 160] width 322 height 12
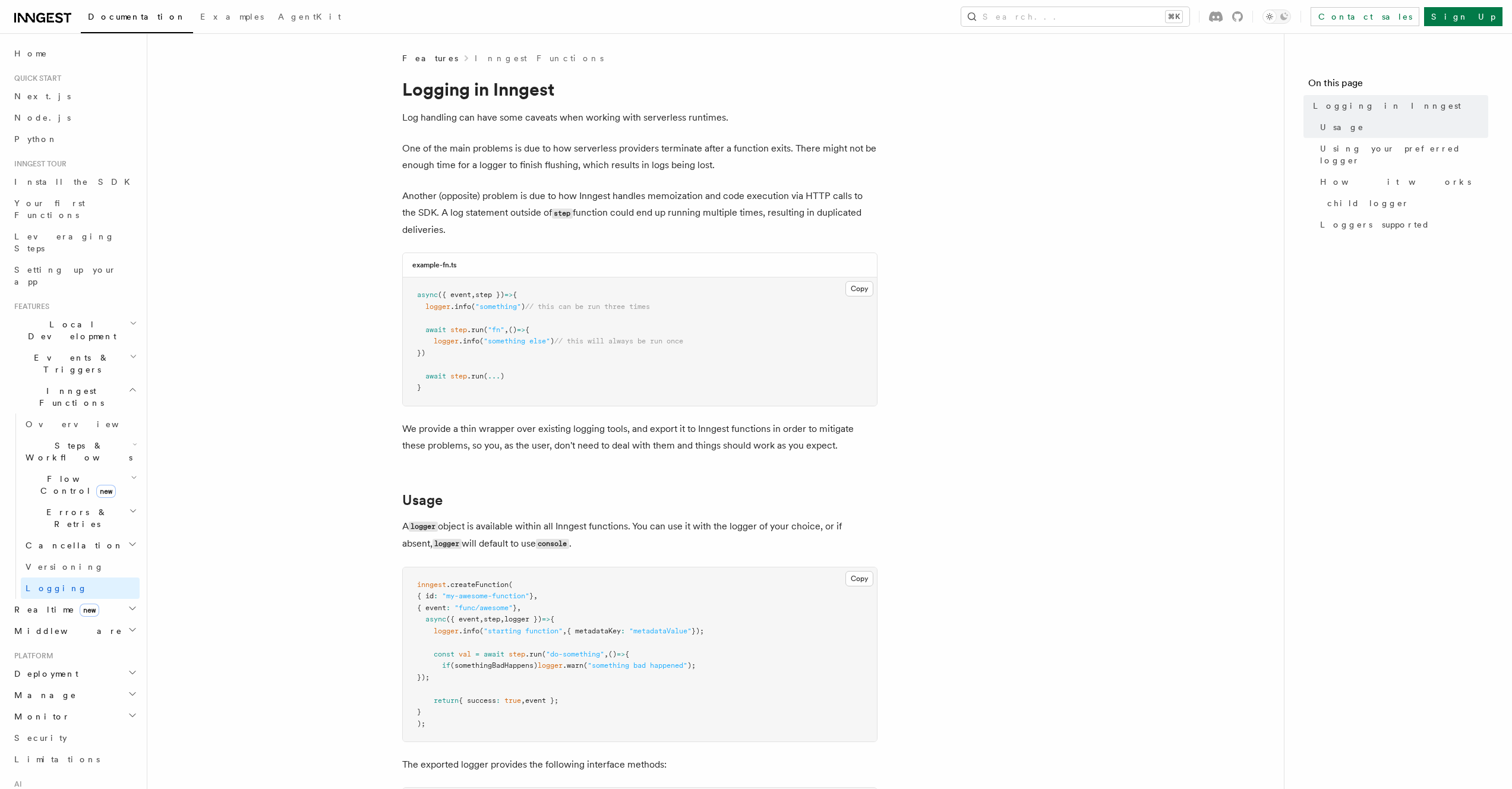
click at [1223, 14] on icon at bounding box center [1216, 16] width 14 height 11
drag, startPoint x: 1128, startPoint y: 308, endPoint x: 1066, endPoint y: 321, distance: 63.3
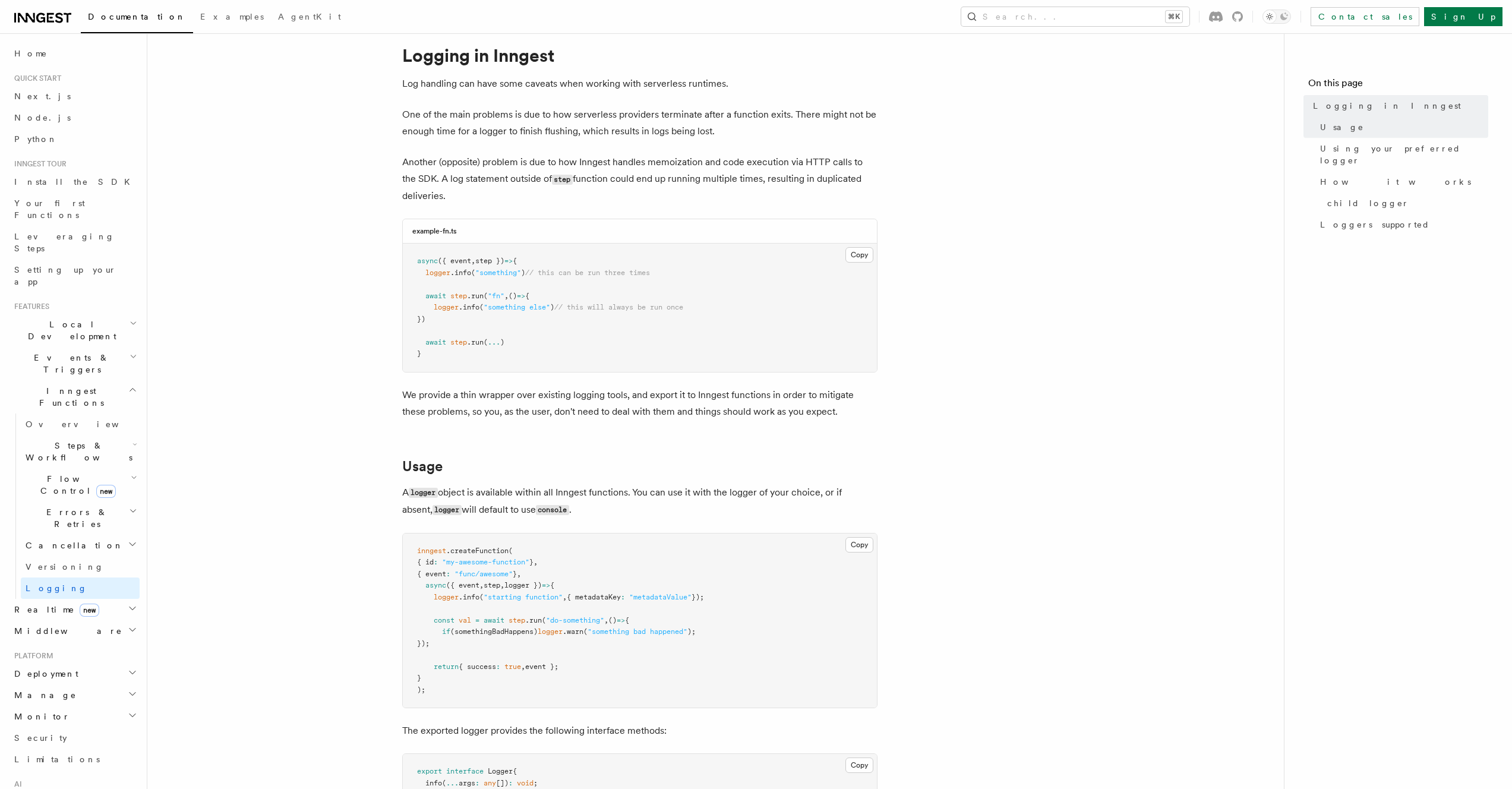
scroll to position [69, 0]
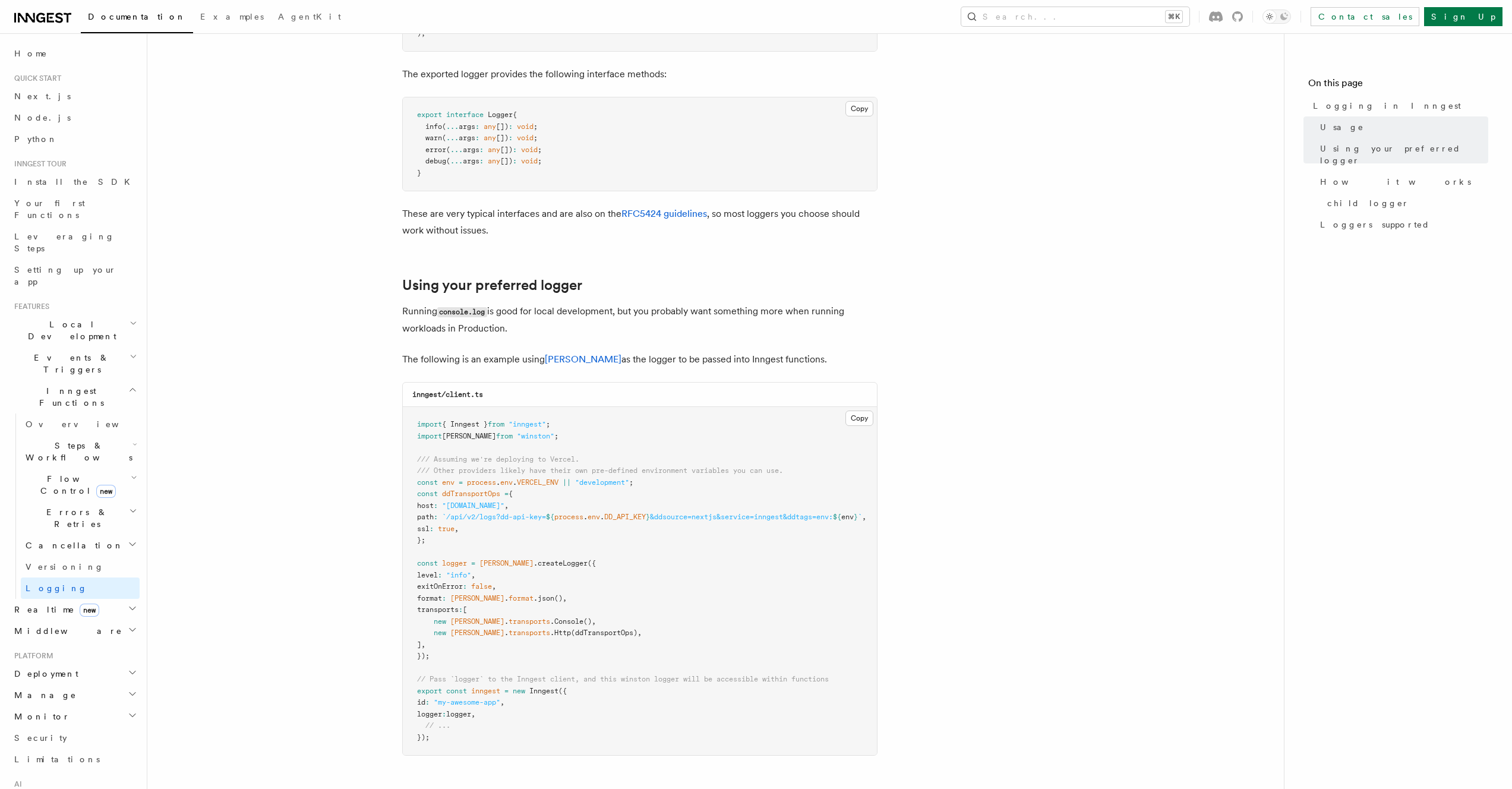
scroll to position [819, 0]
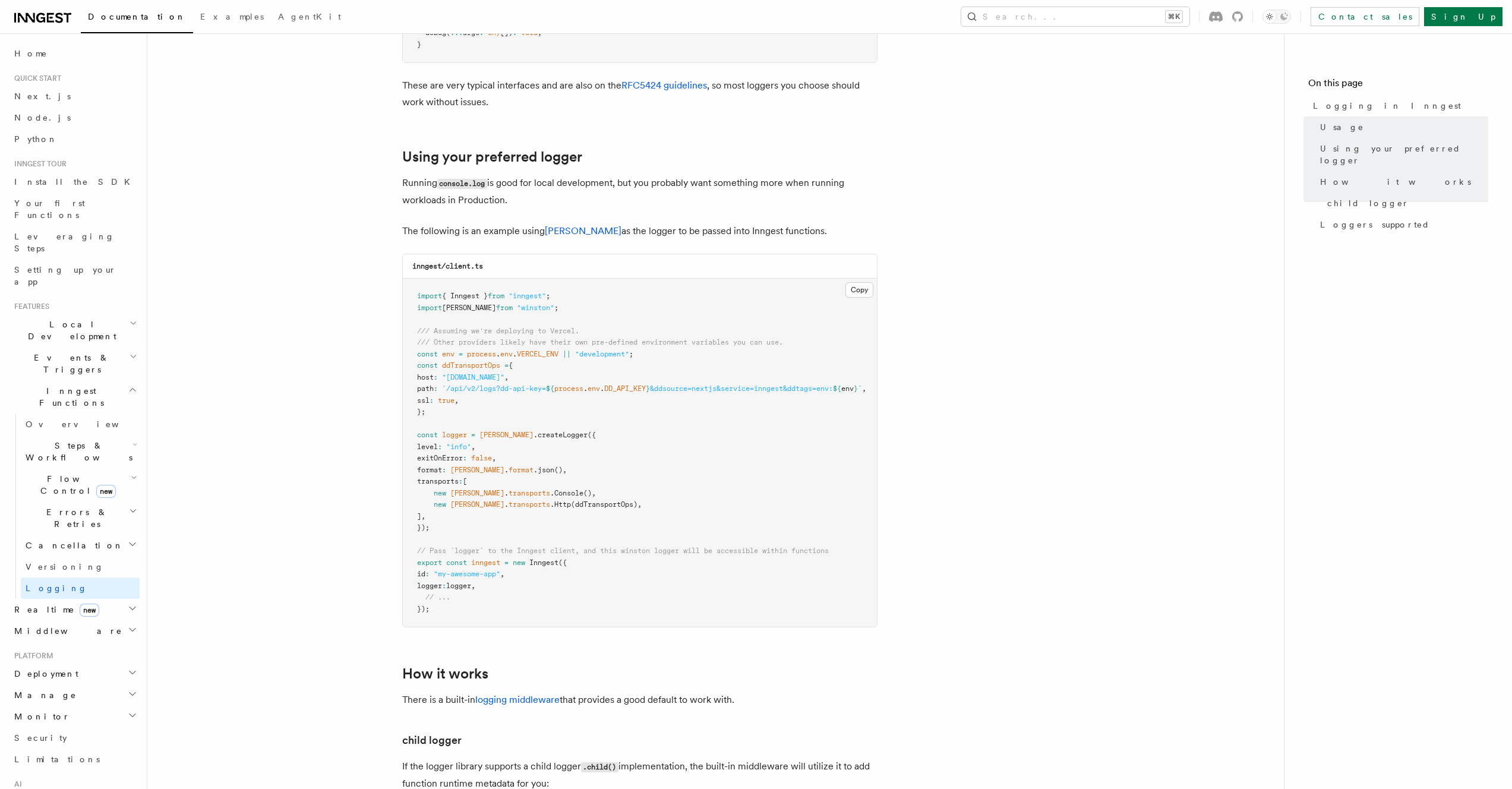
click at [997, 510] on article "Features Inngest Functions Logging in Inngest Log handling can have some caveat…" at bounding box center [716, 308] width 1098 height 2149
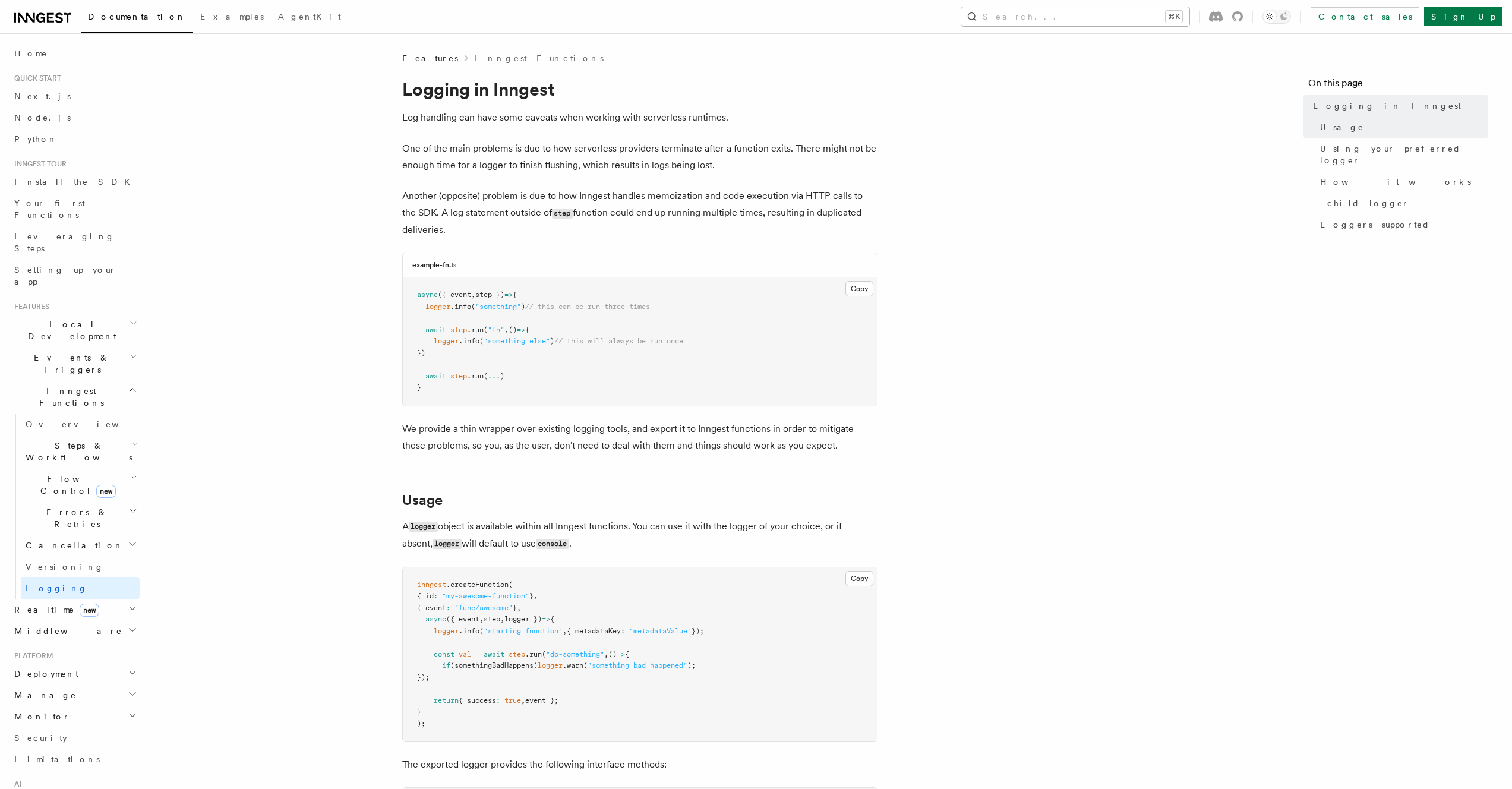
click at [1123, 8] on button "Search... ⌘K" at bounding box center [1075, 17] width 228 height 19
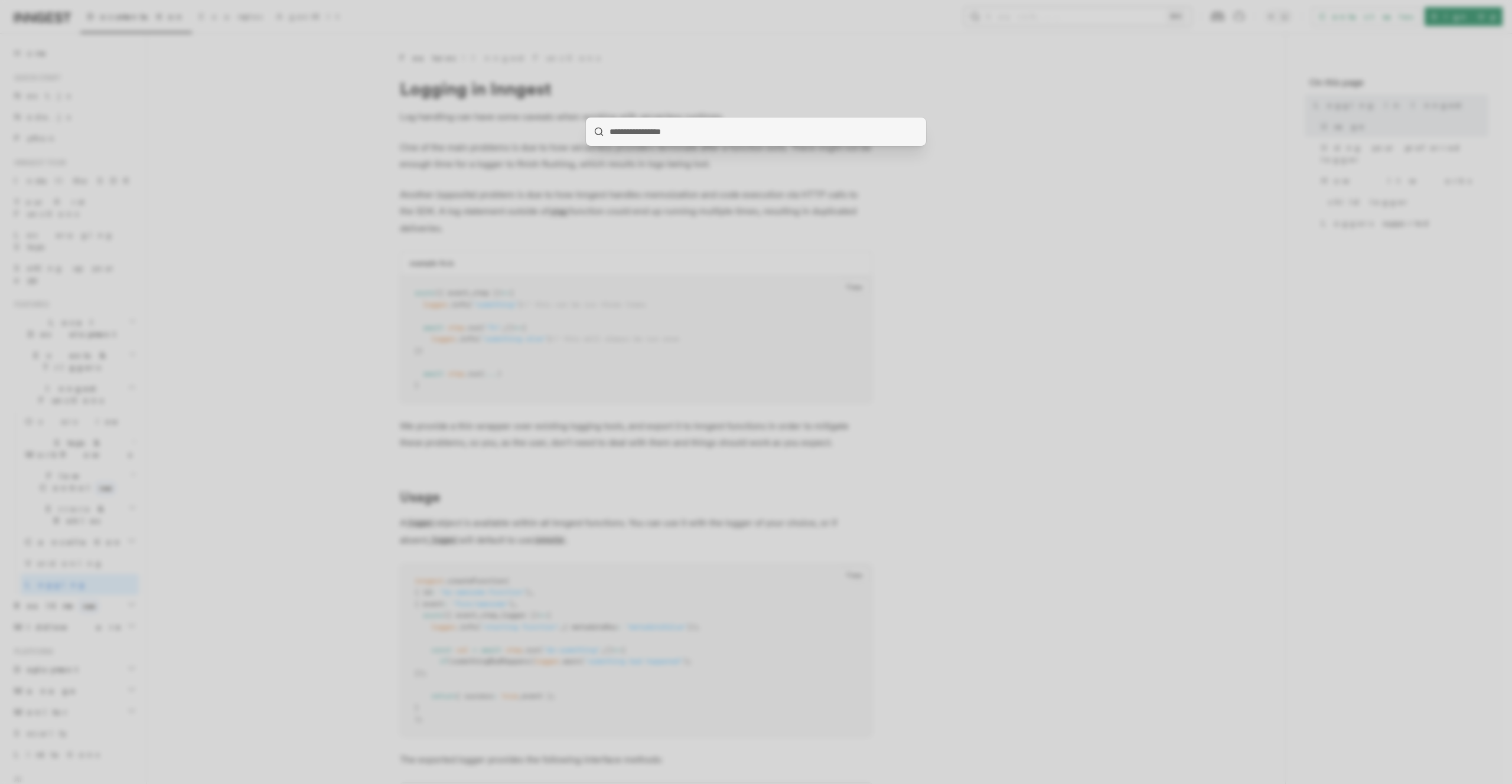
click at [1113, 17] on div at bounding box center [756, 392] width 1512 height 784
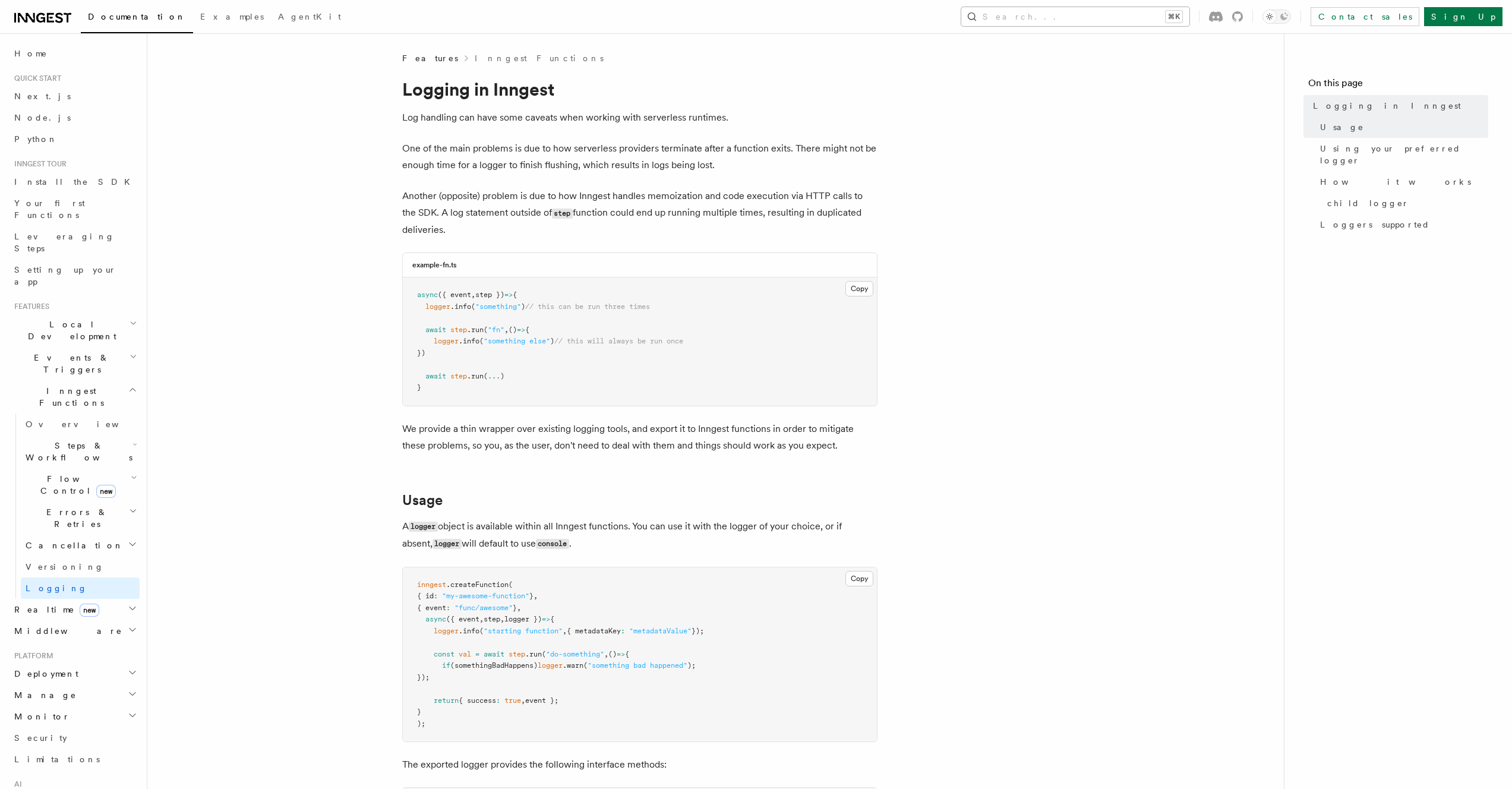
click at [1120, 17] on button "Search... ⌘K" at bounding box center [1075, 17] width 228 height 19
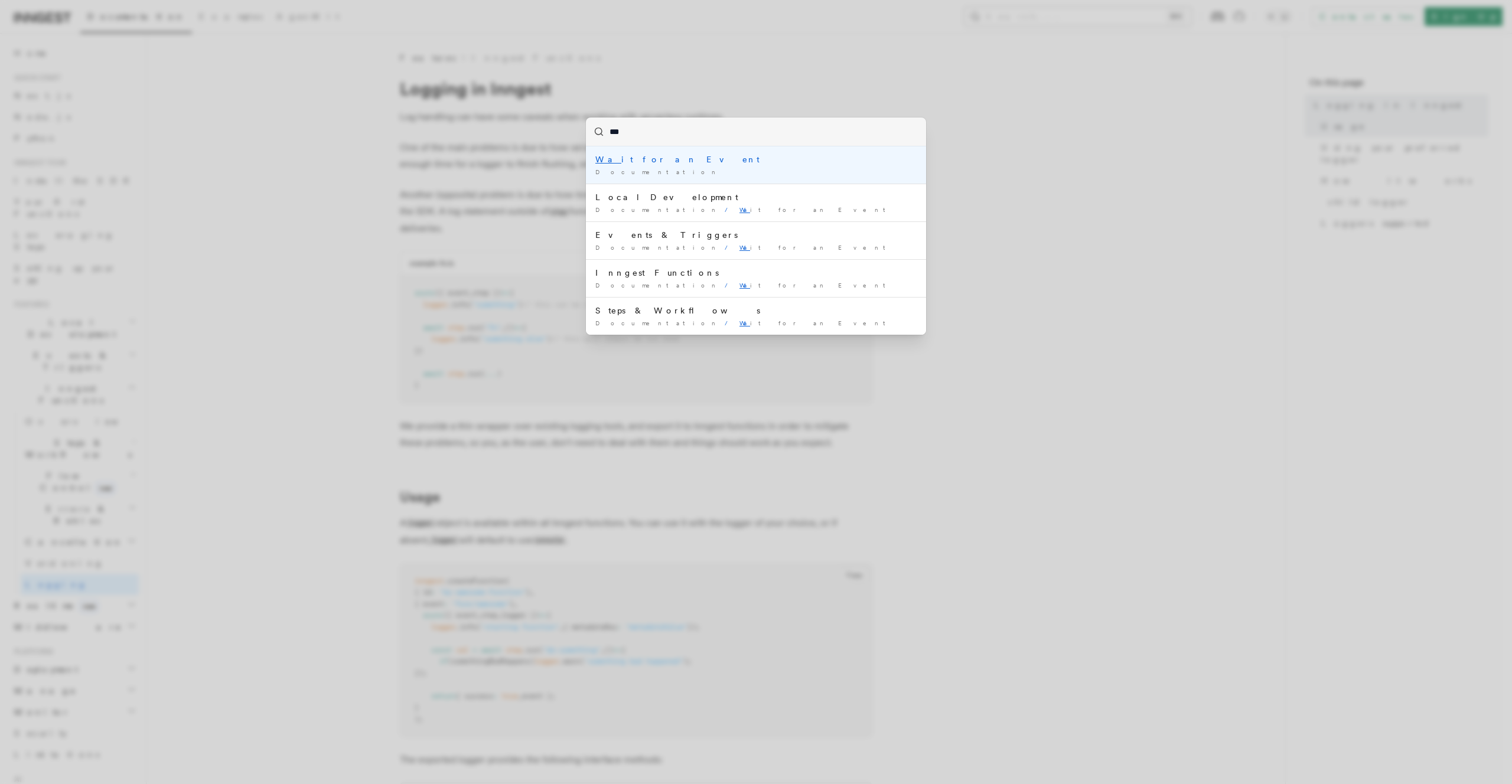
type input "****"
click at [636, 168] on div "Documentation /" at bounding box center [756, 172] width 322 height 9
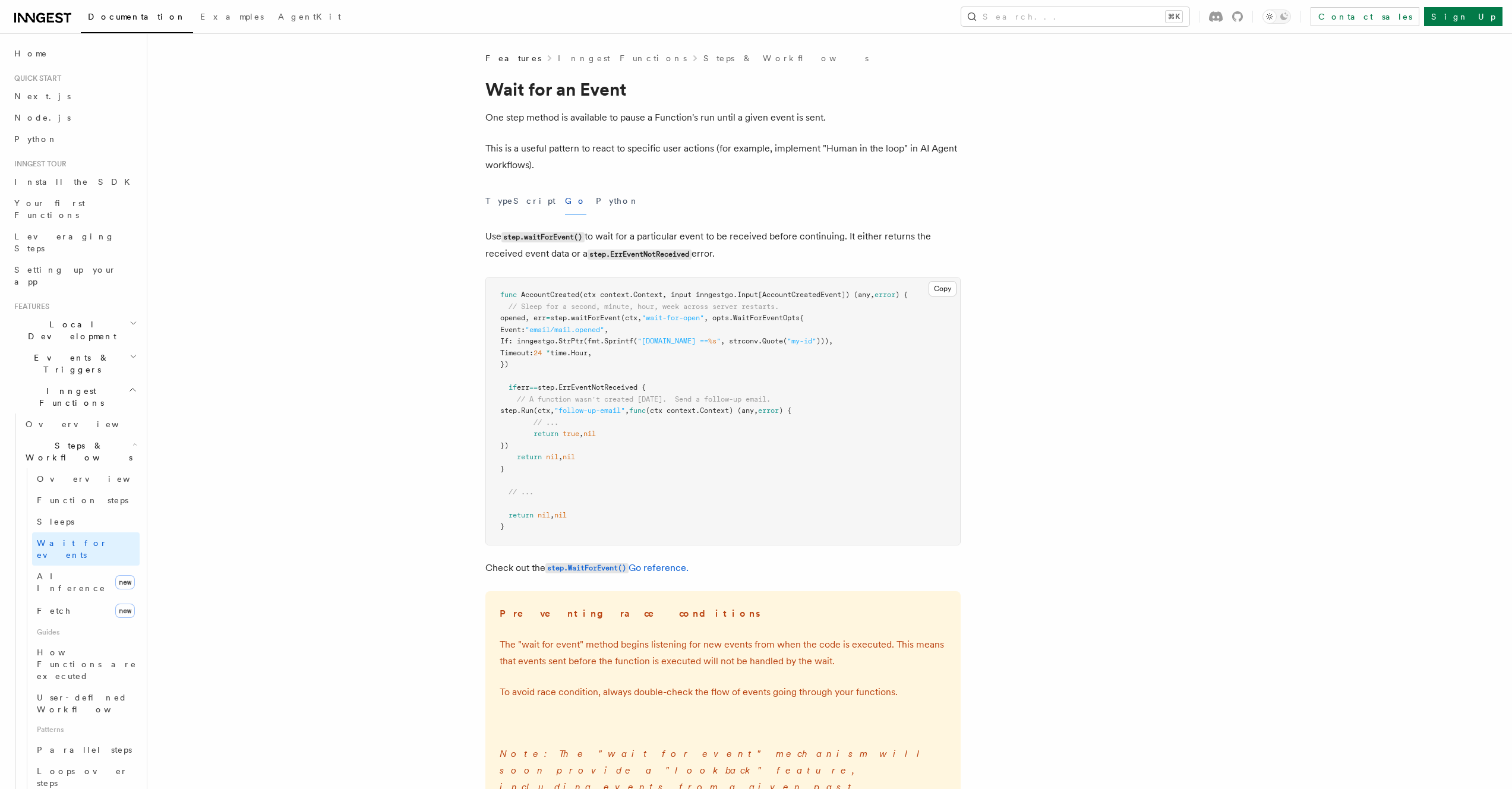
scroll to position [235, 0]
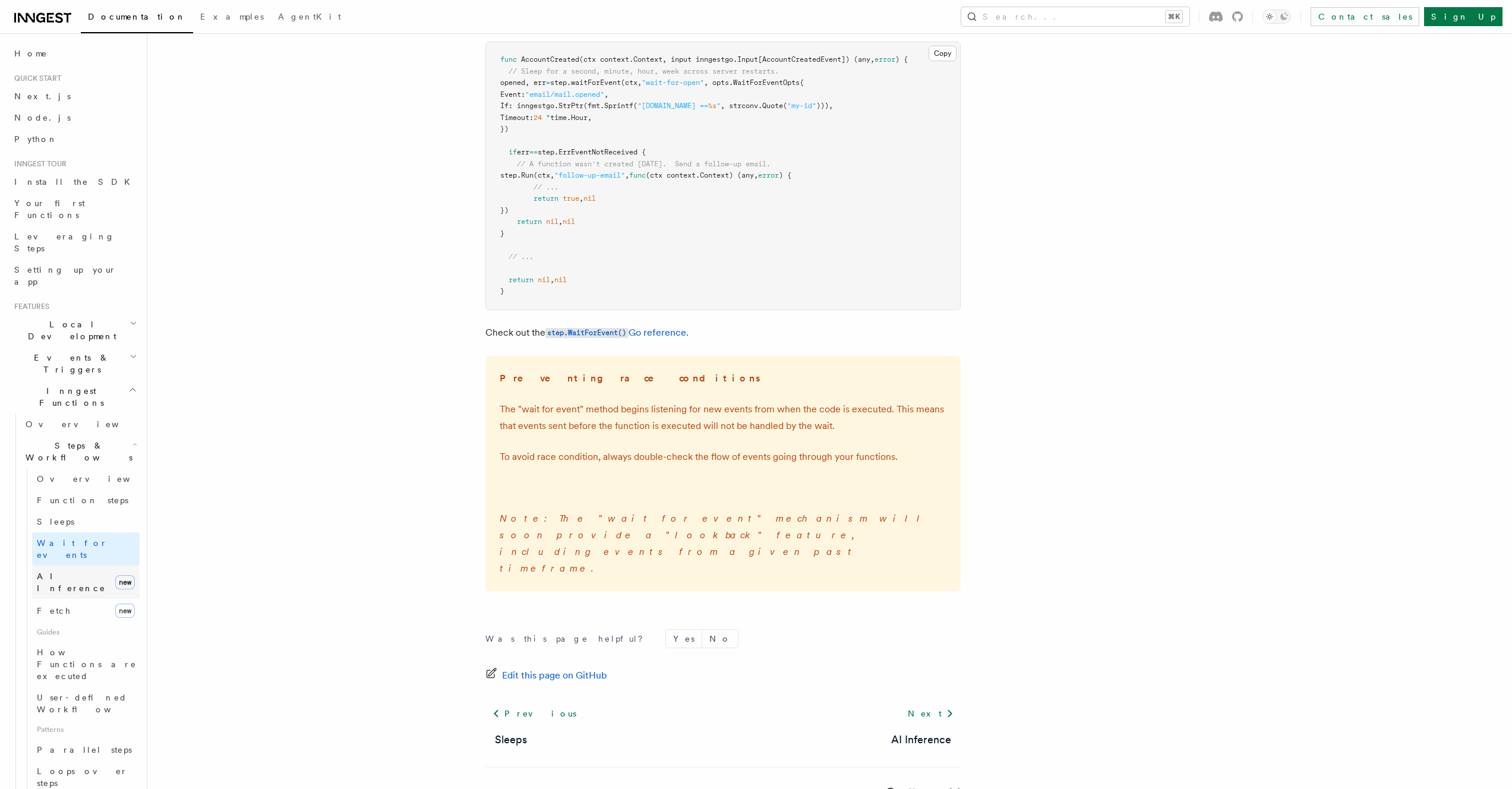
click at [73, 565] on link "AI Inference new" at bounding box center [86, 581] width 108 height 33
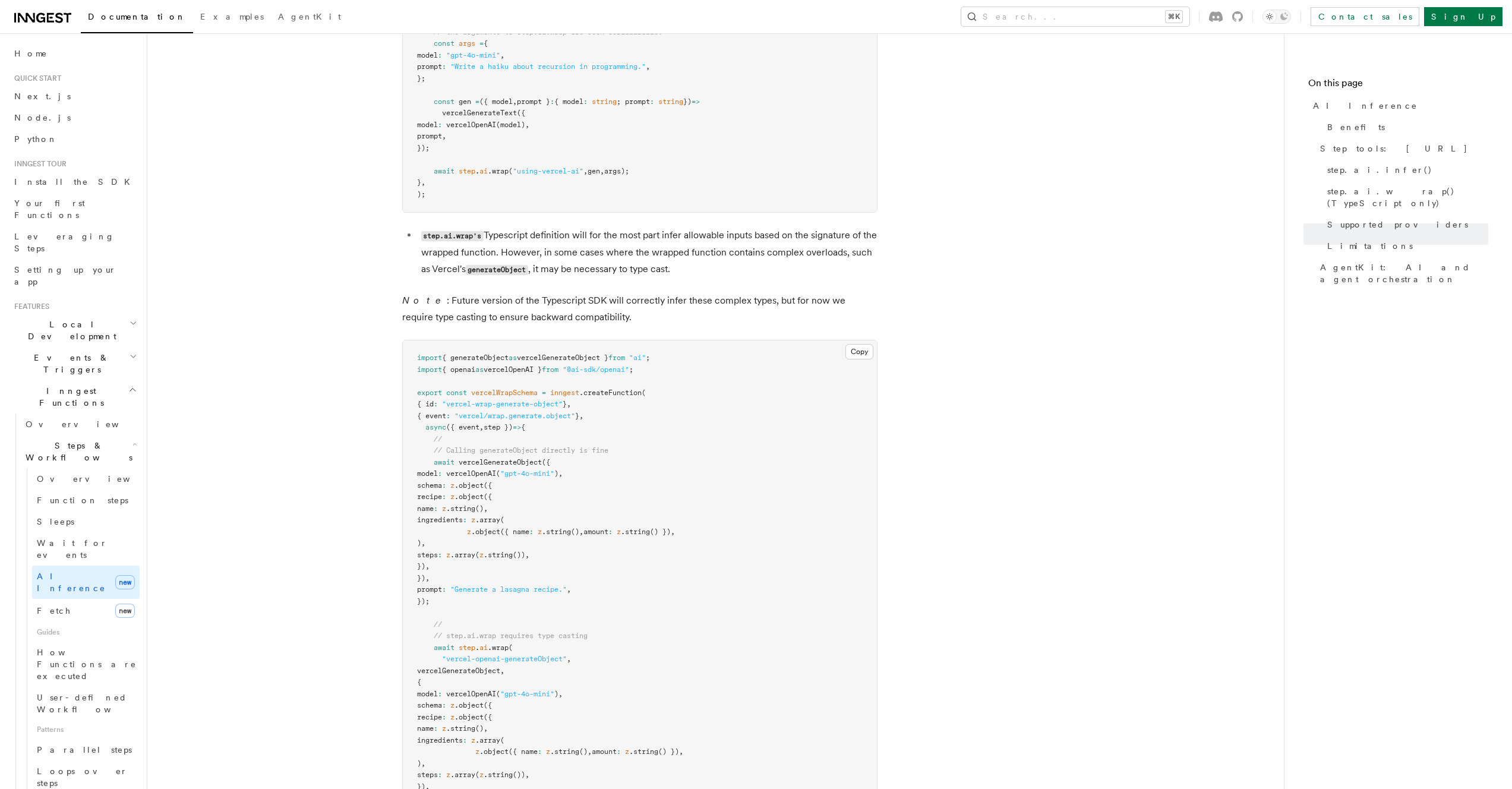
scroll to position [2646, 0]
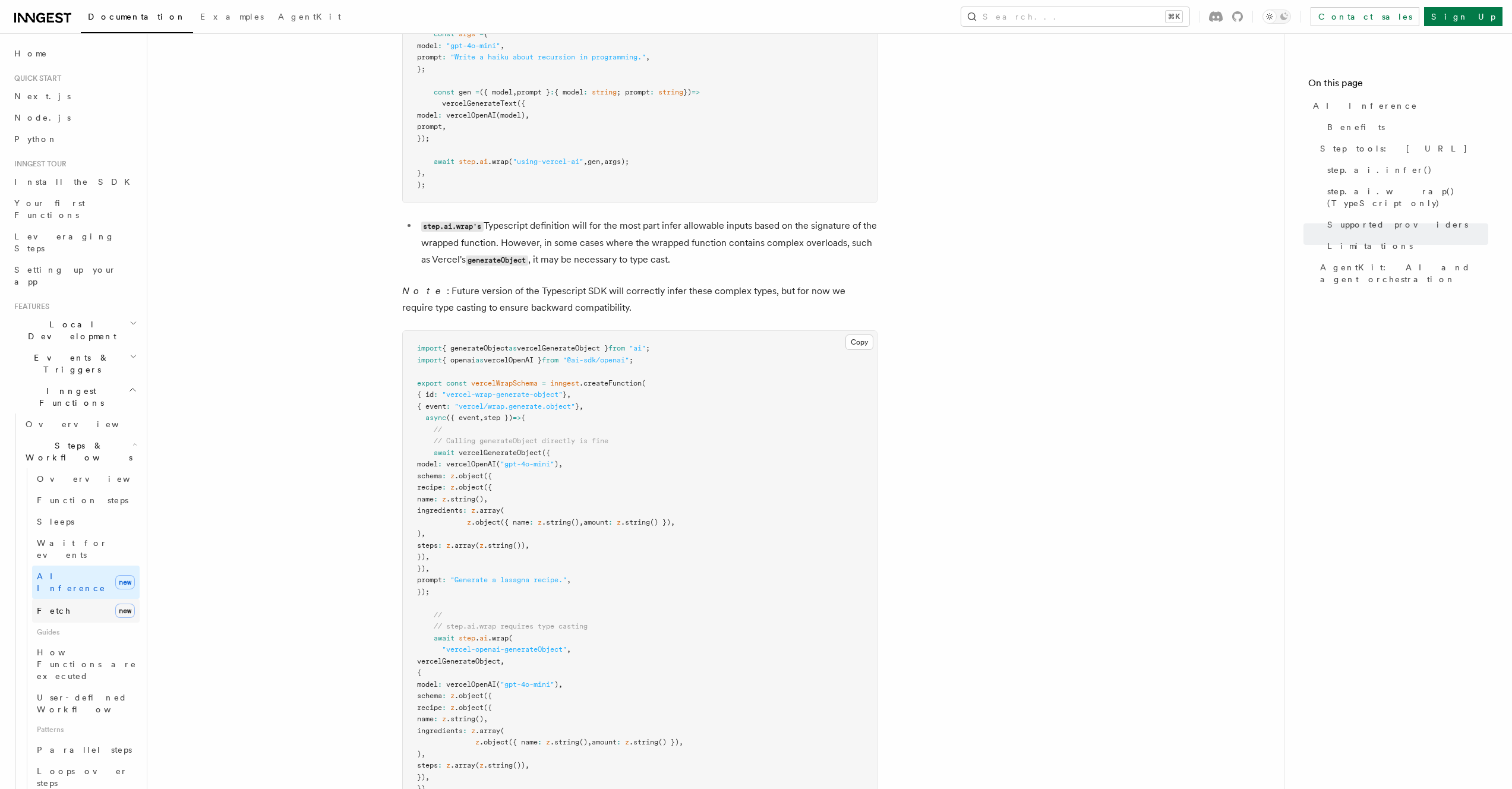
click at [102, 599] on link "Fetch new" at bounding box center [86, 611] width 108 height 23
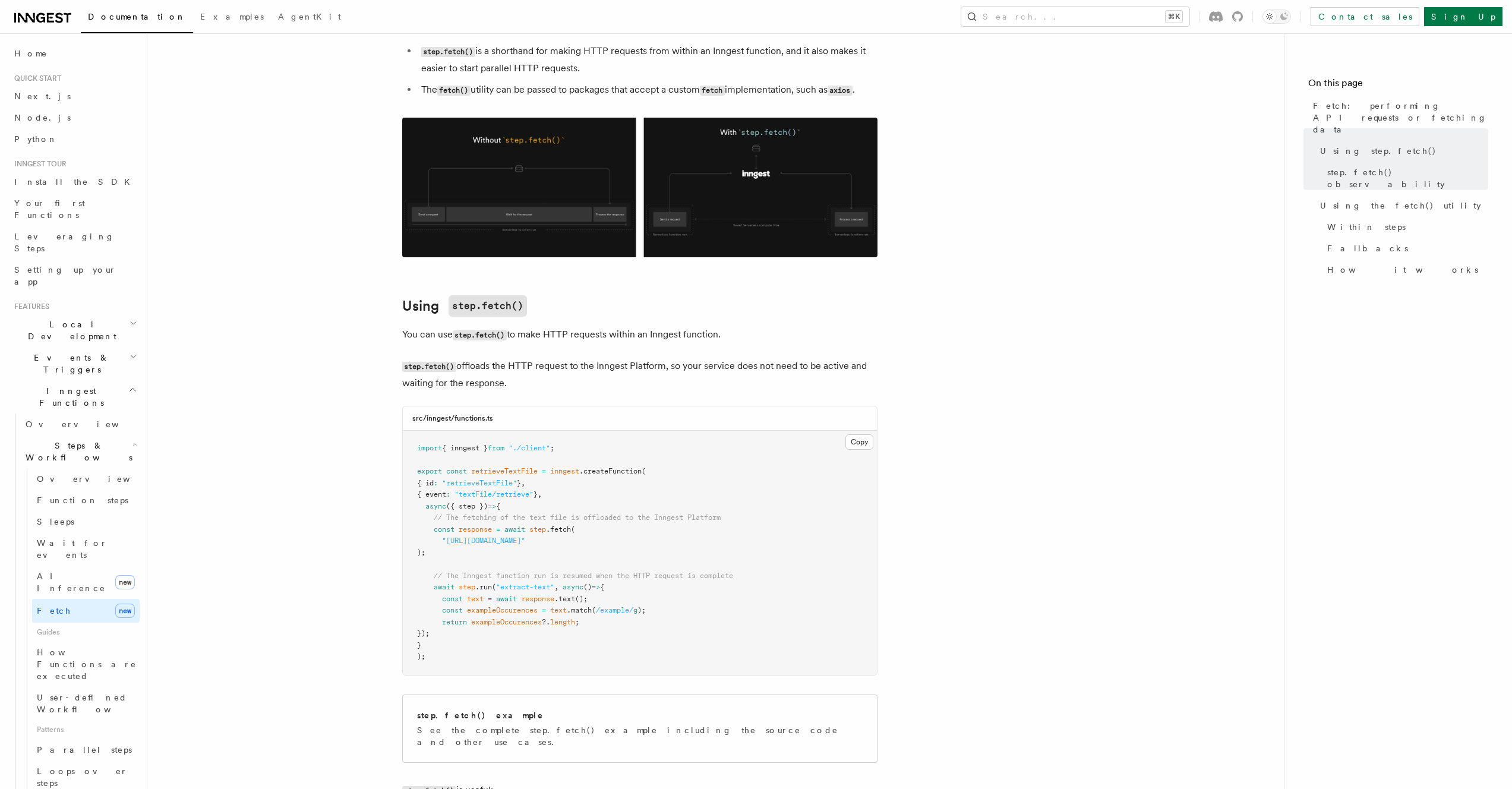
scroll to position [84, 0]
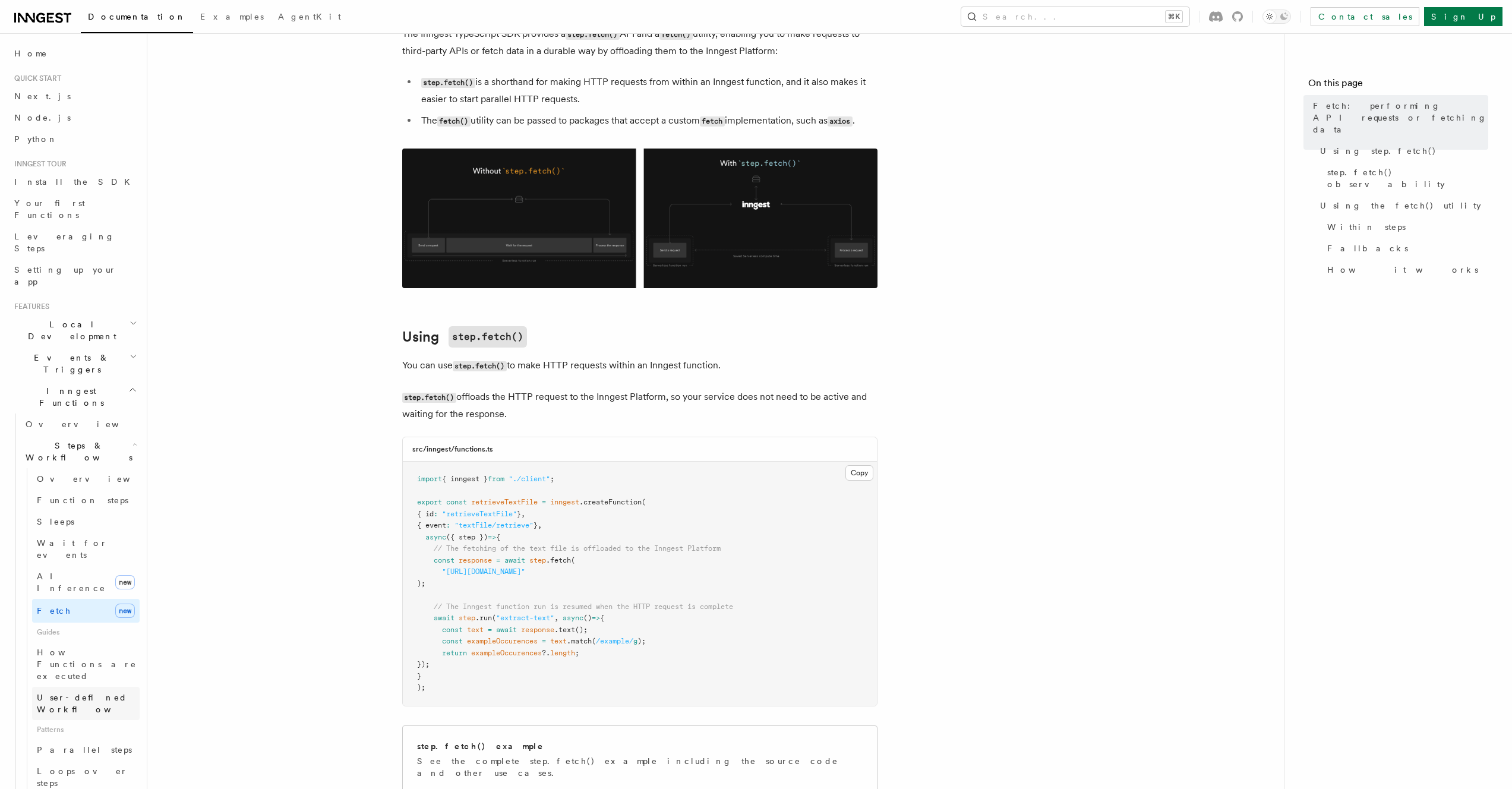
click at [69, 693] on span "User-defined Workflows" at bounding box center [90, 703] width 107 height 21
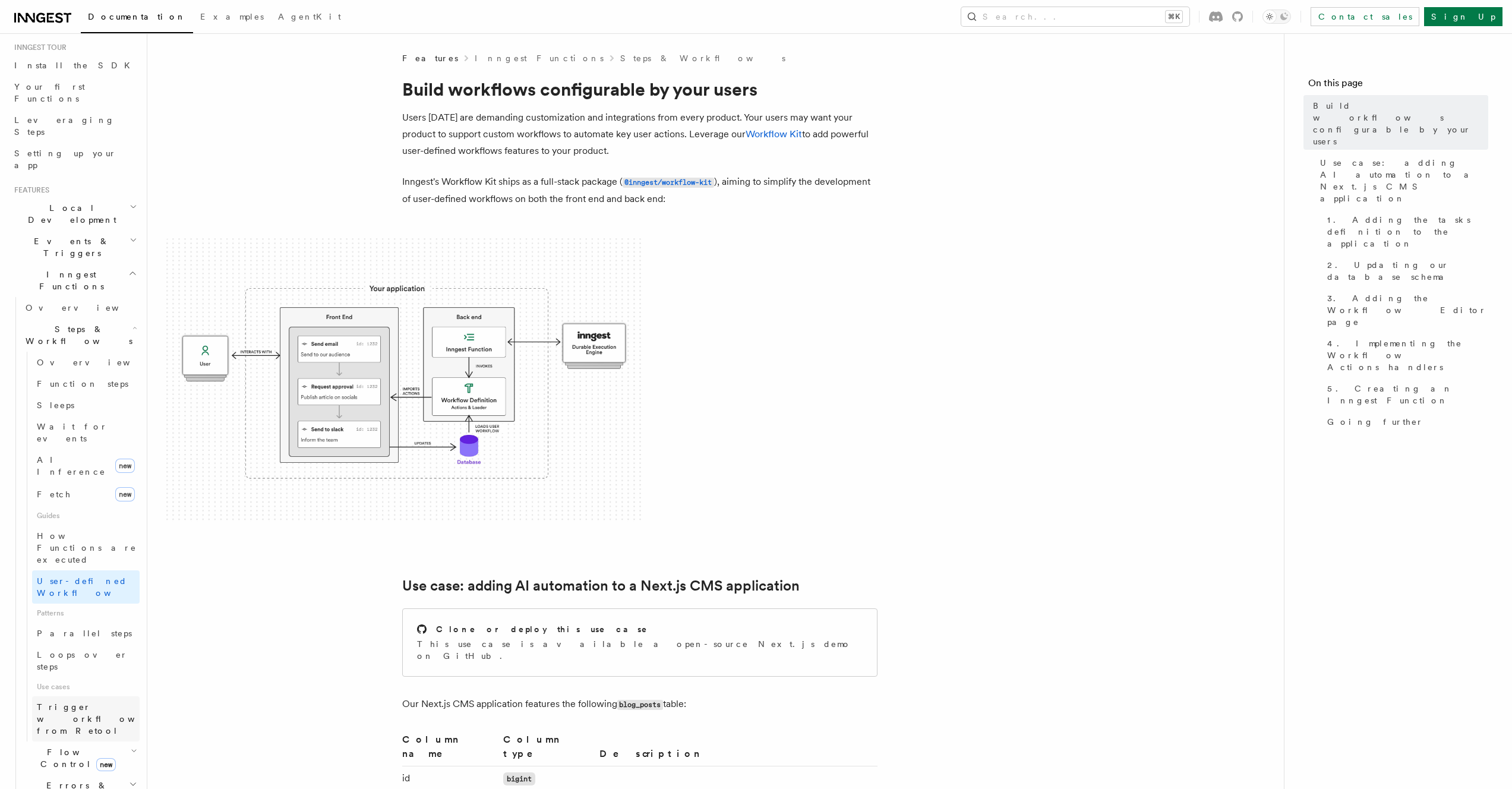
scroll to position [130, 0]
click at [111, 728] on h2 "Flow Control new" at bounding box center [80, 744] width 119 height 33
click at [70, 740] on link "Overview" at bounding box center [86, 750] width 108 height 21
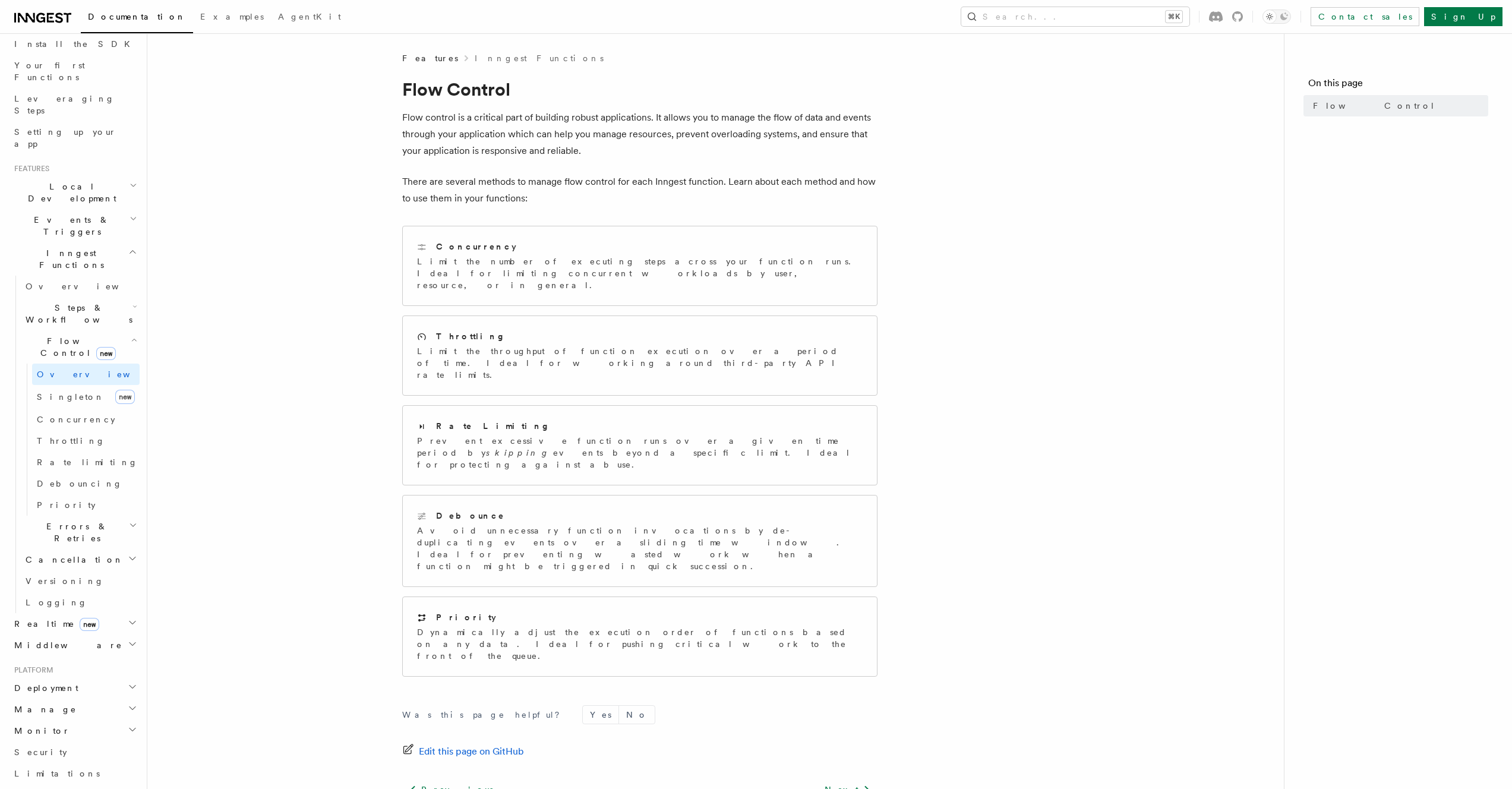
scroll to position [131, 0]
click at [88, 392] on link "[PERSON_NAME] new" at bounding box center [86, 403] width 108 height 23
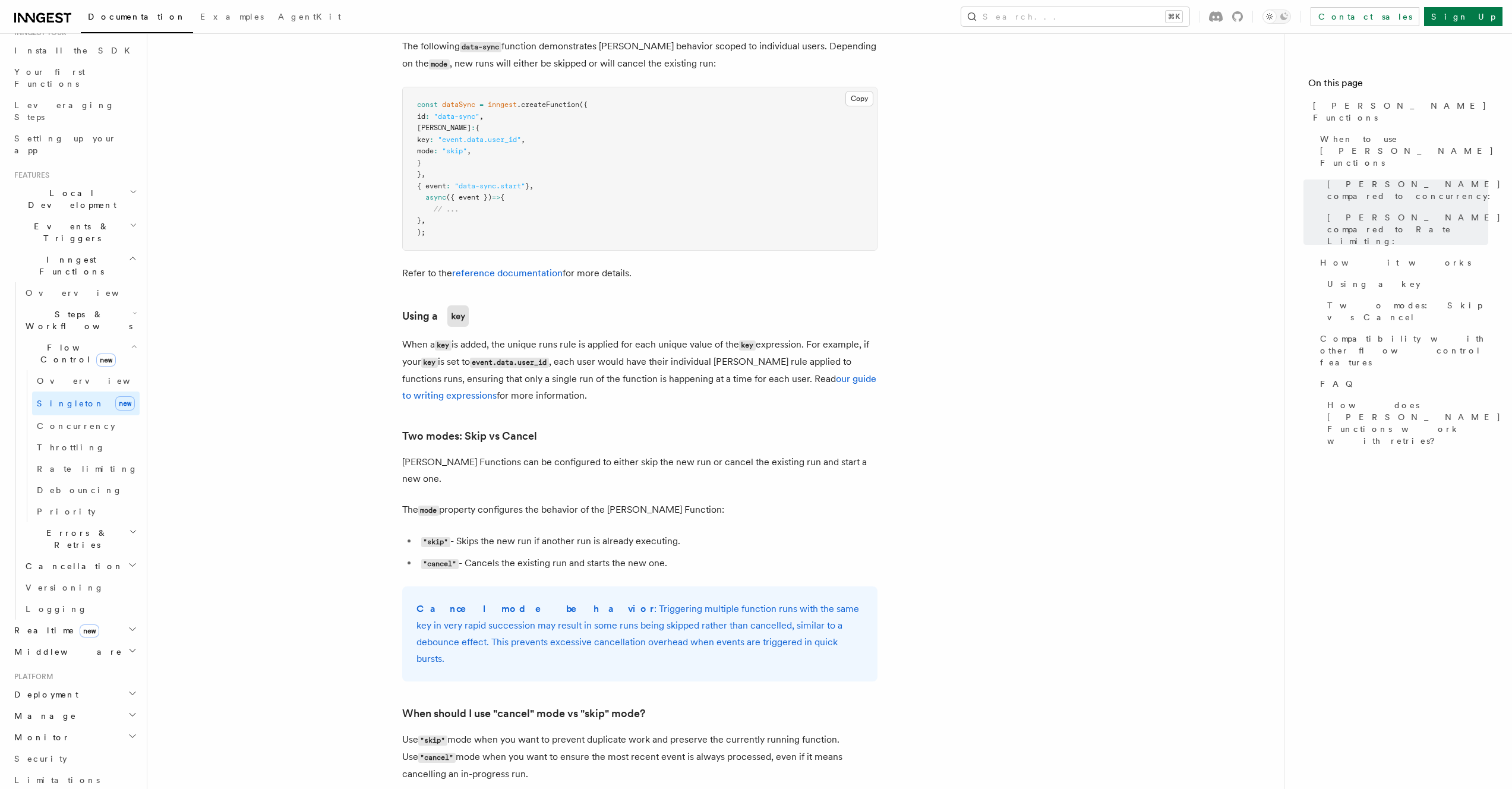
scroll to position [751, 0]
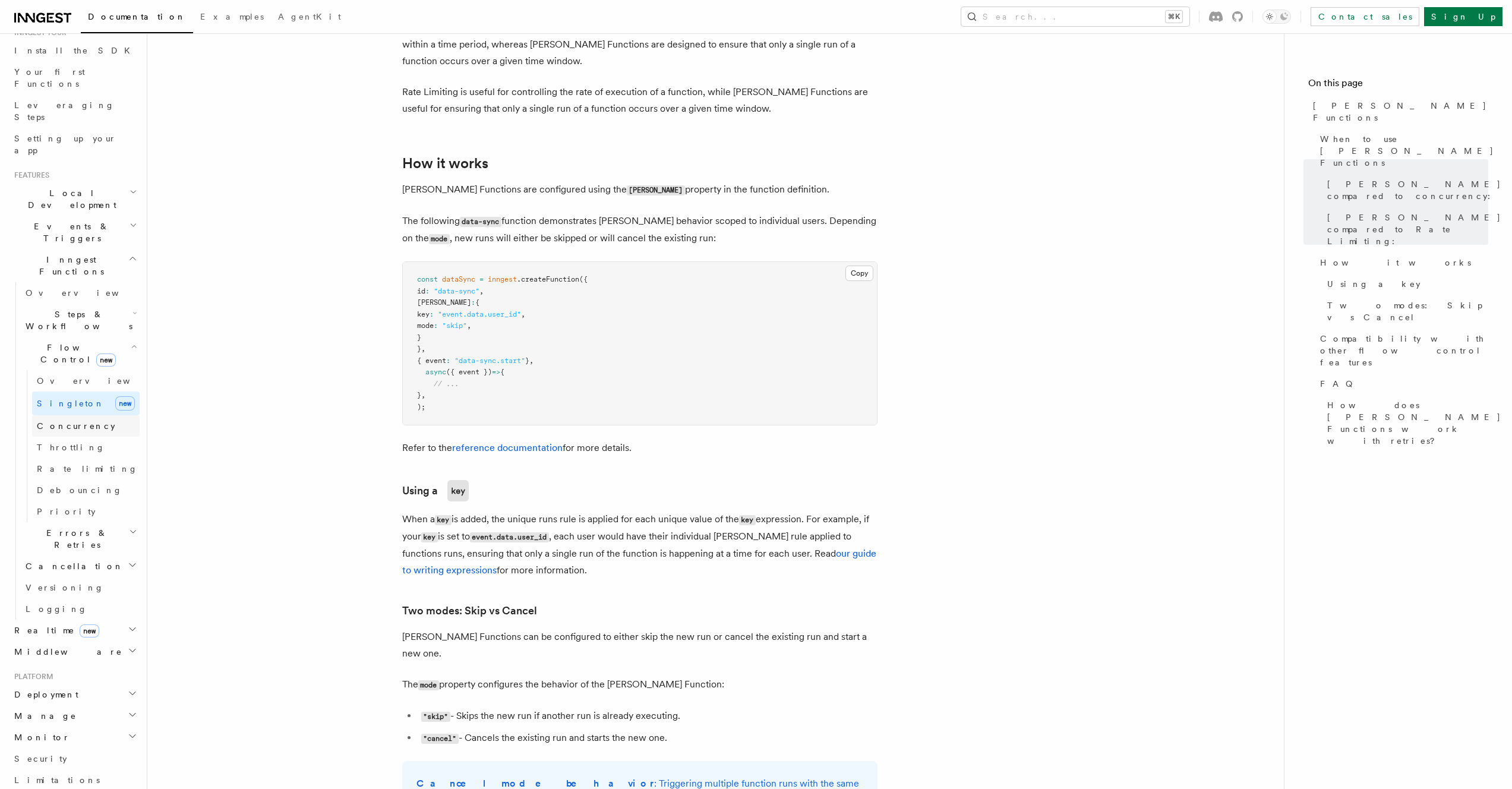
click at [84, 415] on link "Concurrency" at bounding box center [86, 425] width 108 height 21
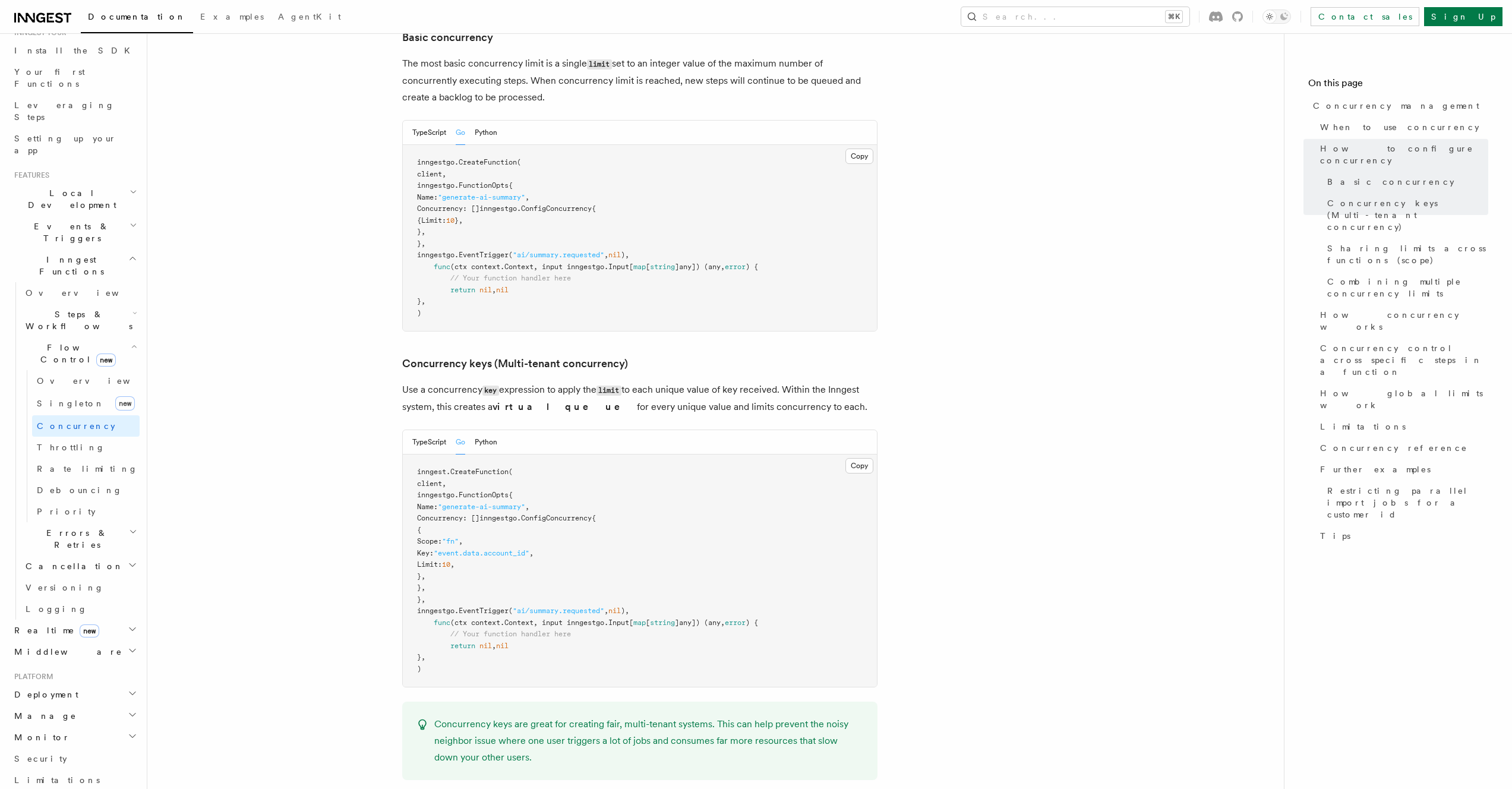
scroll to position [829, 0]
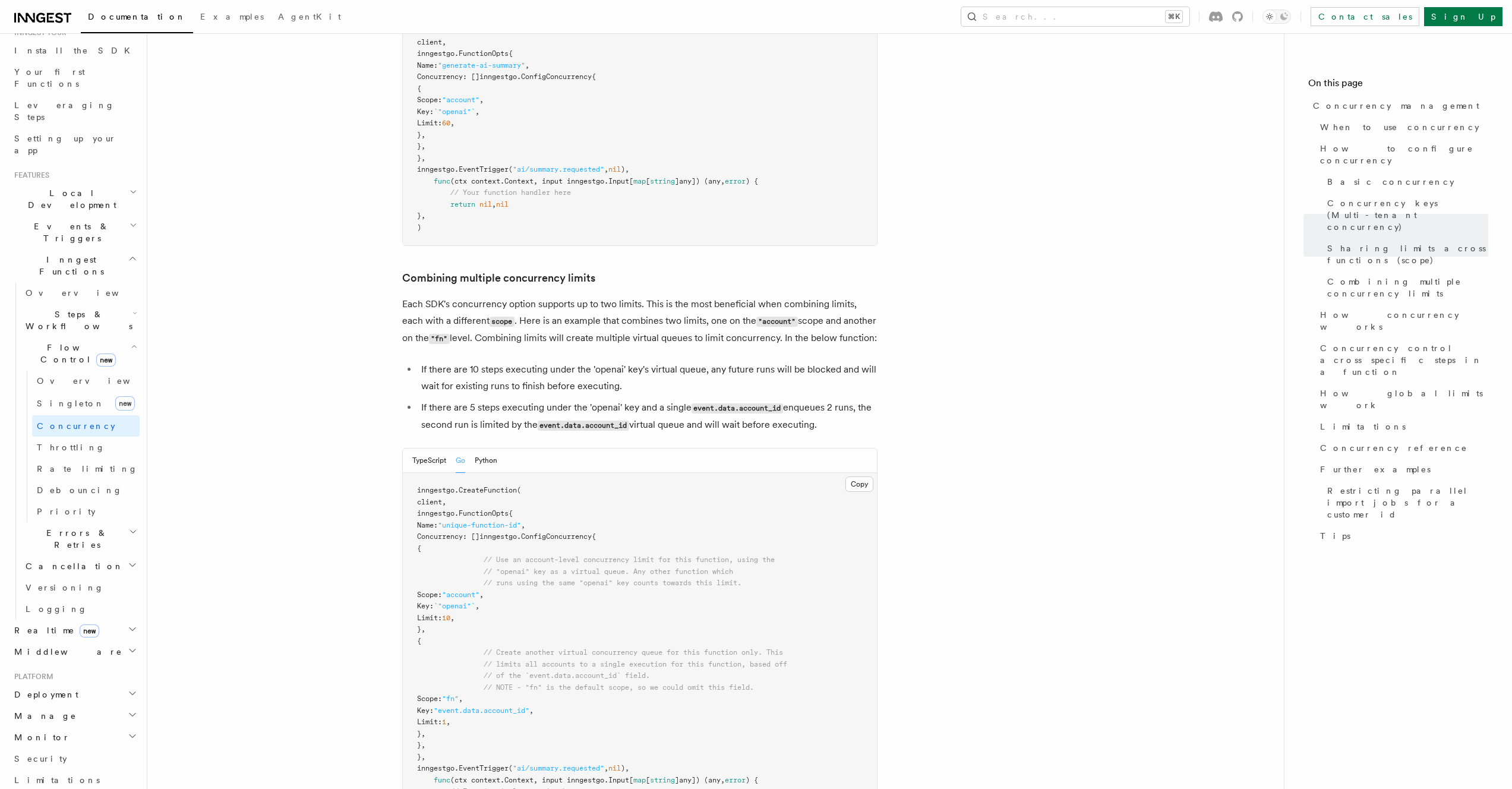
scroll to position [1769, 0]
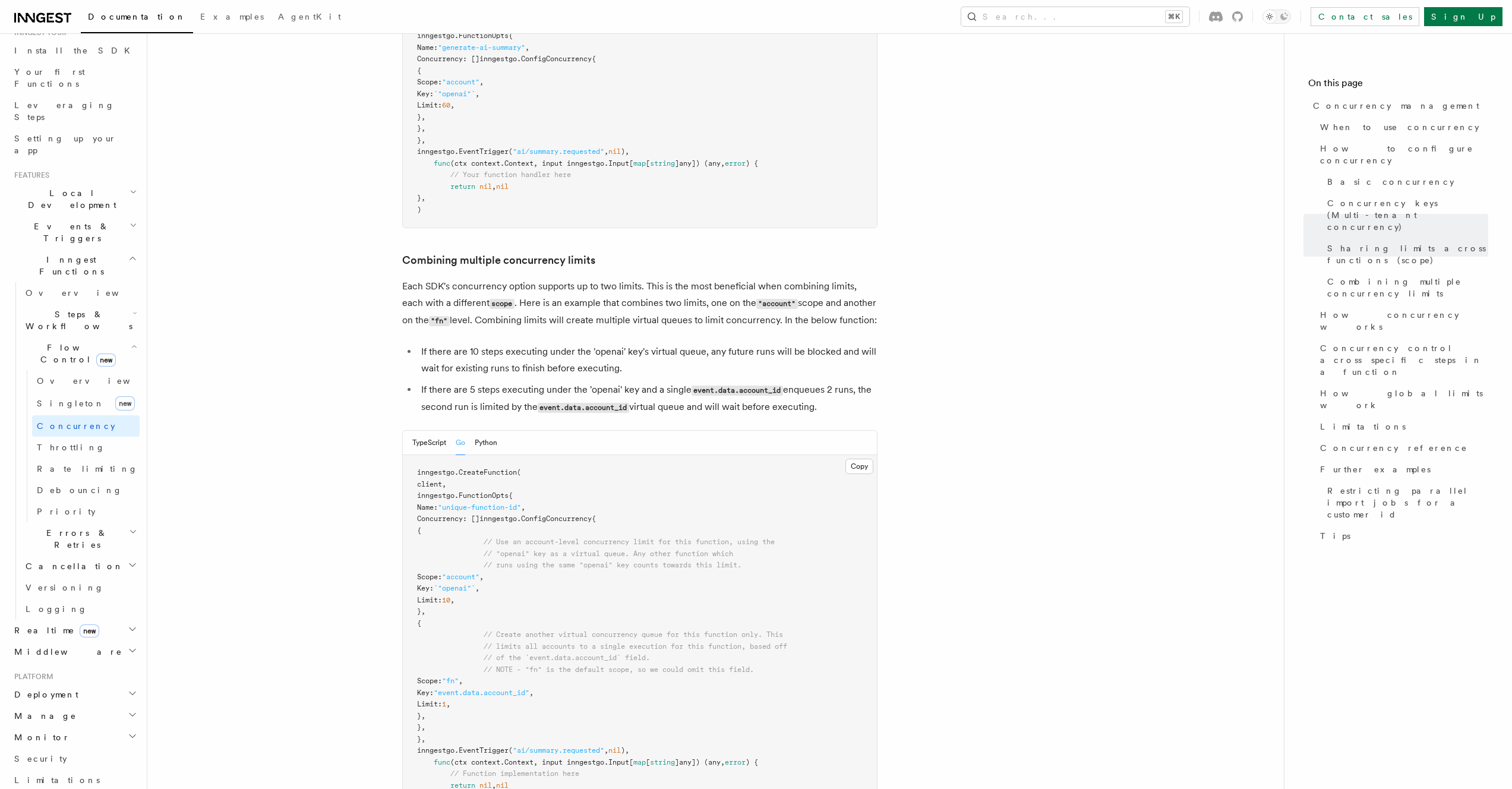
click at [91, 522] on h2 "Errors & Retries" at bounding box center [80, 538] width 119 height 33
click at [103, 700] on span "Handling idempotency" at bounding box center [72, 710] width 71 height 21
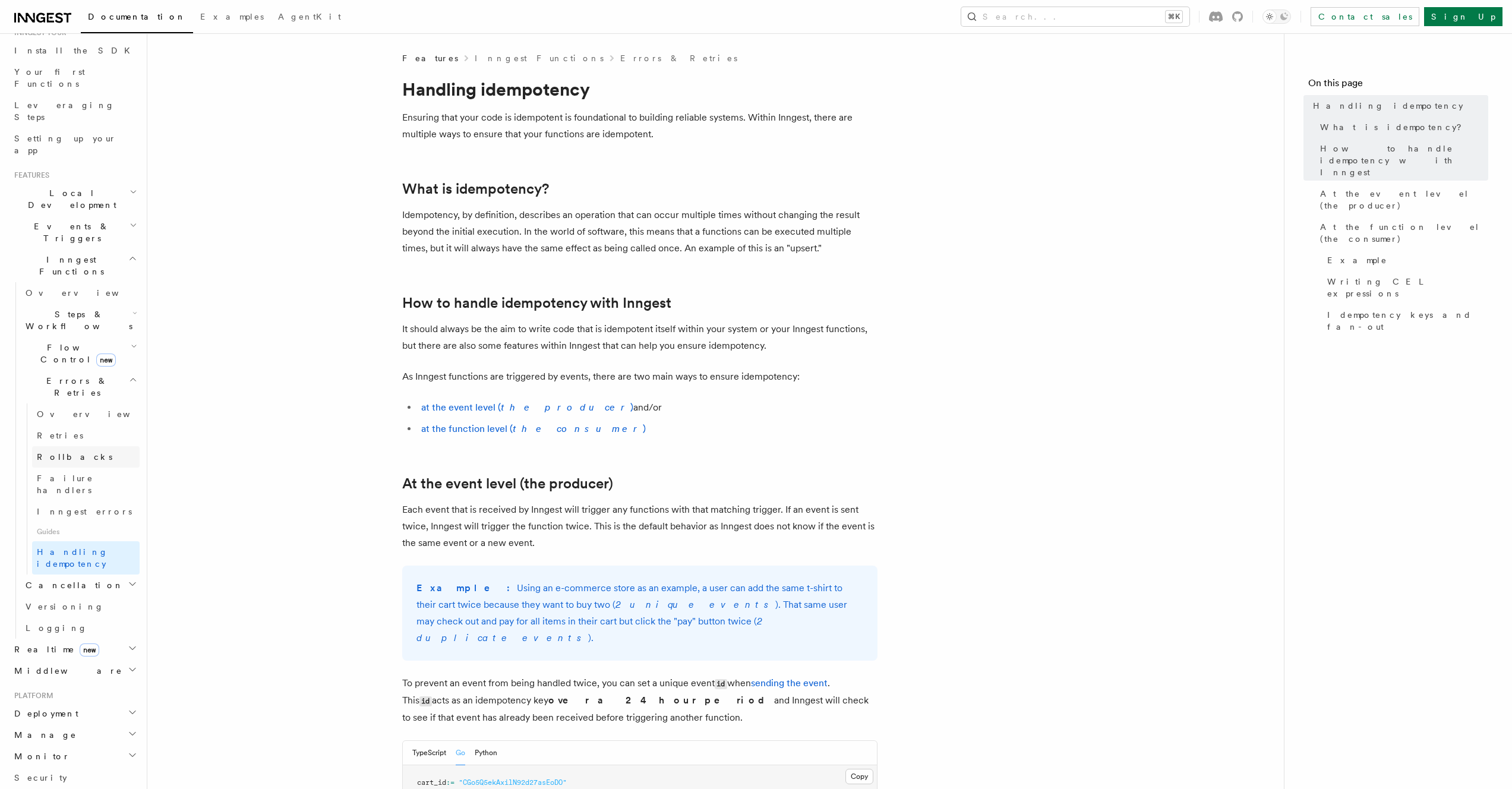
click at [83, 447] on link "Rollbacks" at bounding box center [86, 457] width 108 height 21
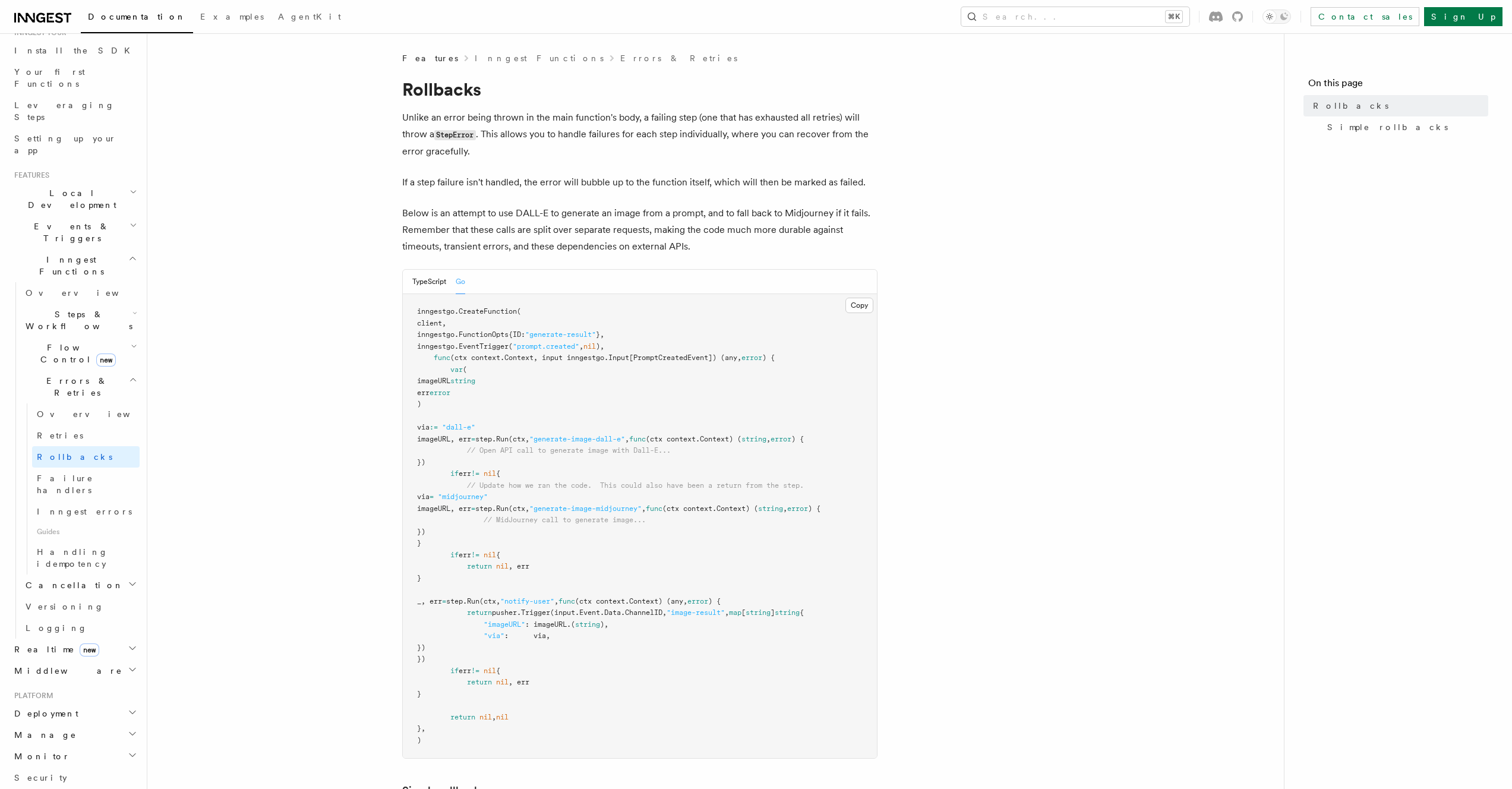
click at [91, 575] on h2 "Cancellation" at bounding box center [80, 585] width 119 height 21
click at [83, 738] on link "Logging" at bounding box center [80, 749] width 119 height 21
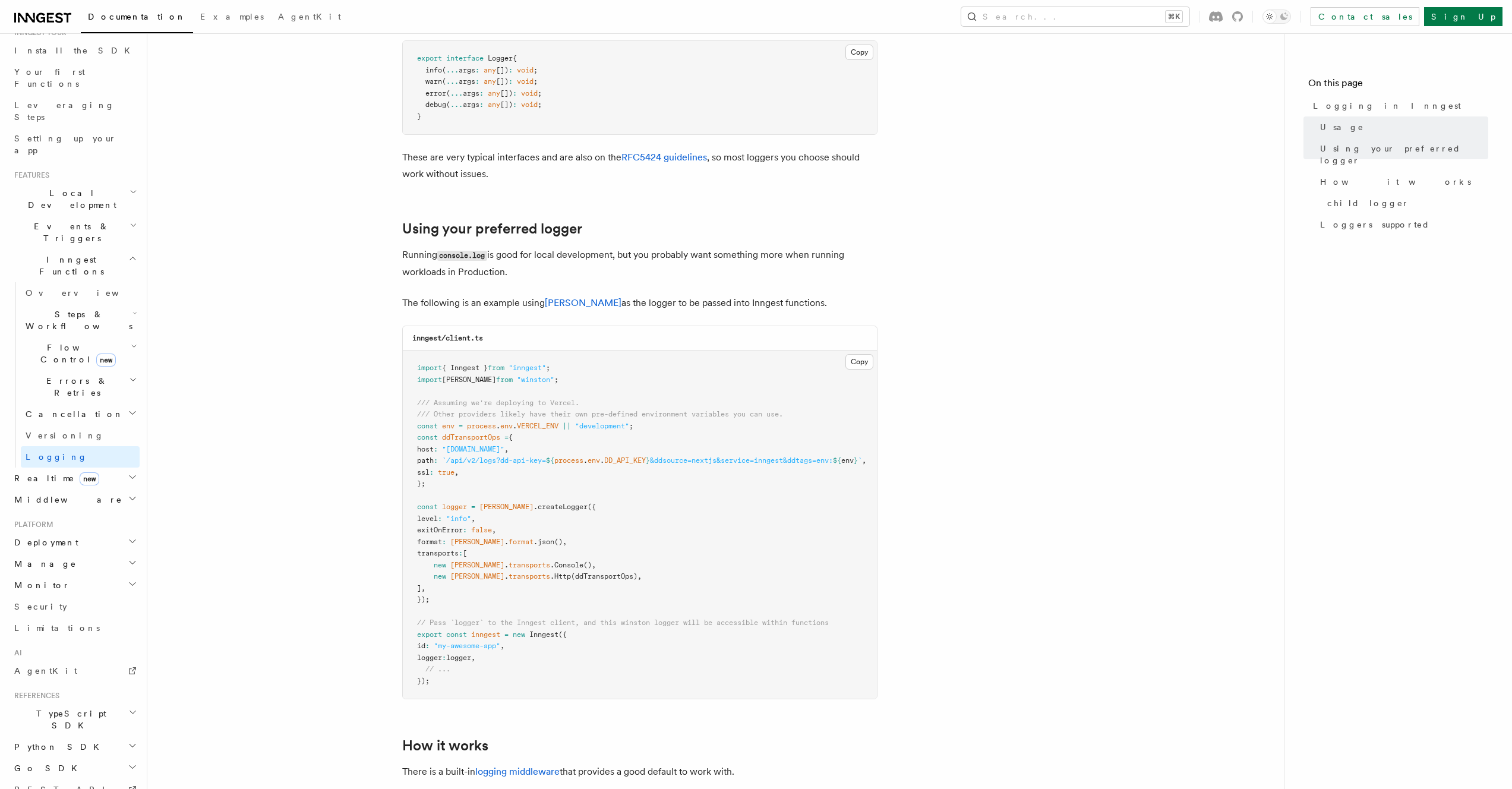
scroll to position [777, 0]
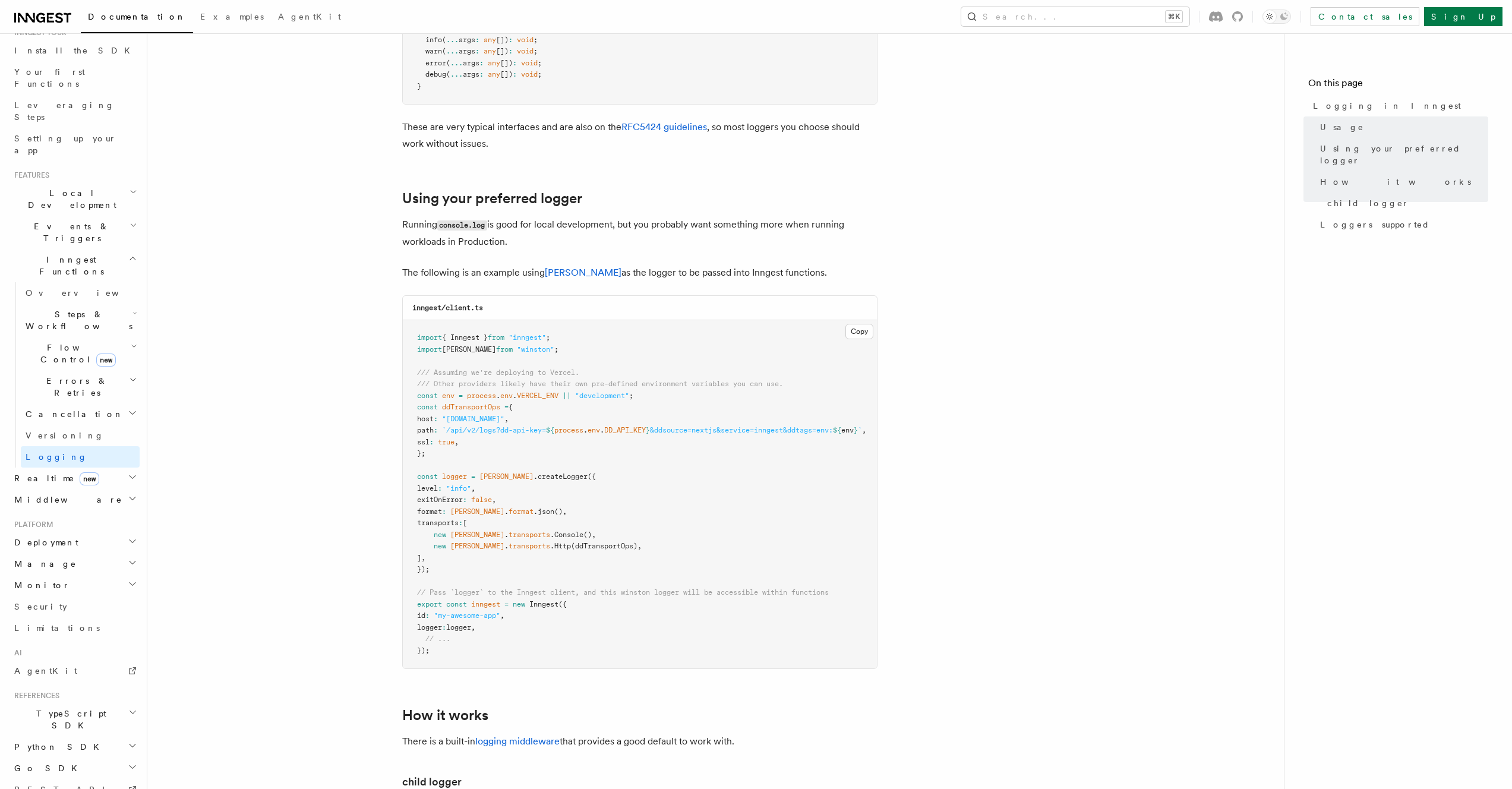
click at [89, 532] on h2 "Deployment" at bounding box center [74, 542] width 130 height 21
click at [115, 672] on h2 "Cloud Providers Setup" at bounding box center [80, 694] width 119 height 45
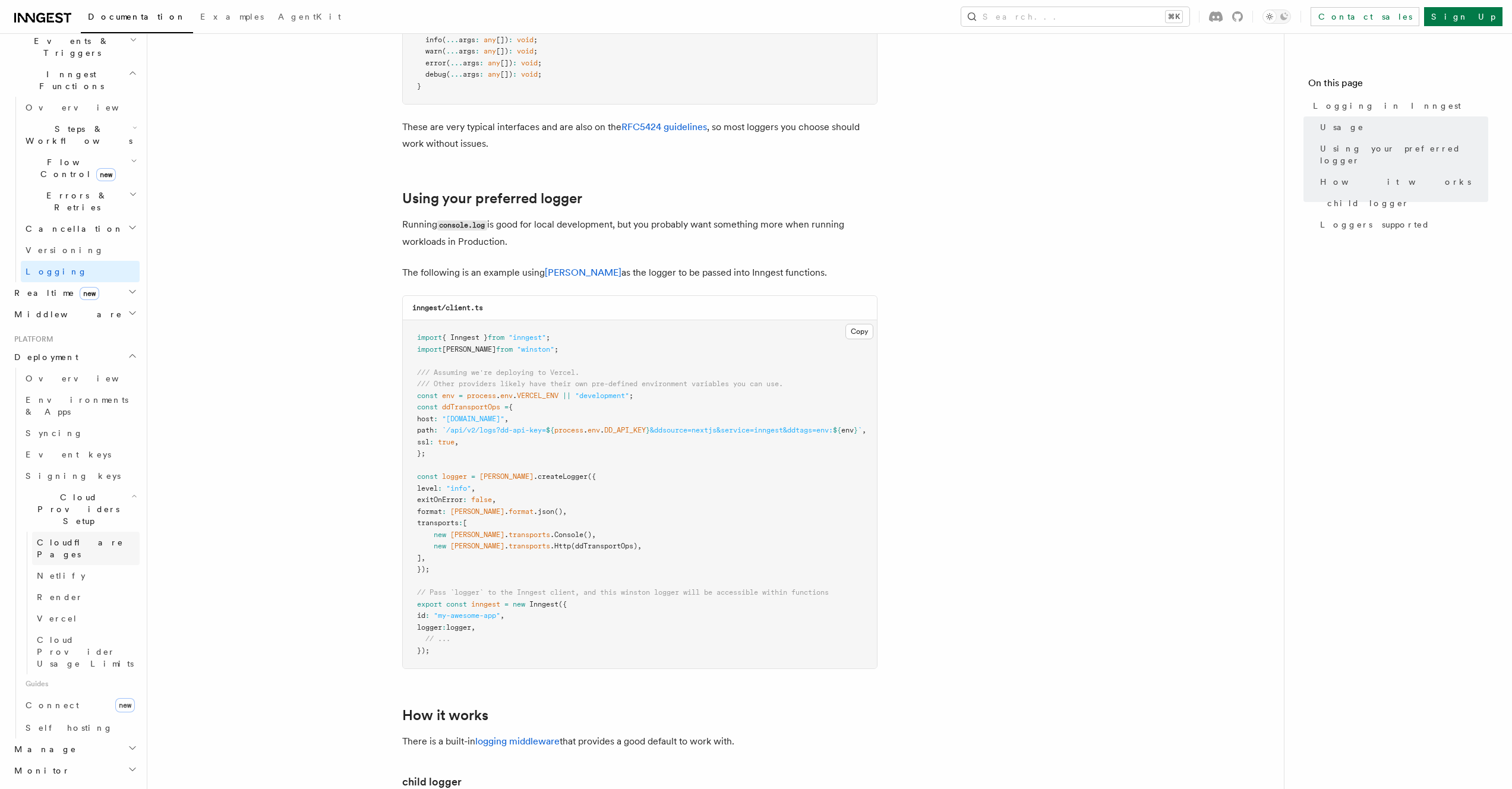
scroll to position [366, 0]
click at [73, 584] on span "Cloud Provider Usage Limits" at bounding box center [88, 602] width 103 height 36
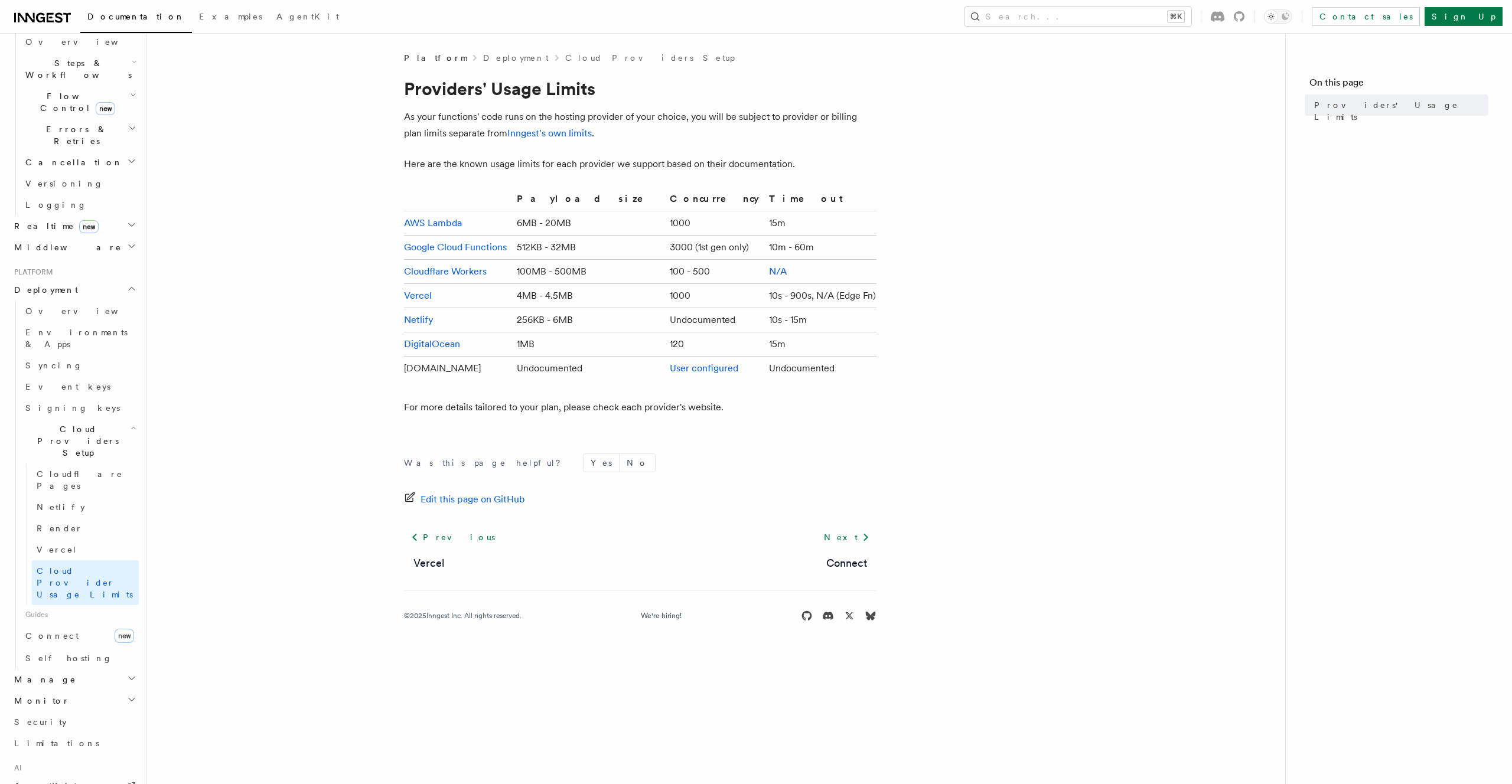
scroll to position [385, 0]
click at [92, 663] on h2 "Manage" at bounding box center [74, 673] width 129 height 21
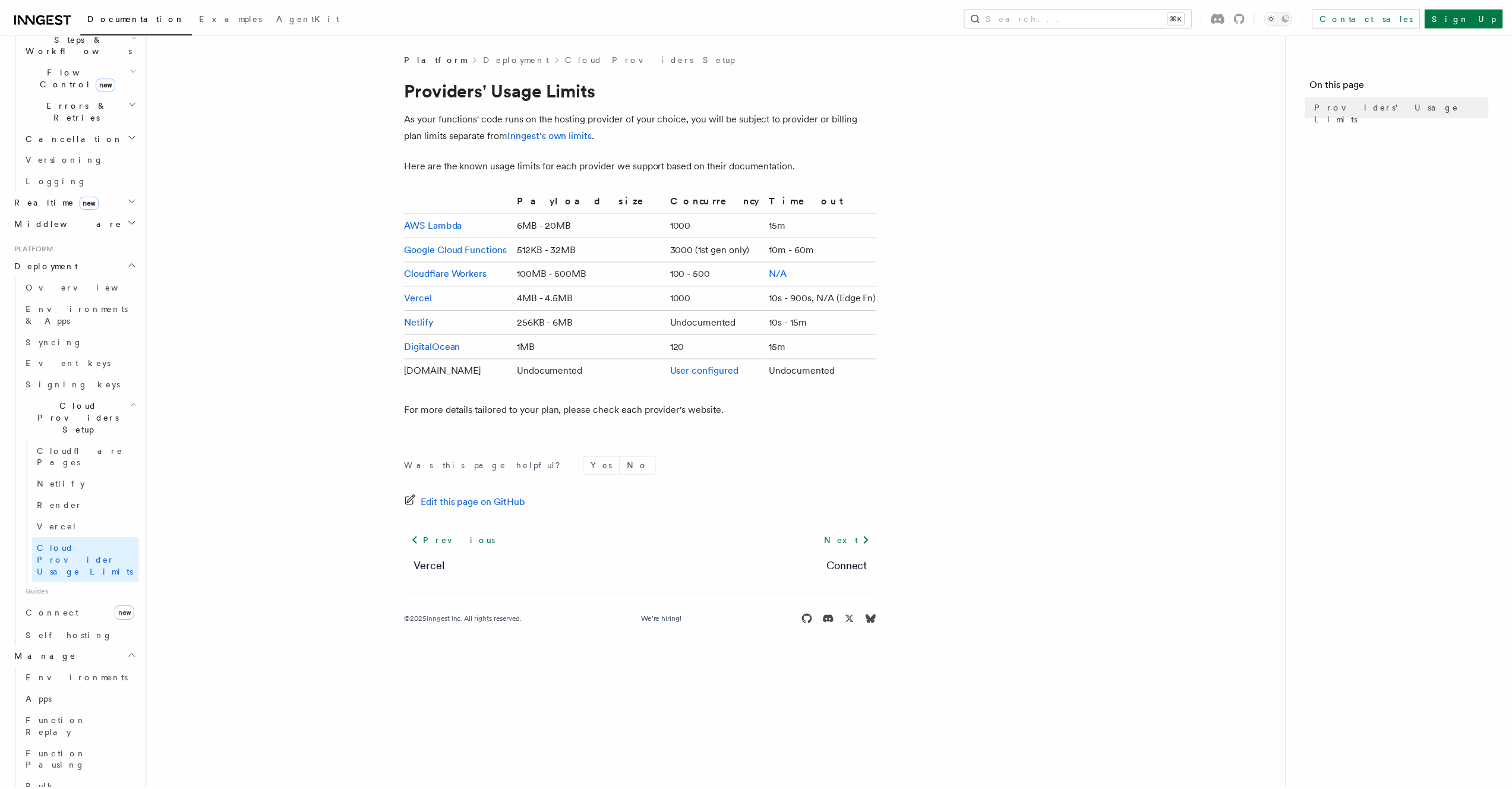
scroll to position [411, 0]
click at [80, 715] on span "Function Replay" at bounding box center [56, 725] width 61 height 21
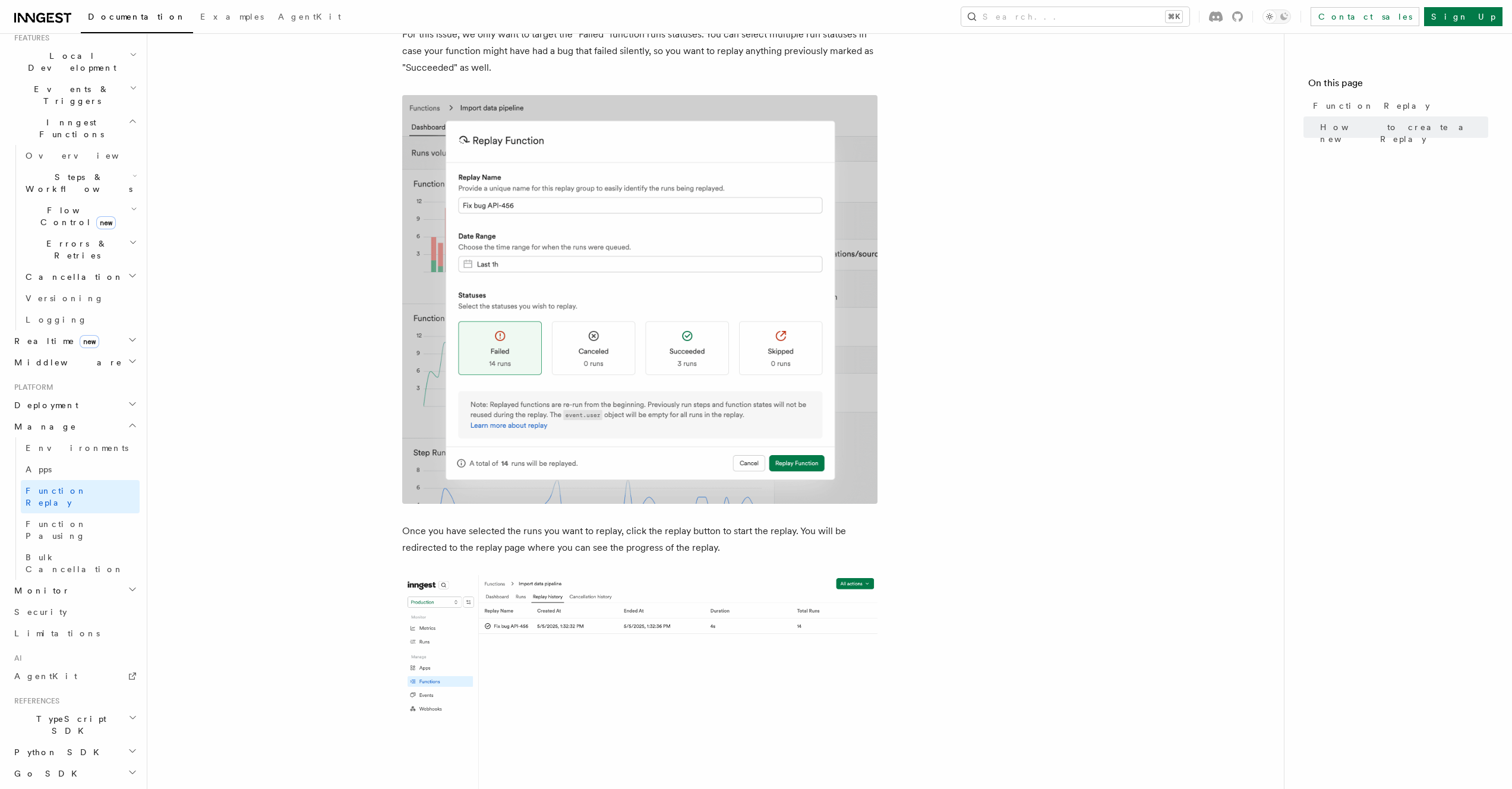
scroll to position [1461, 0]
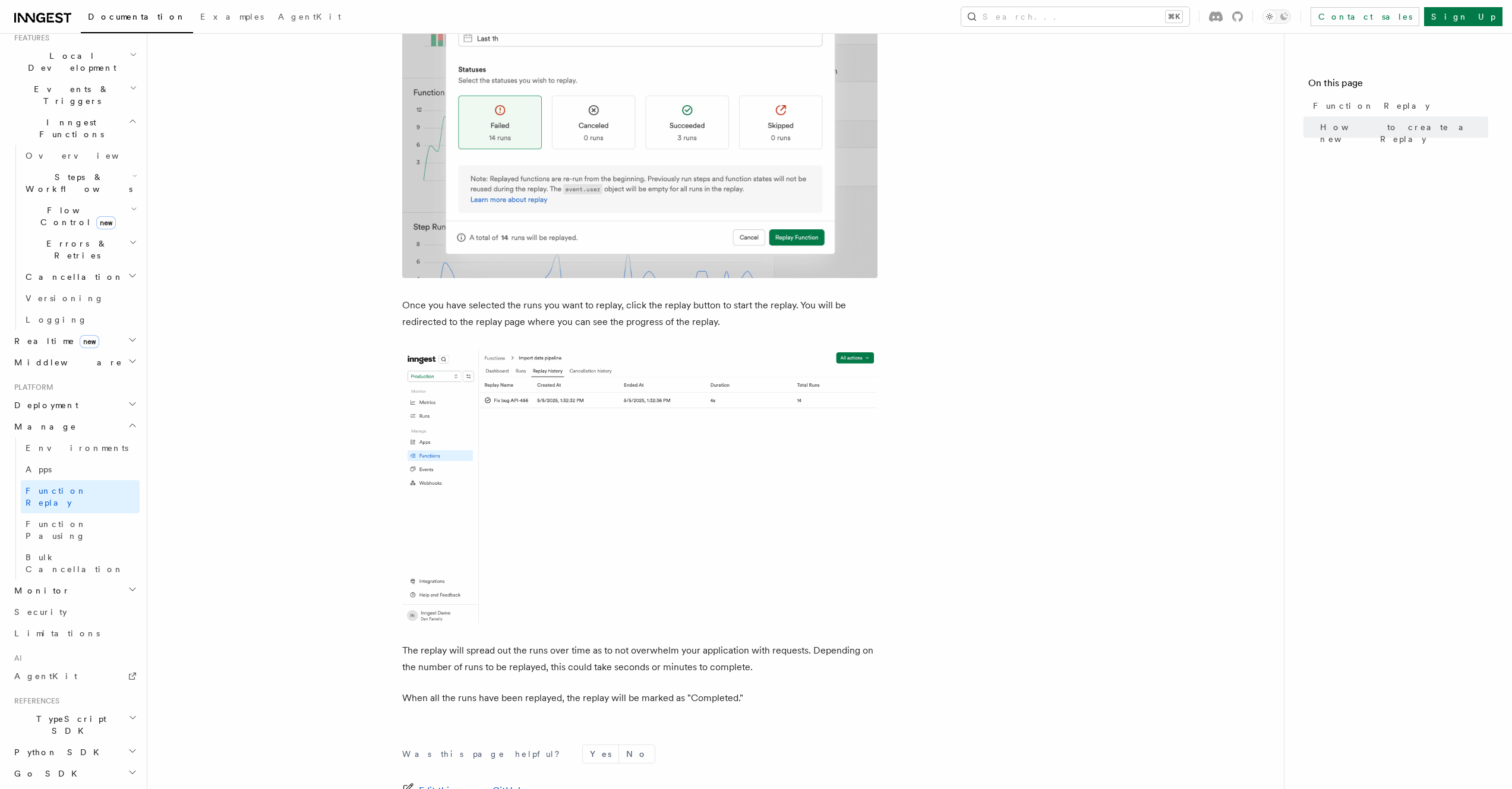
scroll to position [1707, 0]
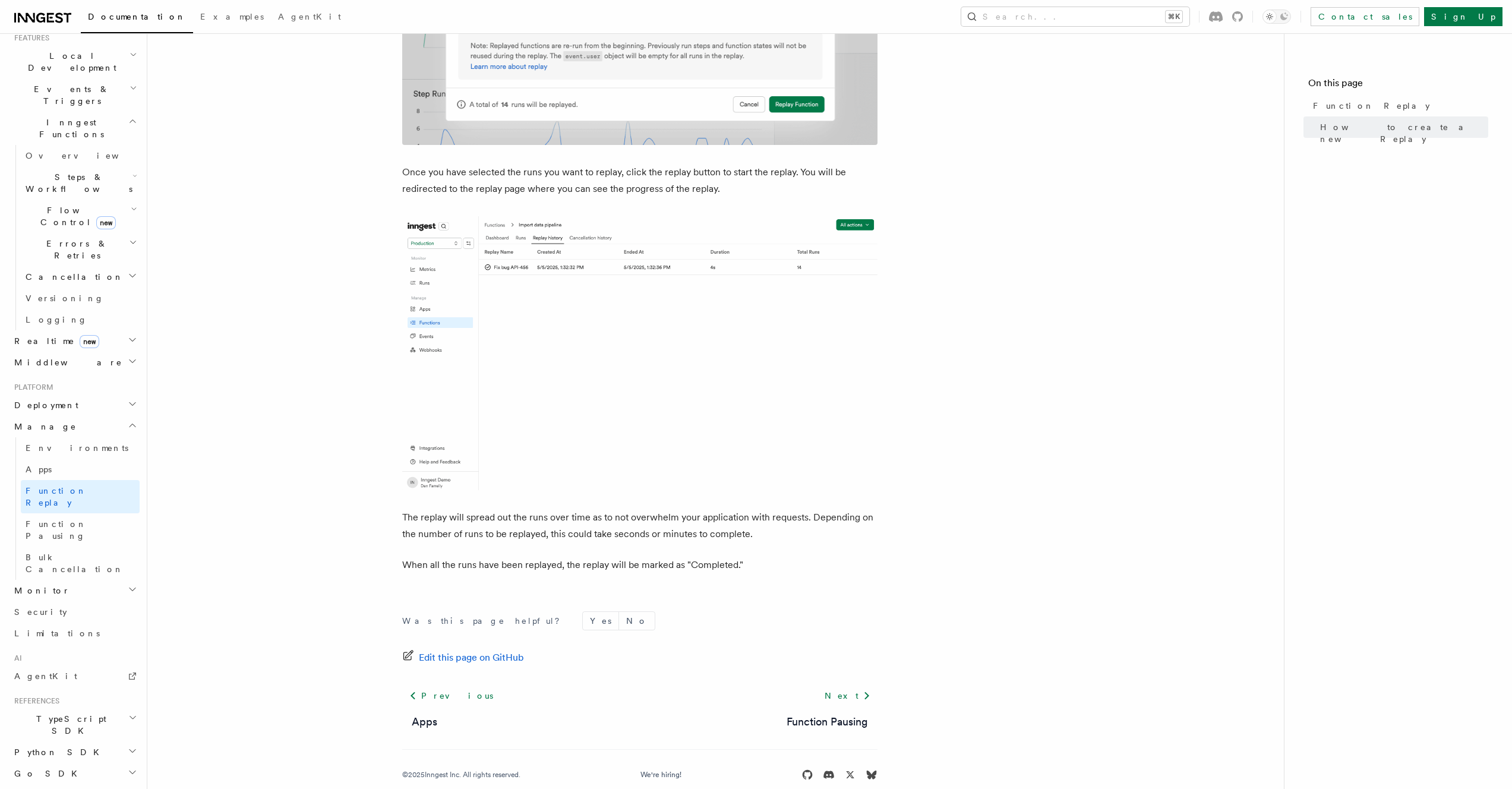
click at [74, 519] on span "Function Pausing" at bounding box center [56, 529] width 61 height 21
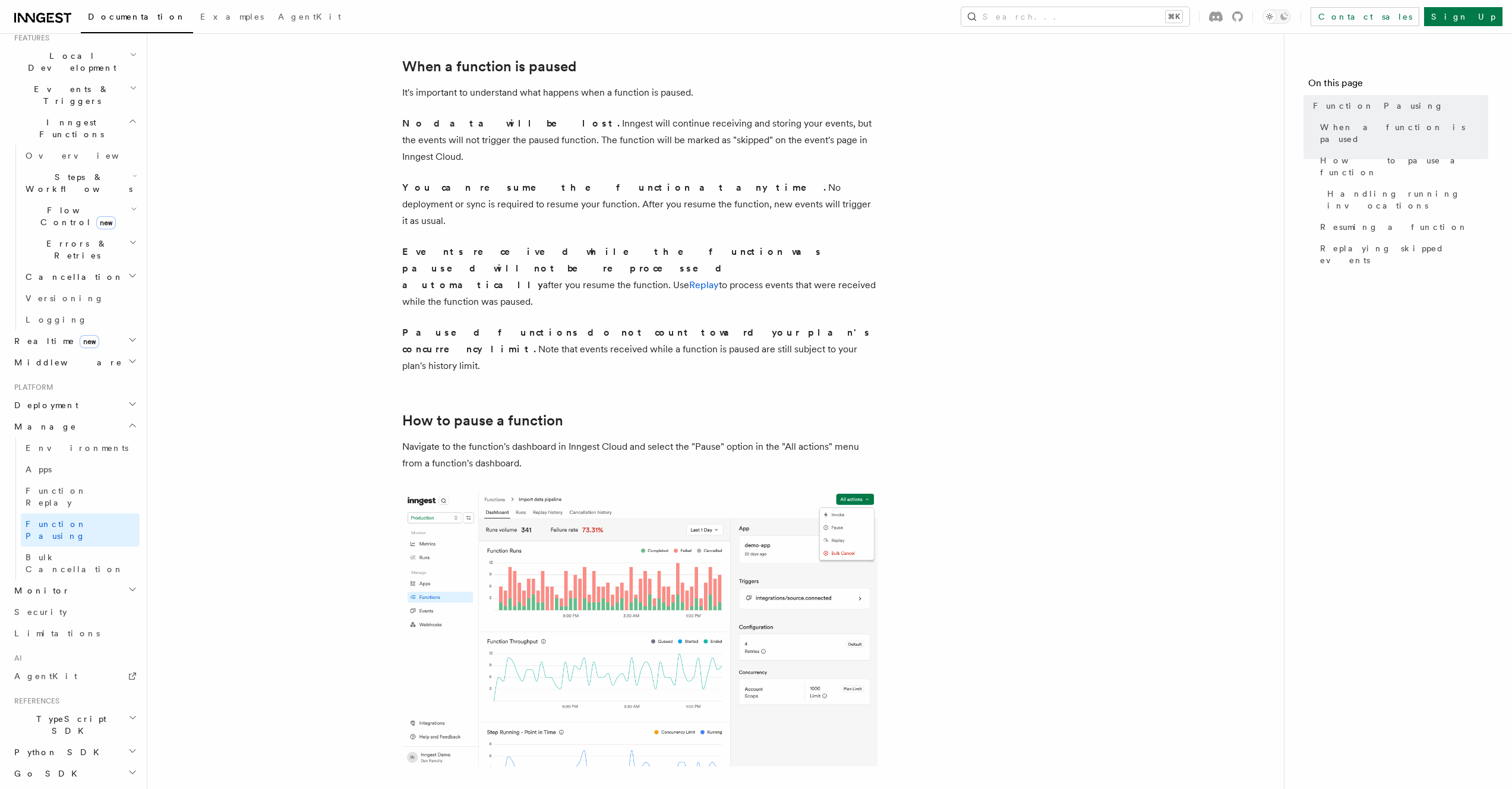
scroll to position [219, 0]
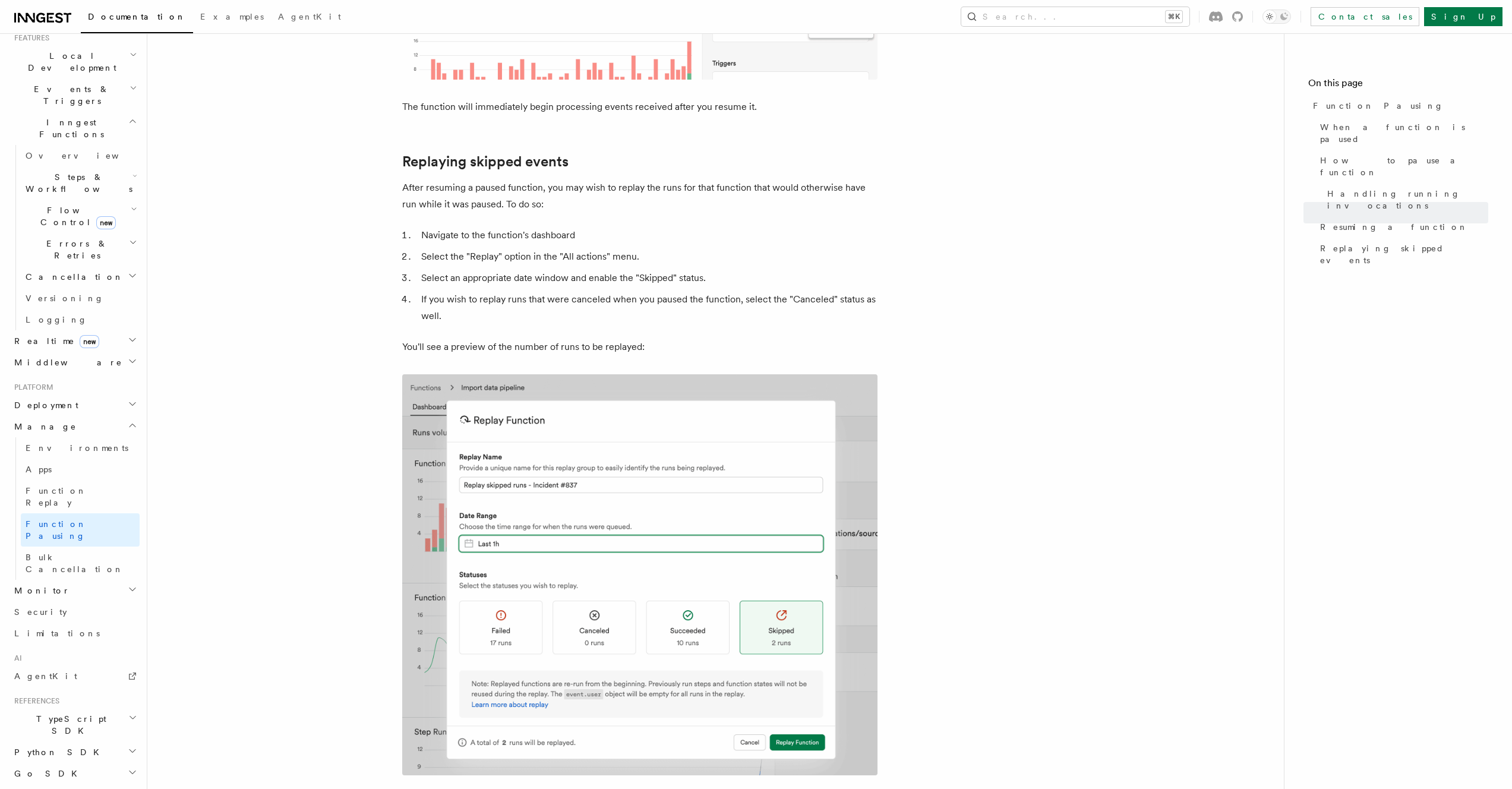
scroll to position [1879, 0]
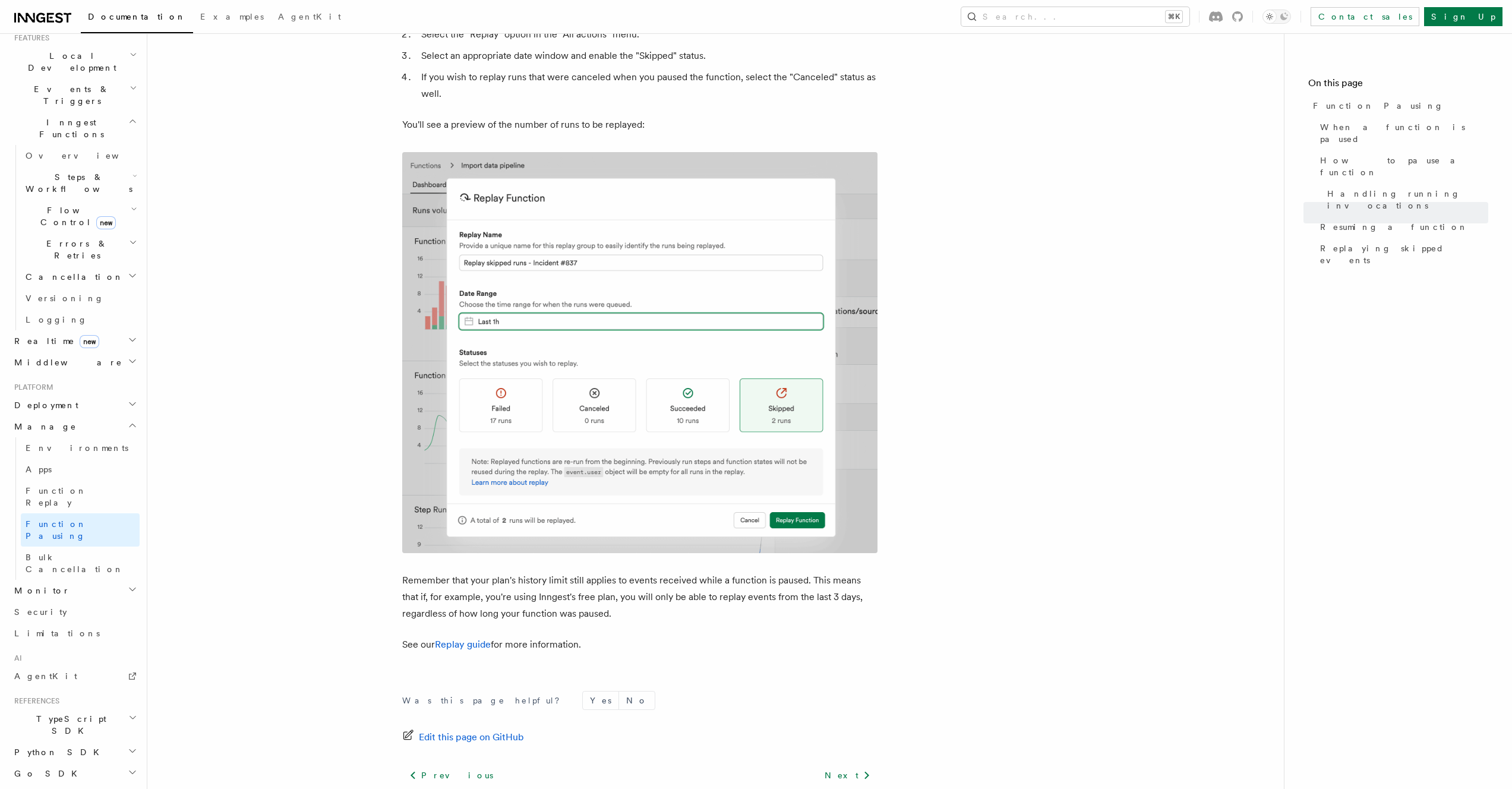
click at [95, 580] on h2 "Monitor" at bounding box center [74, 590] width 130 height 21
click at [95, 607] on span "Observability & metrics" at bounding box center [87, 617] width 122 height 21
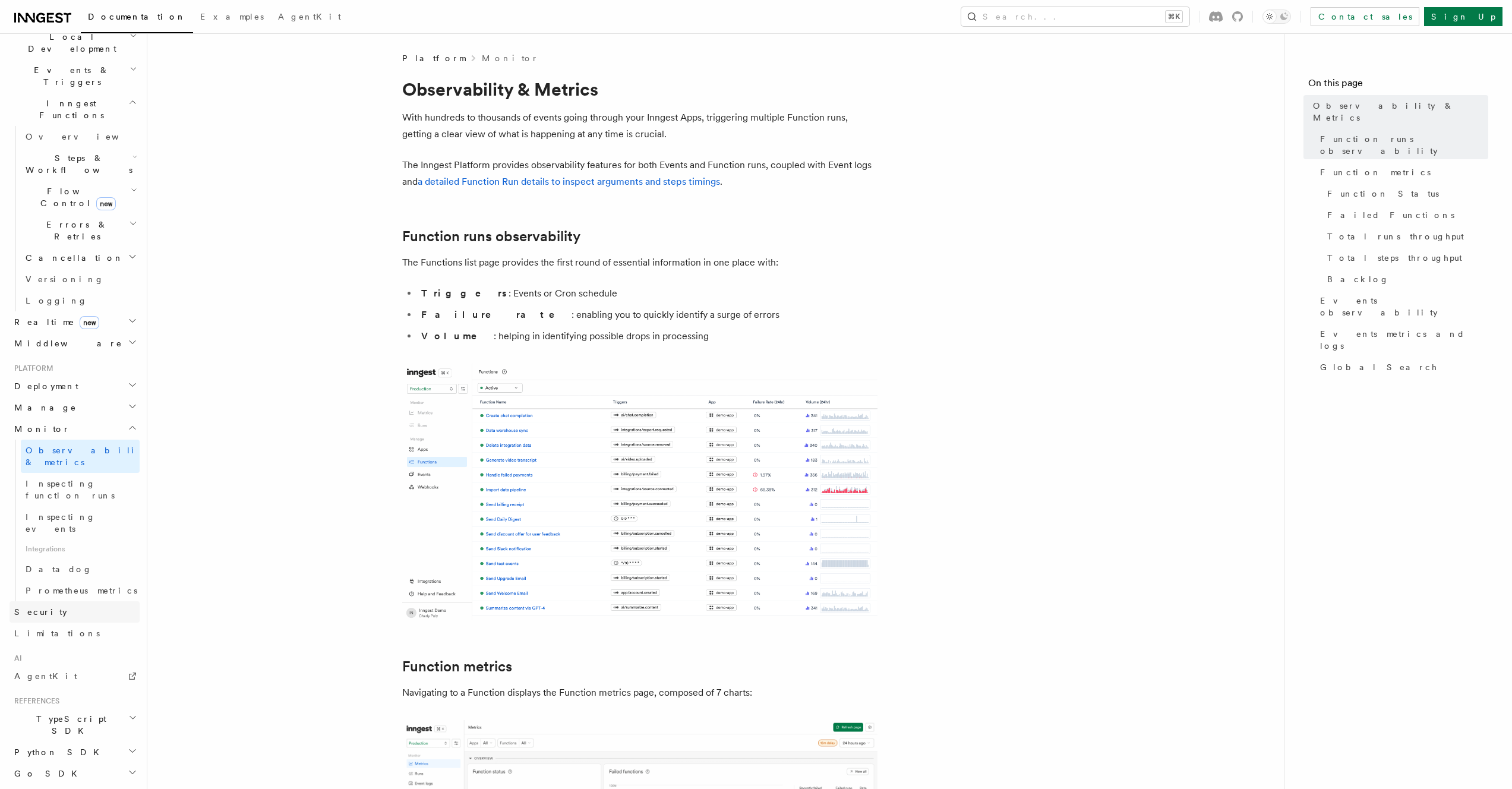
click at [89, 601] on link "Security" at bounding box center [74, 612] width 130 height 21
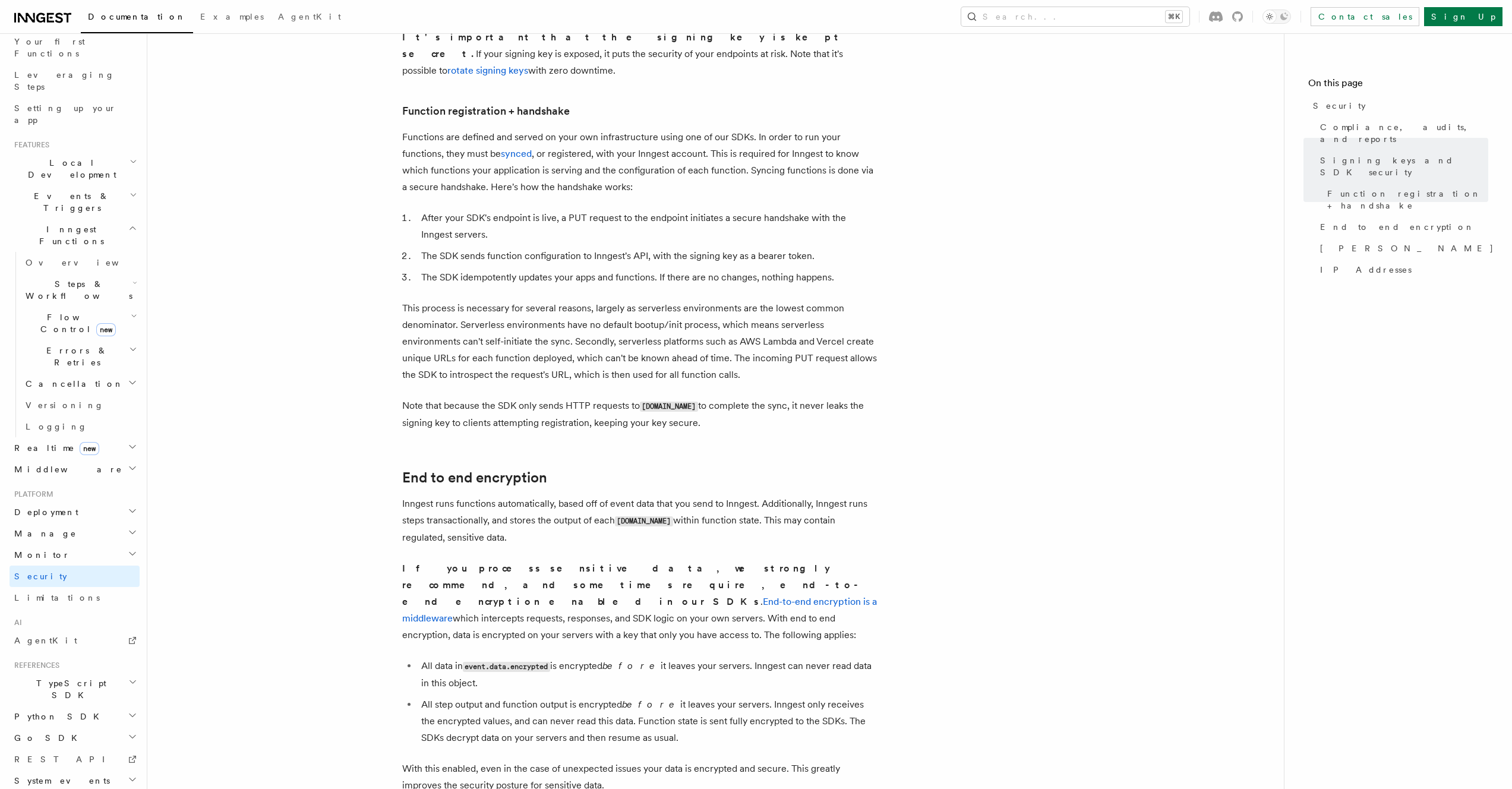
scroll to position [523, 0]
click at [89, 727] on h2 "Go SDK" at bounding box center [74, 738] width 130 height 21
click at [67, 749] on link "Reference" at bounding box center [80, 759] width 119 height 21
click at [76, 770] on h2 "Migrations" at bounding box center [80, 780] width 119 height 21
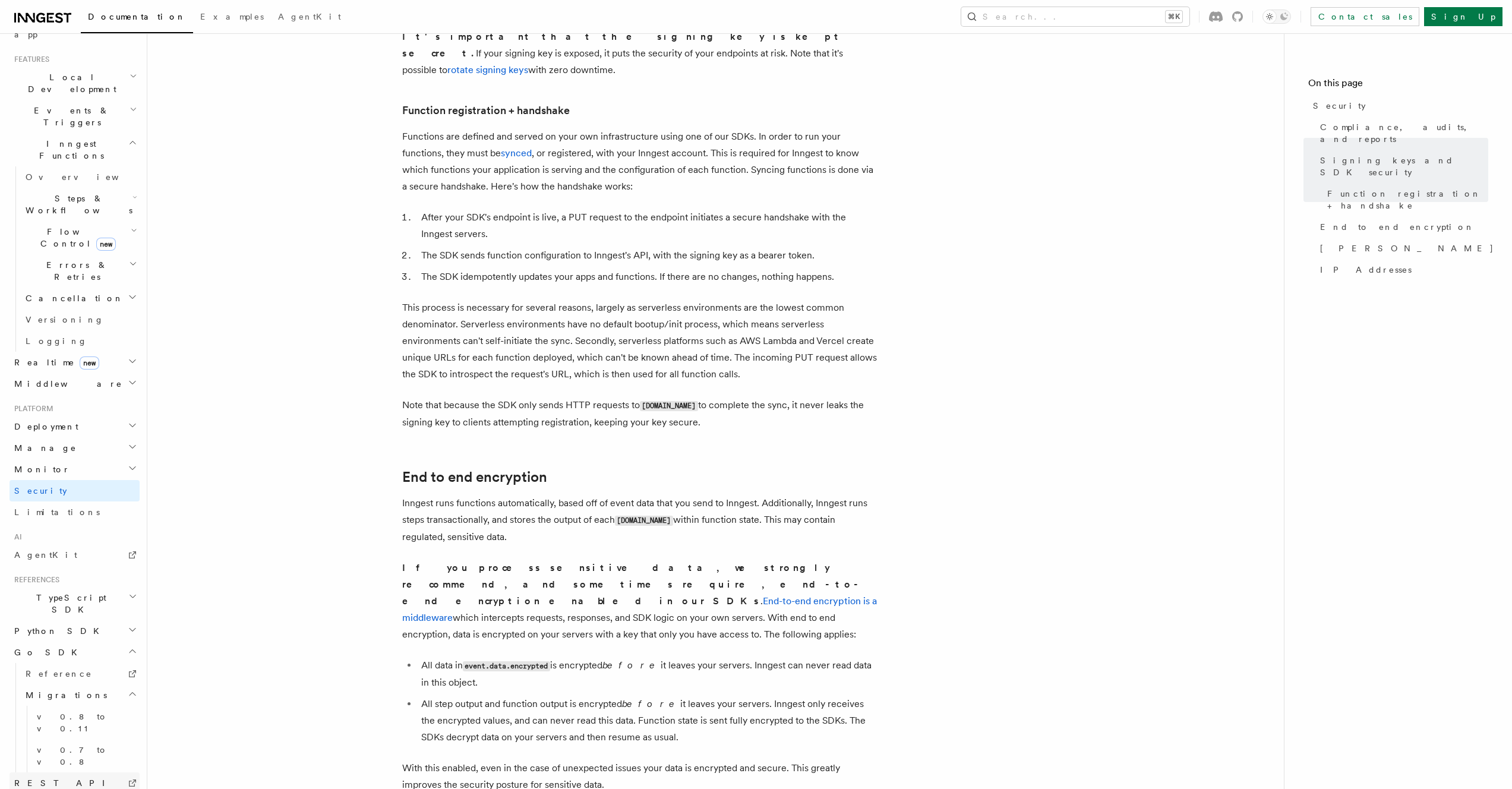
click at [78, 772] on link "REST API" at bounding box center [74, 782] width 130 height 21
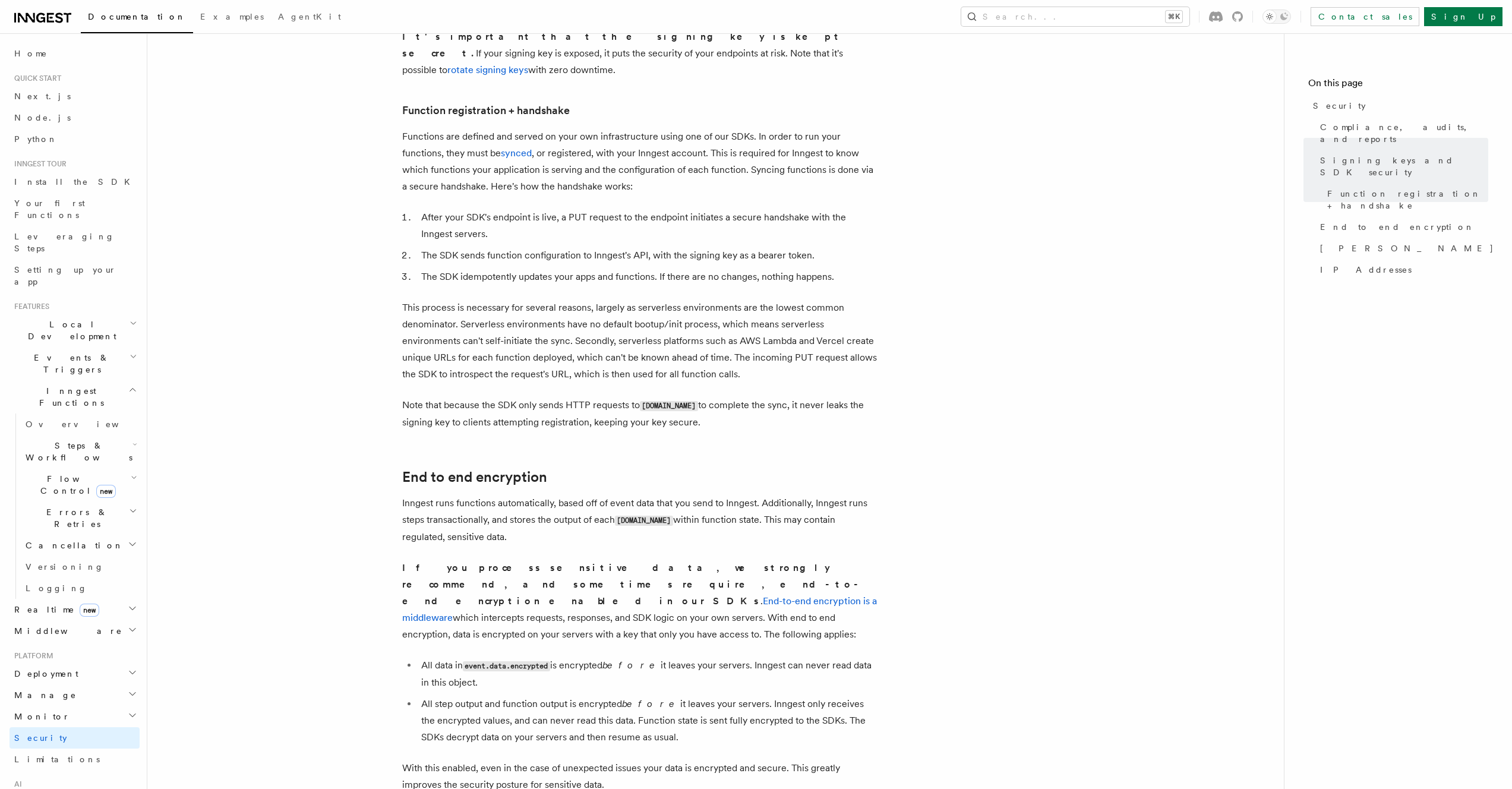
click at [94, 599] on h2 "Realtime new" at bounding box center [74, 609] width 130 height 21
click at [95, 675] on h2 "Middleware" at bounding box center [74, 685] width 130 height 21
click at [91, 776] on span "Dependency Injection" at bounding box center [61, 786] width 71 height 21
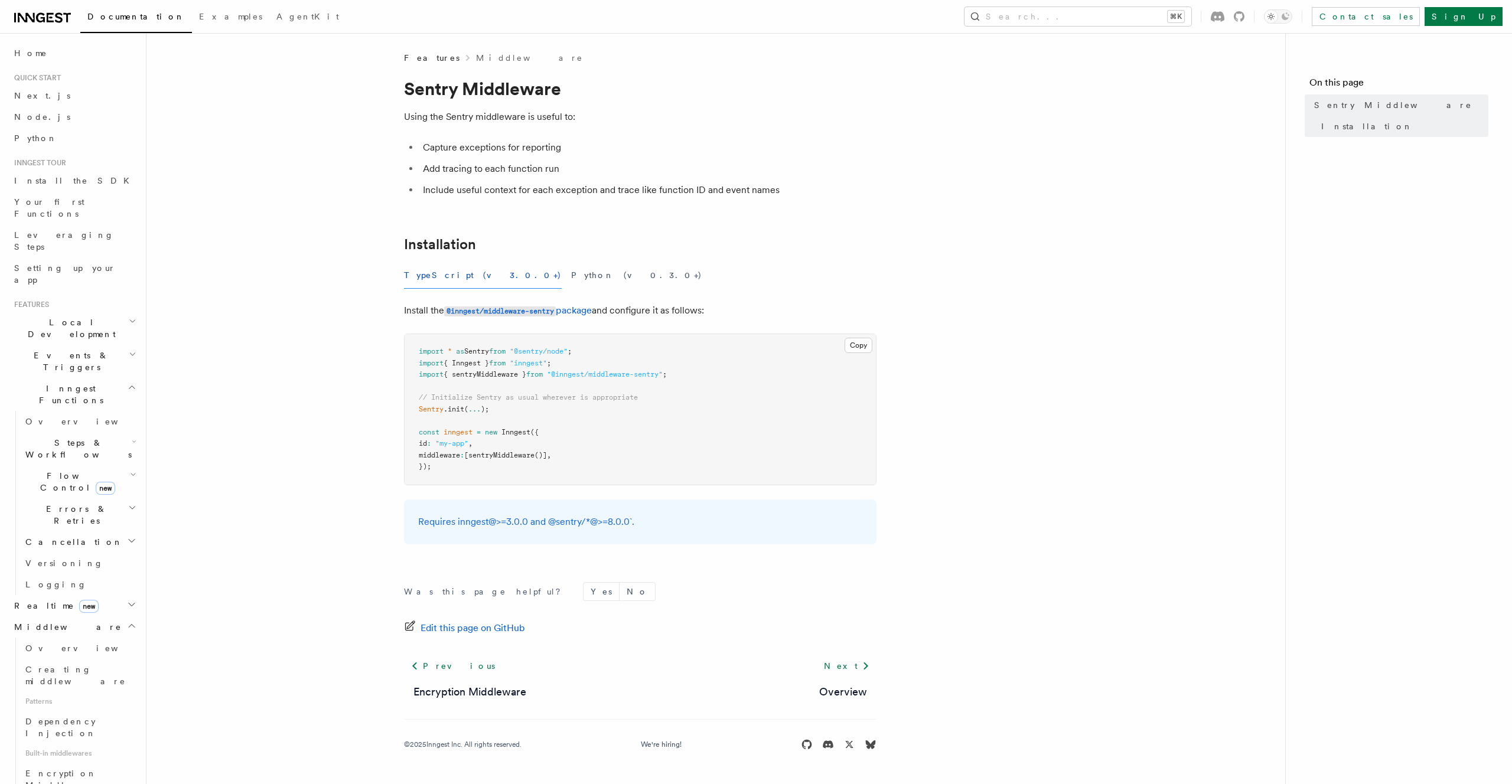
click at [73, 345] on h2 "Events & Triggers" at bounding box center [74, 361] width 129 height 33
click at [82, 457] on link "Crons" at bounding box center [79, 467] width 118 height 21
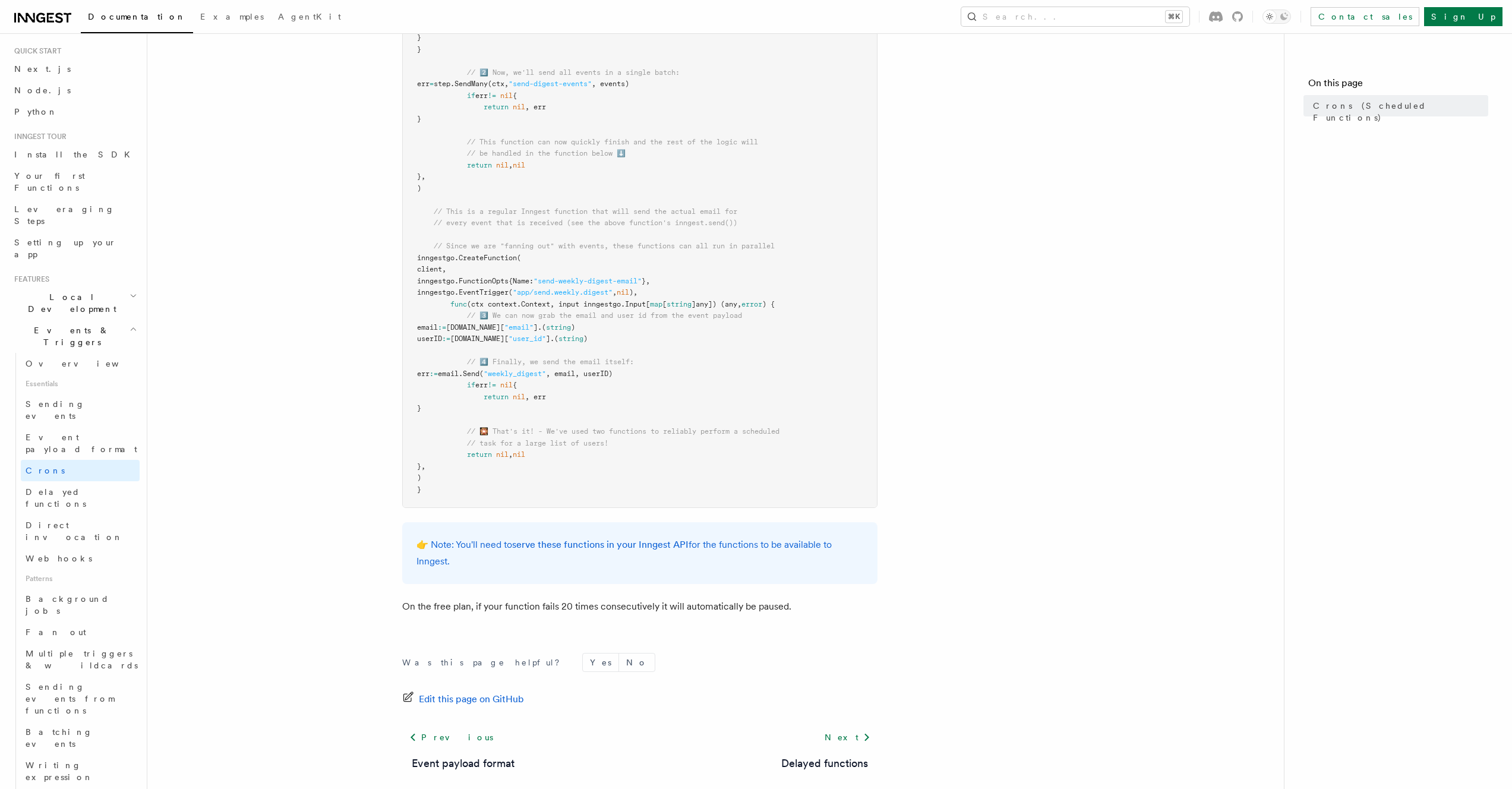
scroll to position [697, 0]
click at [1007, 474] on article "Features Events & Triggers Crons (Scheduled Functions) You can create scheduled…" at bounding box center [716, 103] width 1098 height 1494
click at [285, 520] on article "Features Events & Triggers Crons (Scheduled Functions) You can create scheduled…" at bounding box center [716, 103] width 1098 height 1494
click at [74, 487] on span "Delayed functions" at bounding box center [56, 497] width 61 height 21
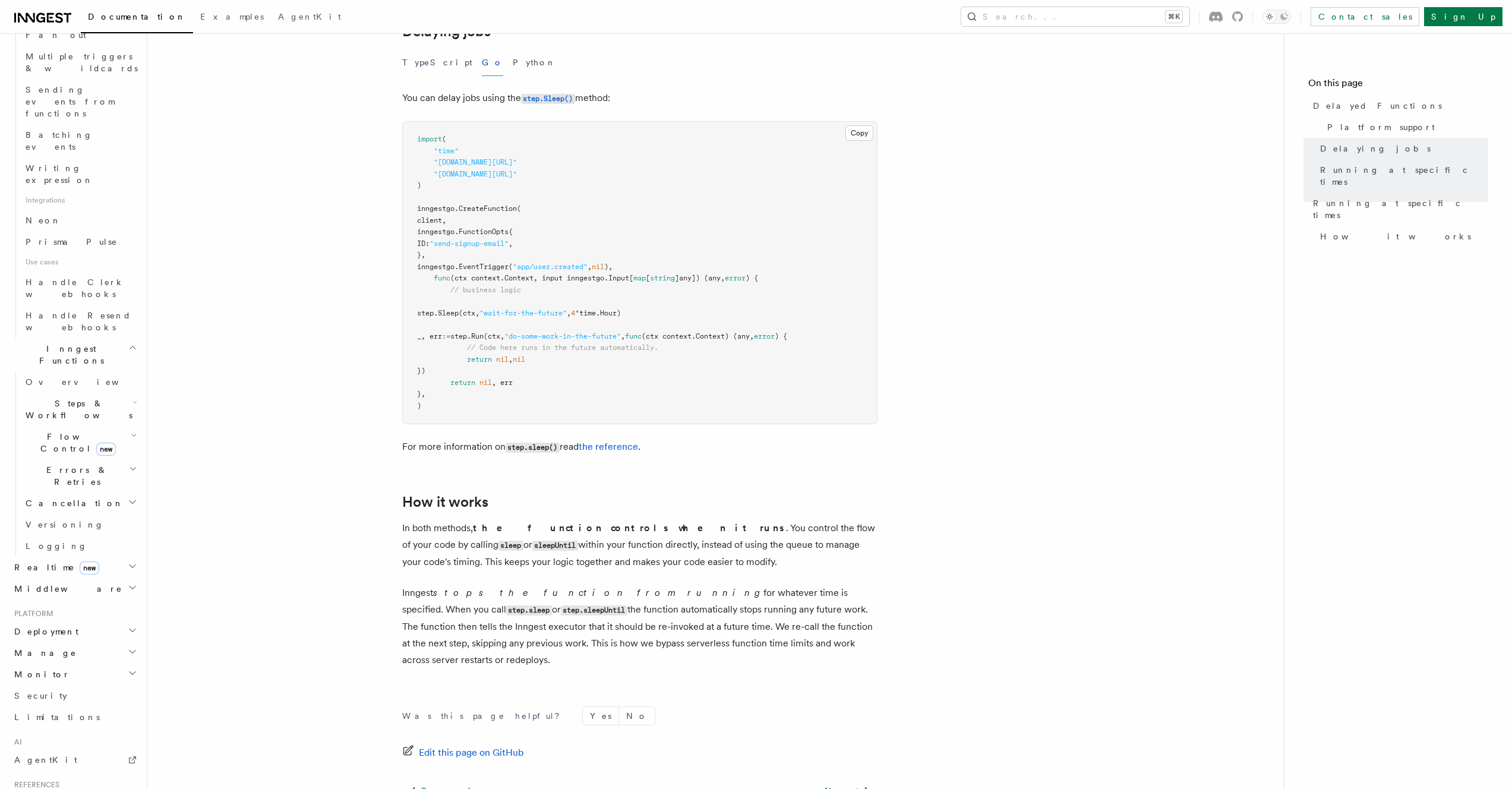
scroll to position [625, 0]
click at [1189, 21] on button "Search... ⌘K" at bounding box center [1075, 17] width 228 height 19
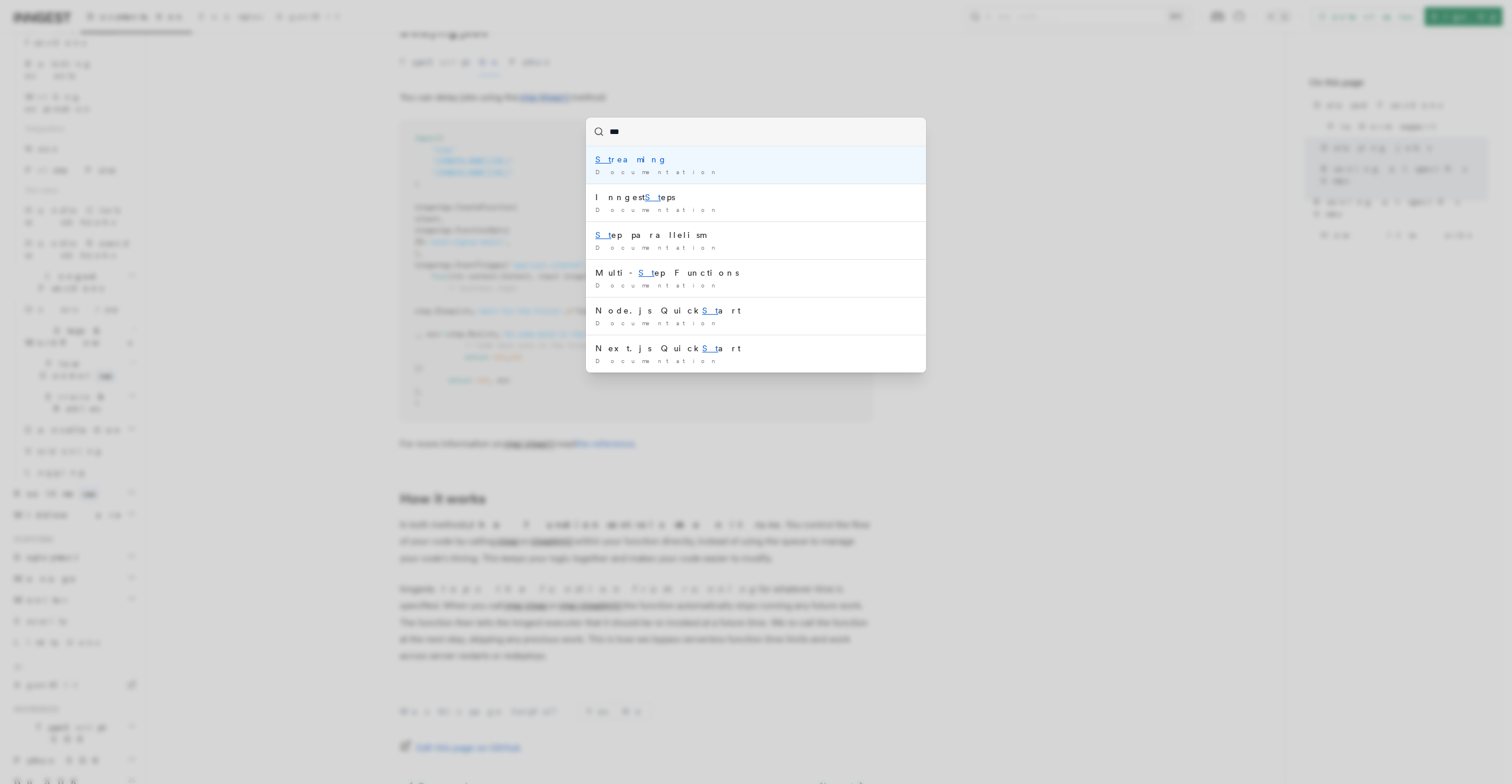
type input "****"
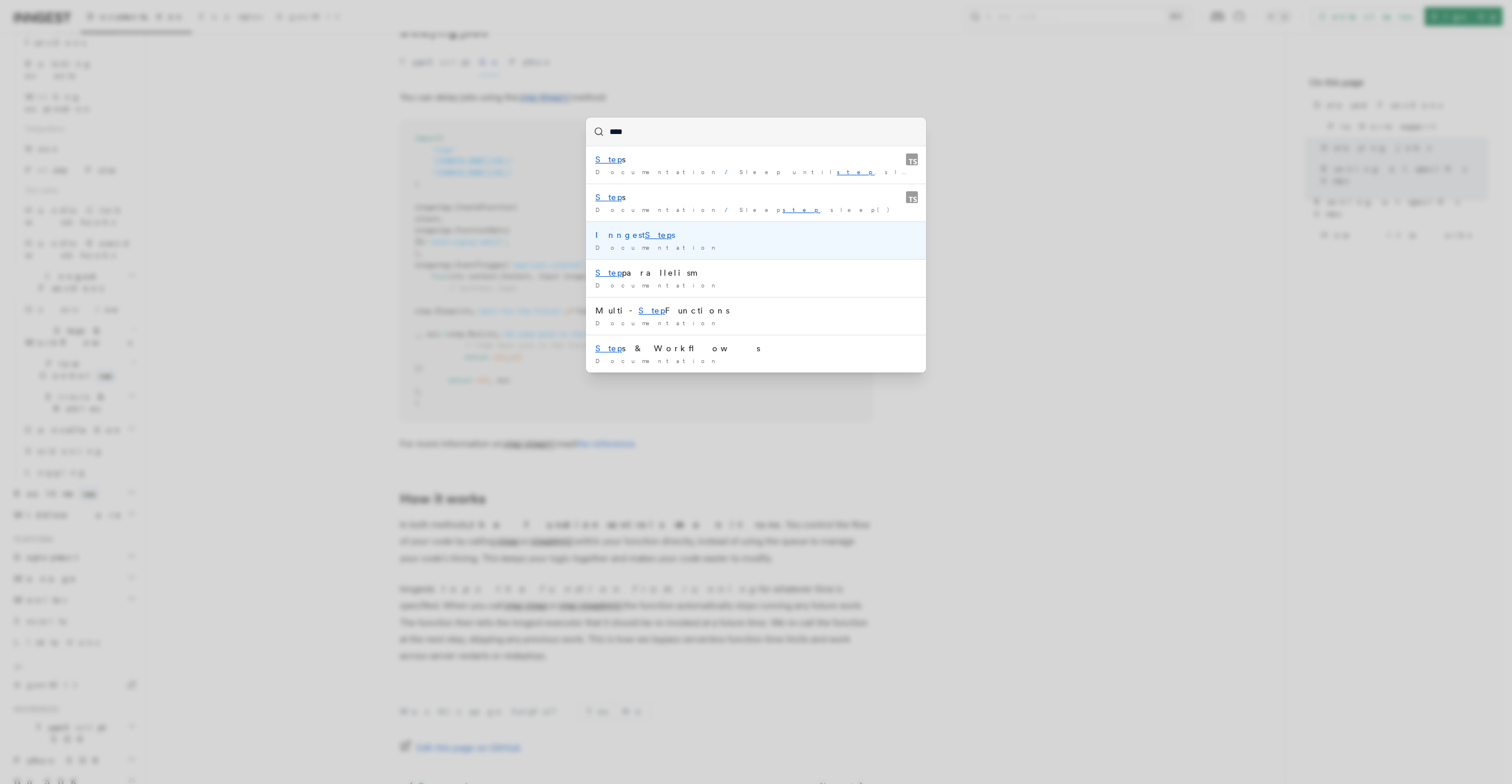
click at [758, 230] on div "Inngest Step s" at bounding box center [756, 235] width 322 height 12
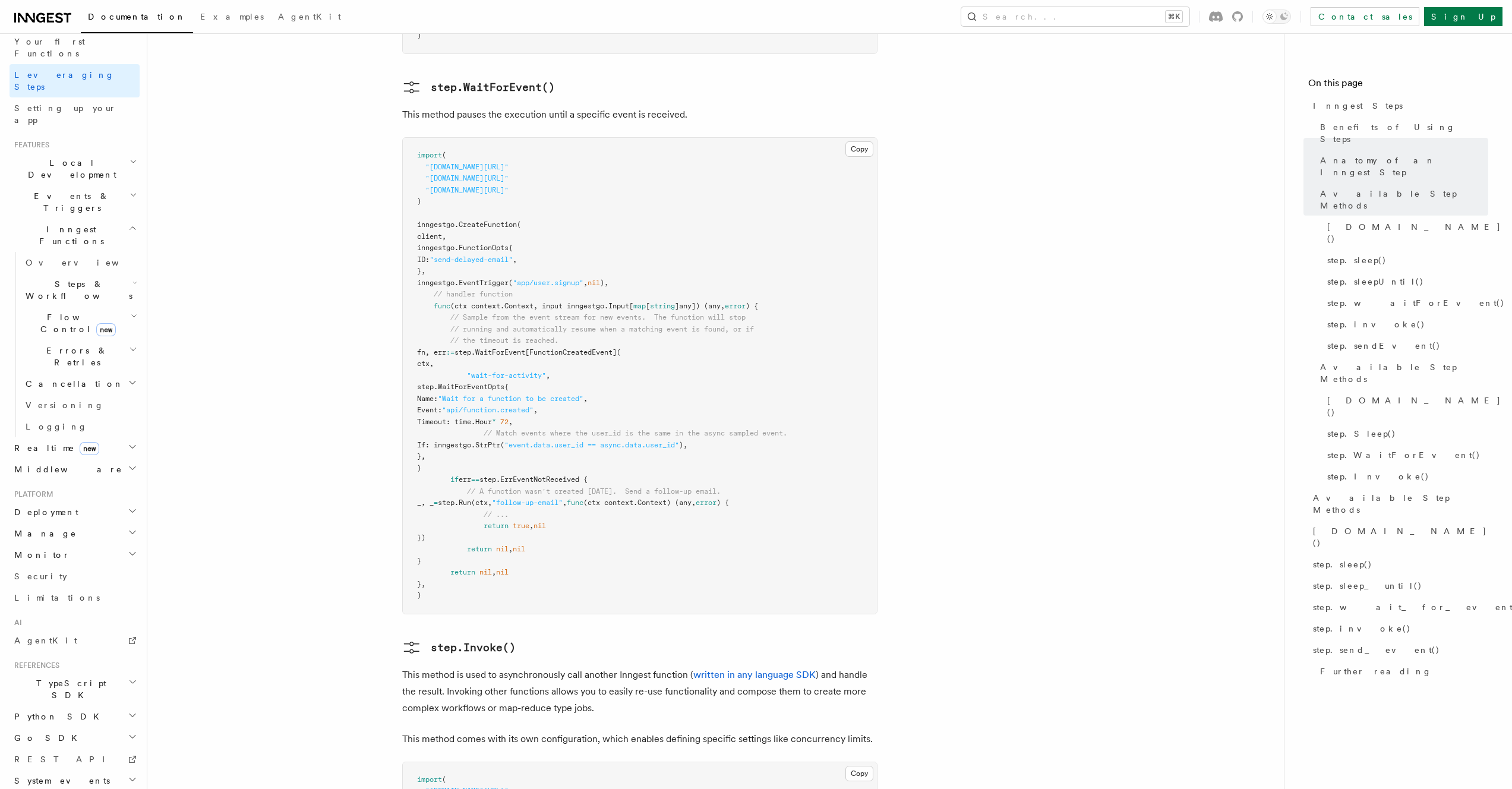
scroll to position [2035, 0]
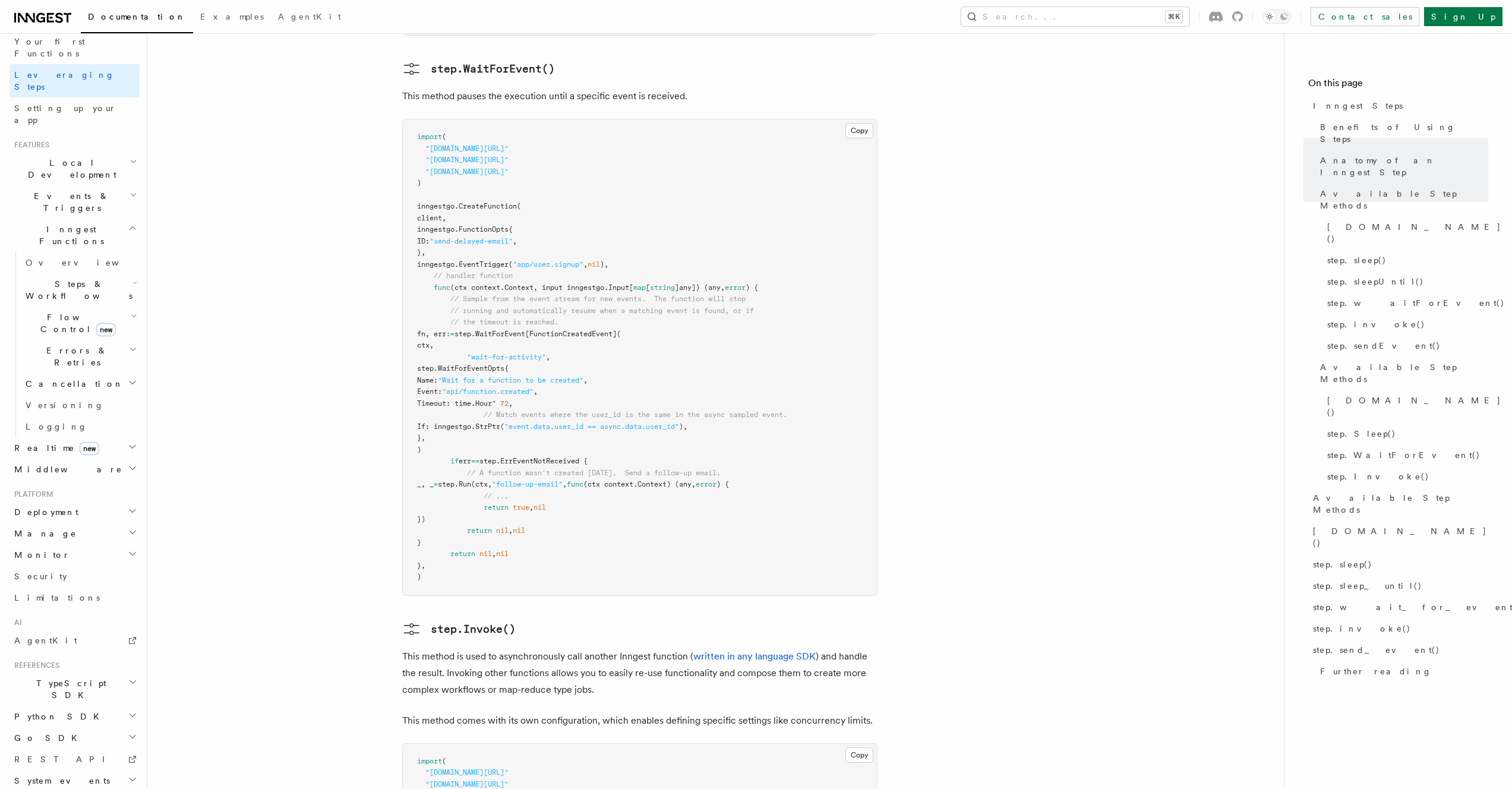
click at [679, 422] on span ""event.data.user_id == async.data.user_id"" at bounding box center [592, 426] width 175 height 8
click at [534, 387] on span ""api/function.created"" at bounding box center [488, 391] width 92 height 8
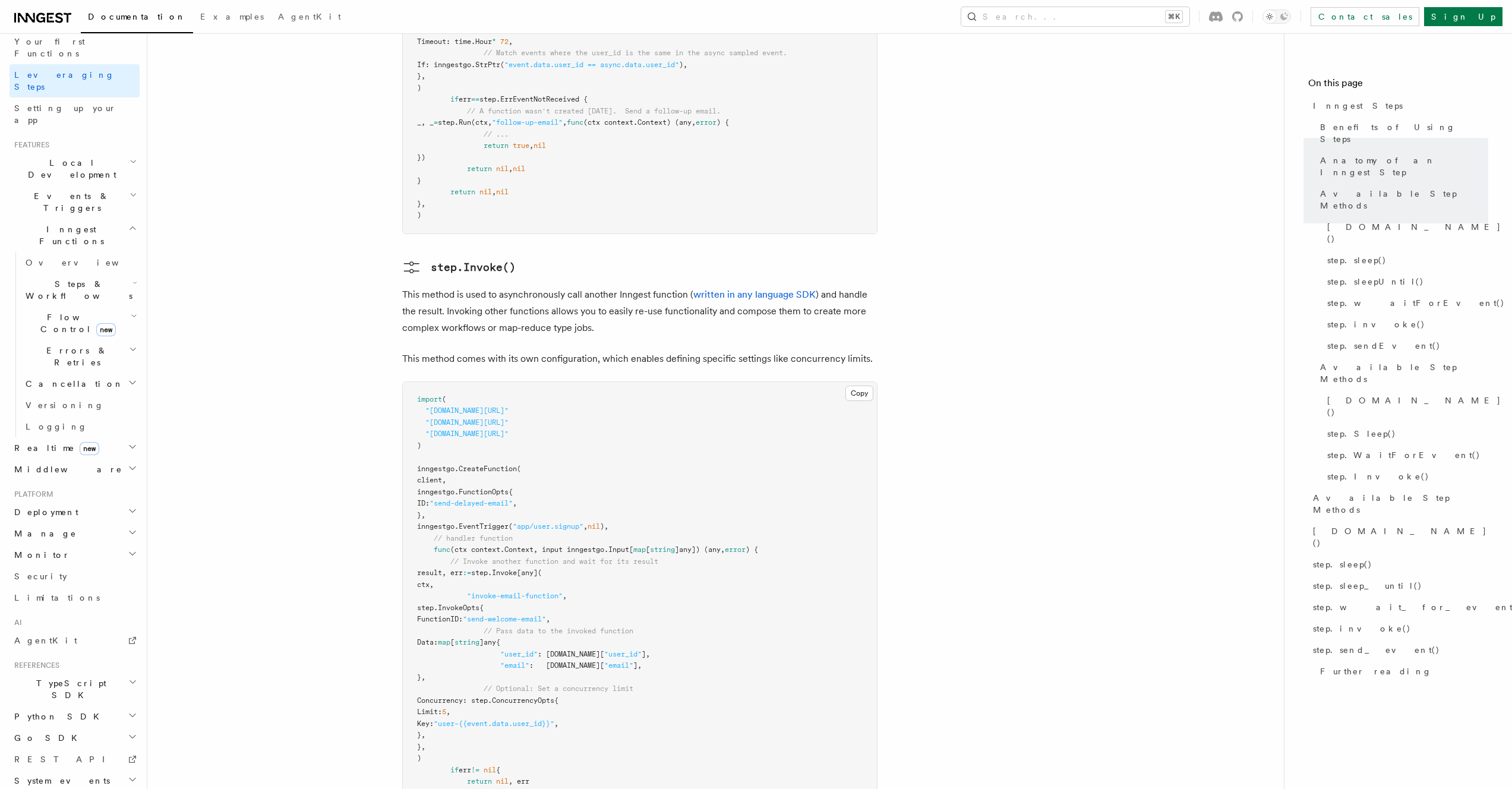
scroll to position [2646, 0]
